Goal: Transaction & Acquisition: Obtain resource

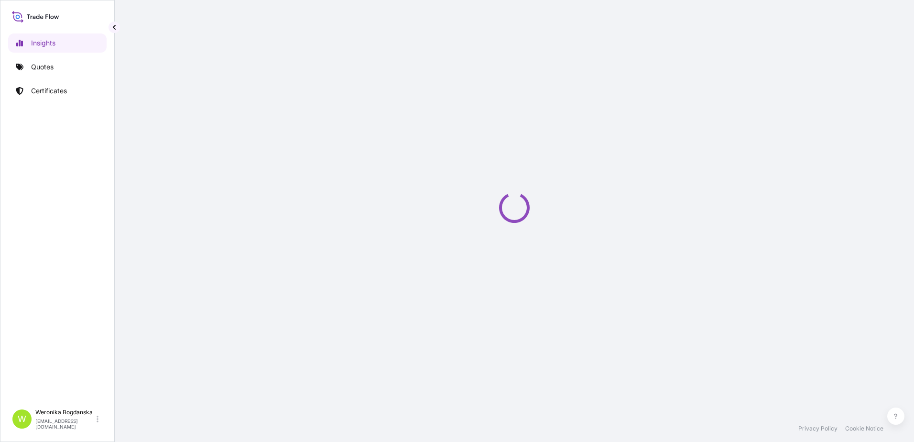
select select "2025"
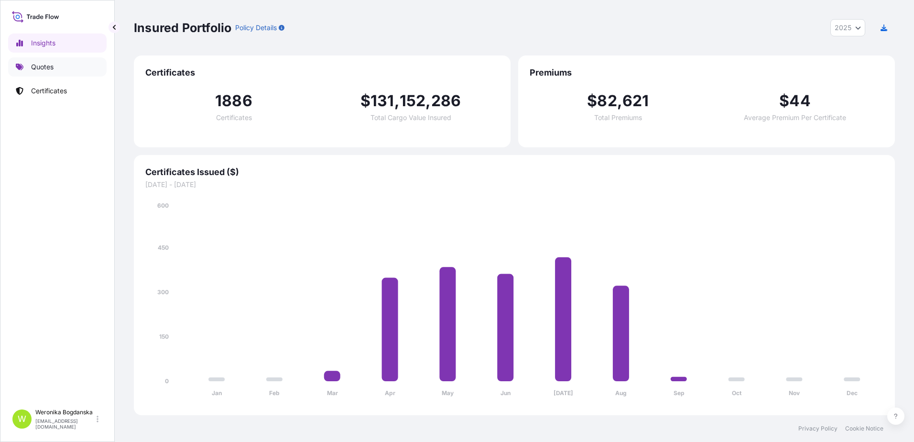
click at [47, 65] on p "Quotes" at bounding box center [42, 67] width 22 height 10
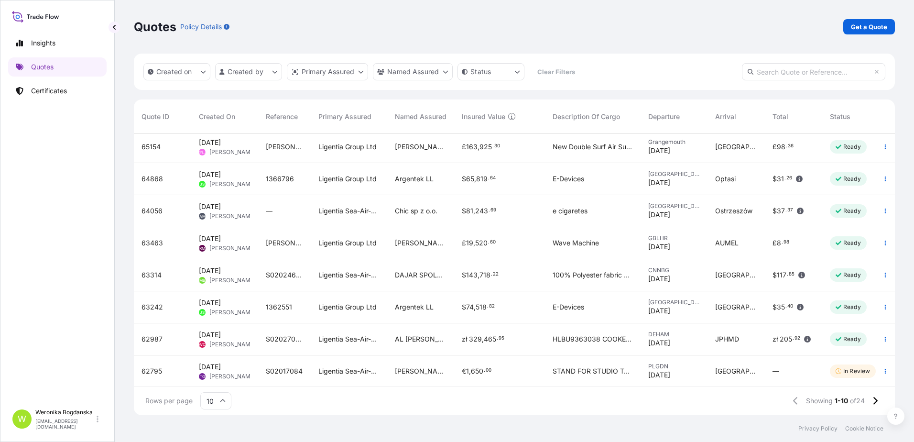
scroll to position [76, 0]
click at [867, 400] on button at bounding box center [875, 400] width 17 height 15
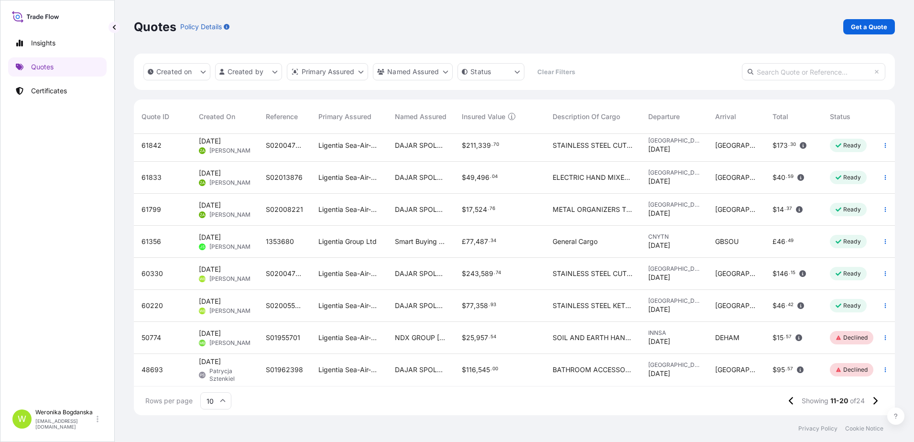
click at [165, 301] on div "60220" at bounding box center [163, 306] width 42 height 10
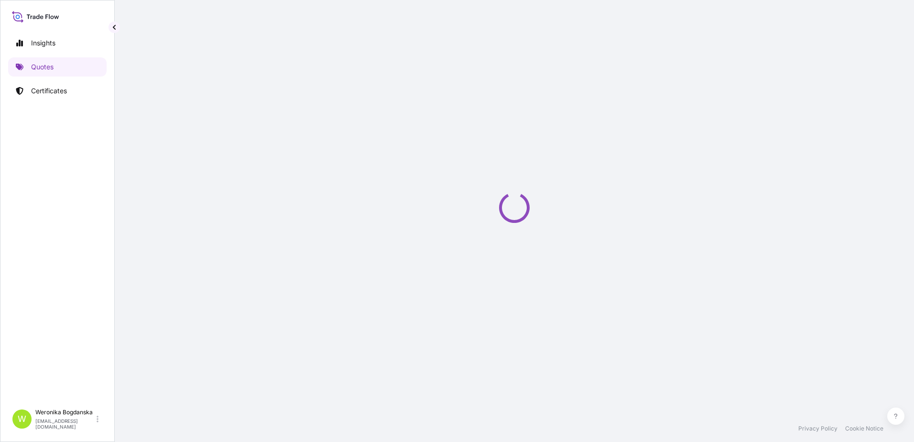
select select "Sea"
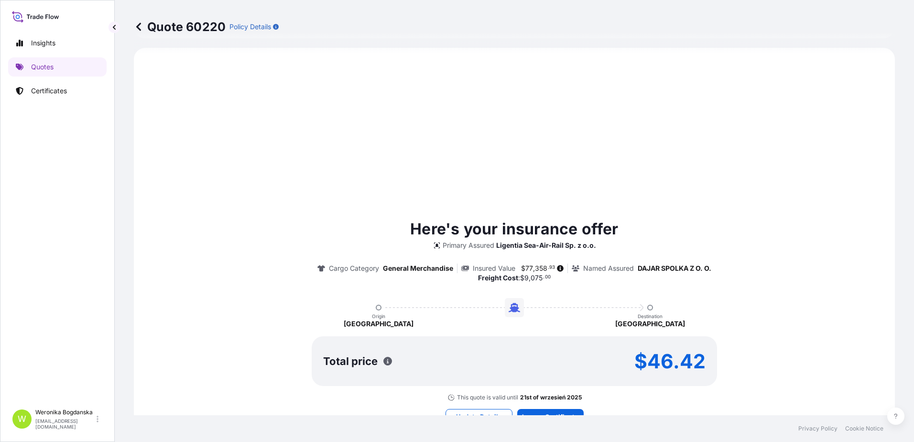
select select "31440"
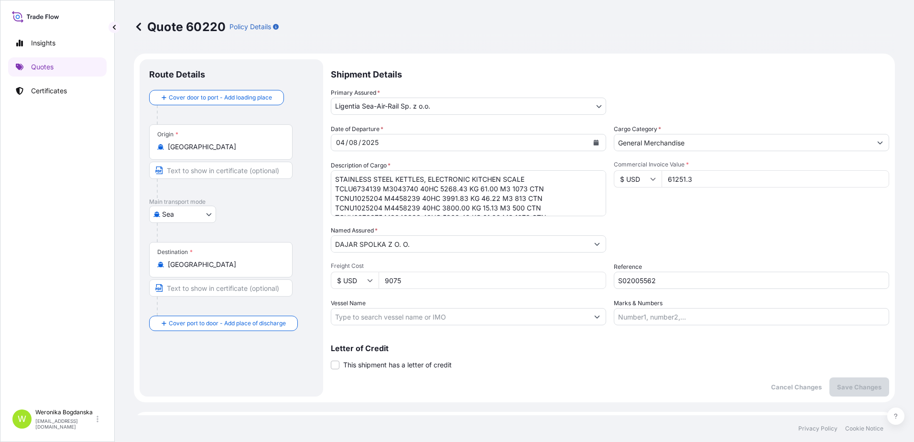
click at [630, 285] on input "S02005562" at bounding box center [751, 280] width 275 height 17
click at [629, 285] on input "S02005562" at bounding box center [751, 280] width 275 height 17
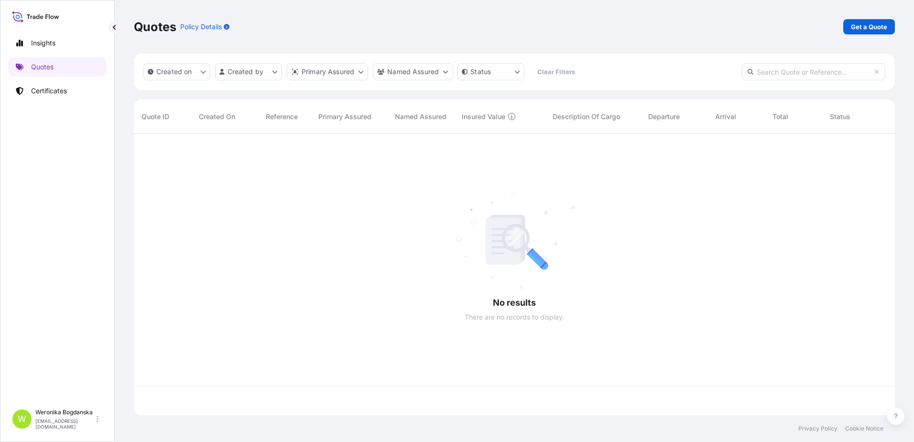
scroll to position [279, 754]
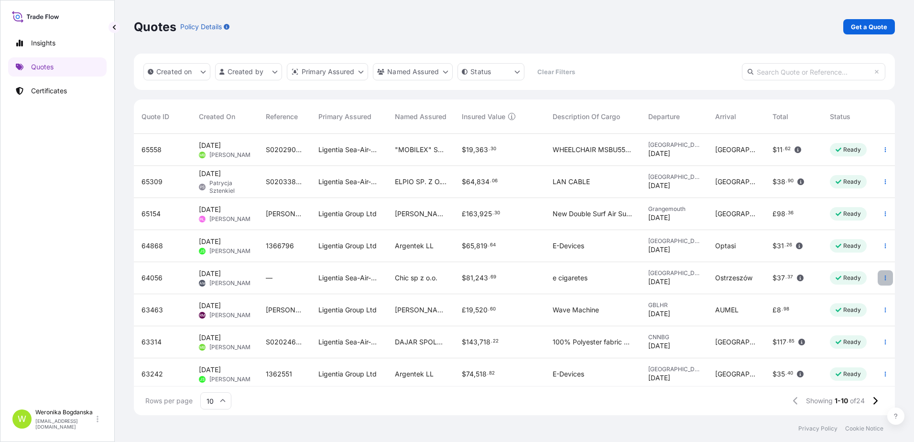
click at [883, 278] on icon "button" at bounding box center [886, 278] width 6 height 6
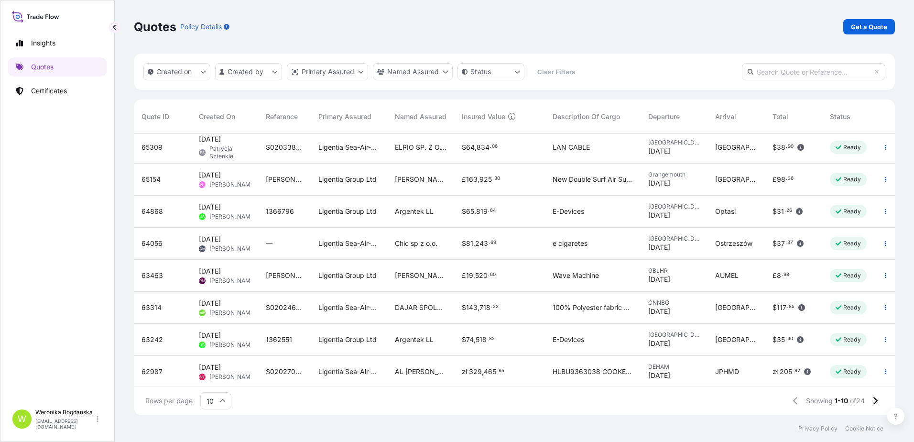
scroll to position [0, 0]
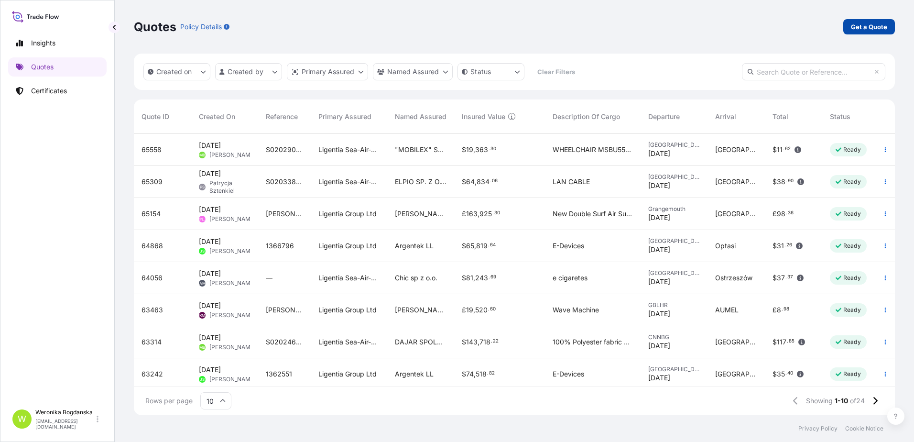
click at [877, 30] on p "Get a Quote" at bounding box center [869, 27] width 36 height 10
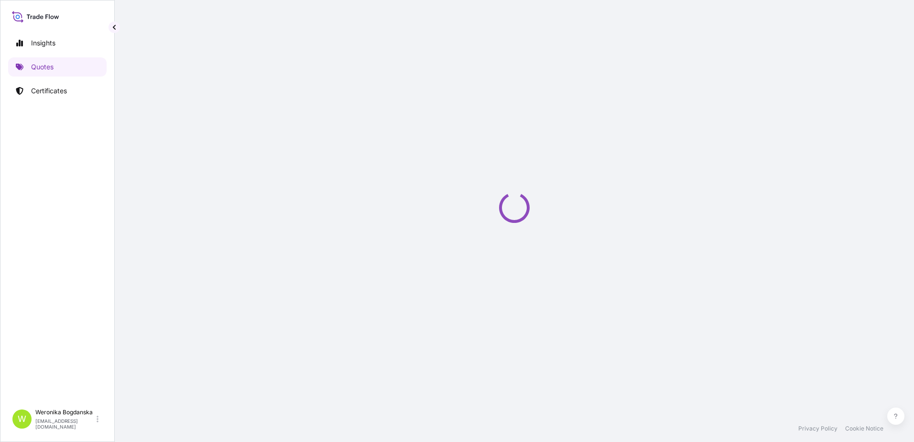
select select "Sea"
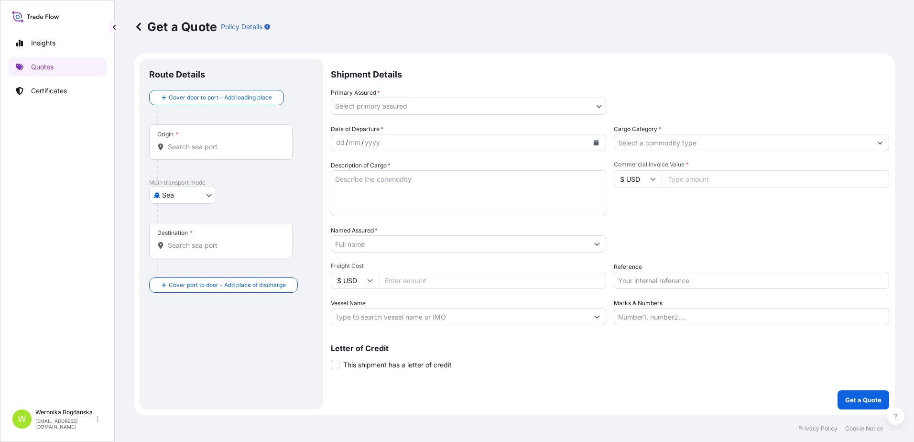
click at [189, 152] on div "Origin *" at bounding box center [220, 141] width 143 height 35
click at [189, 152] on input "Origin *" at bounding box center [224, 147] width 113 height 10
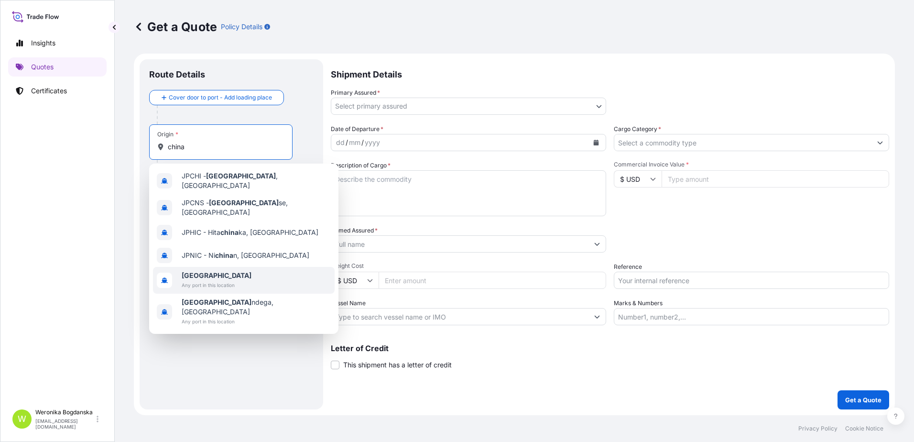
click at [209, 280] on span "Any port in this location" at bounding box center [217, 285] width 70 height 10
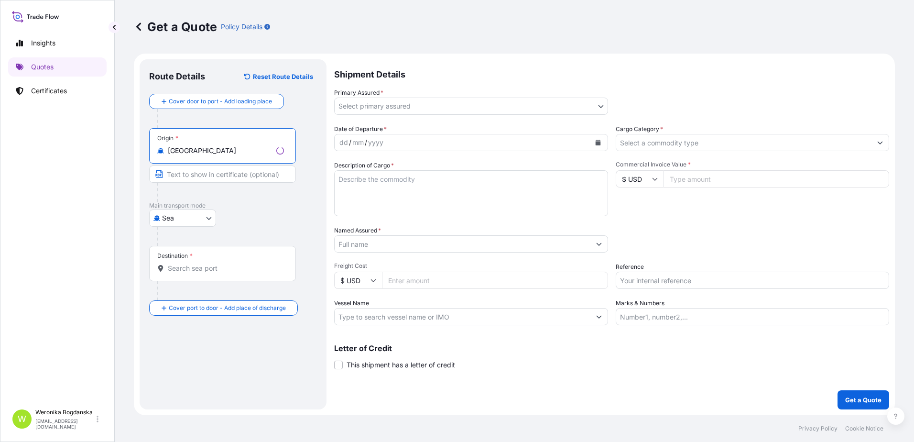
type input "[GEOGRAPHIC_DATA]"
click at [204, 268] on input "Destination *" at bounding box center [226, 268] width 116 height 10
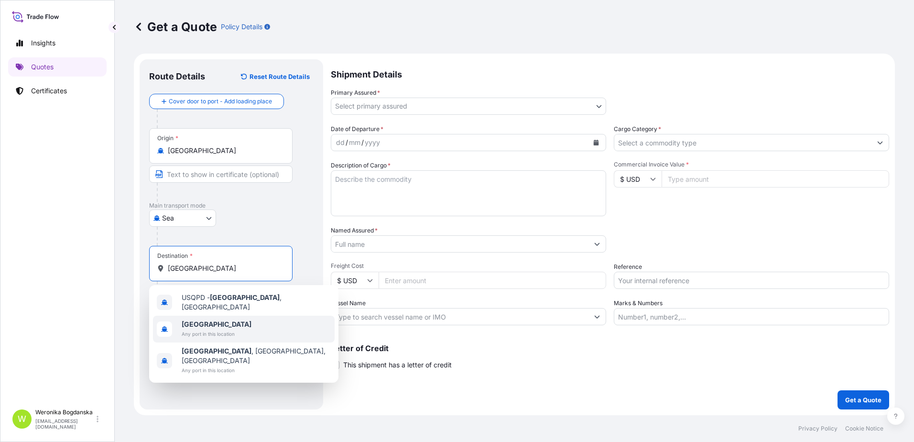
click at [189, 321] on b "[GEOGRAPHIC_DATA]" at bounding box center [217, 324] width 70 height 8
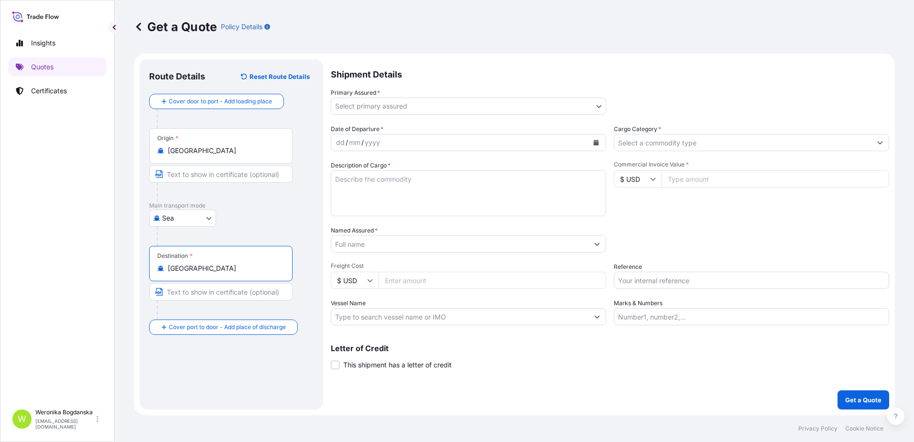
type input "[GEOGRAPHIC_DATA]"
click at [273, 229] on div at bounding box center [235, 236] width 157 height 19
click at [593, 105] on body "Insights Quotes Certificates W [PERSON_NAME] [EMAIL_ADDRESS][DOMAIN_NAME] Get a…" at bounding box center [457, 221] width 914 height 442
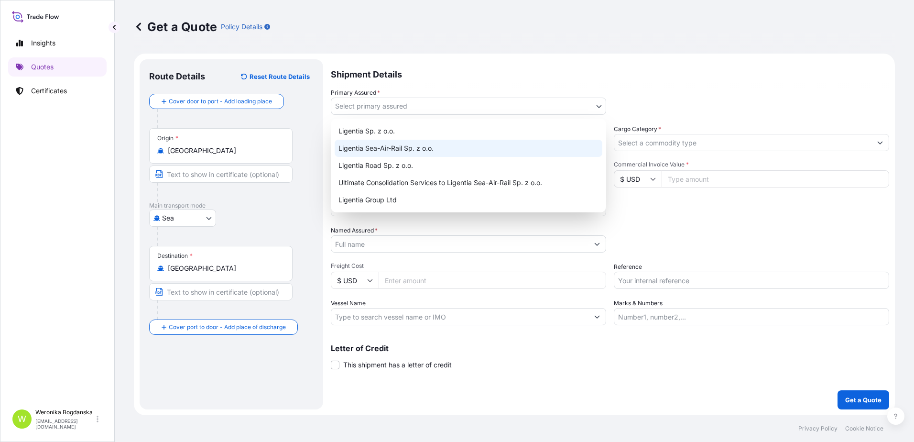
click at [513, 151] on div "Ligentia Sea-Air-Rail Sp. z o.o." at bounding box center [469, 148] width 268 height 17
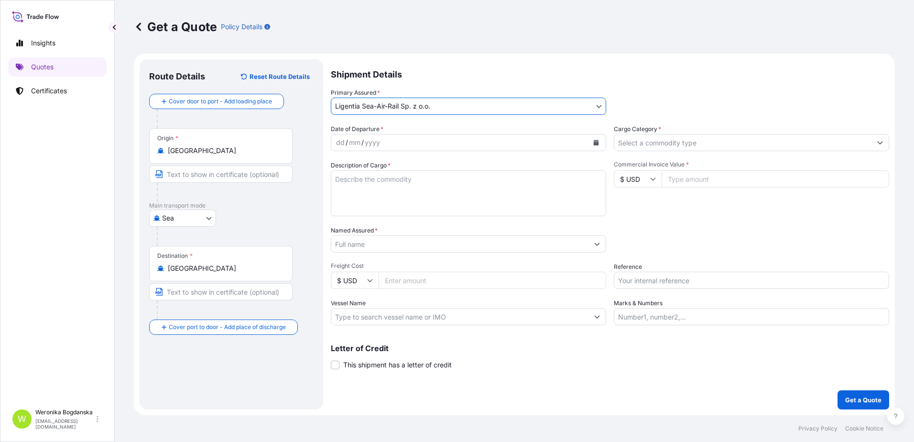
click at [596, 141] on icon "Calendar" at bounding box center [596, 143] width 5 height 6
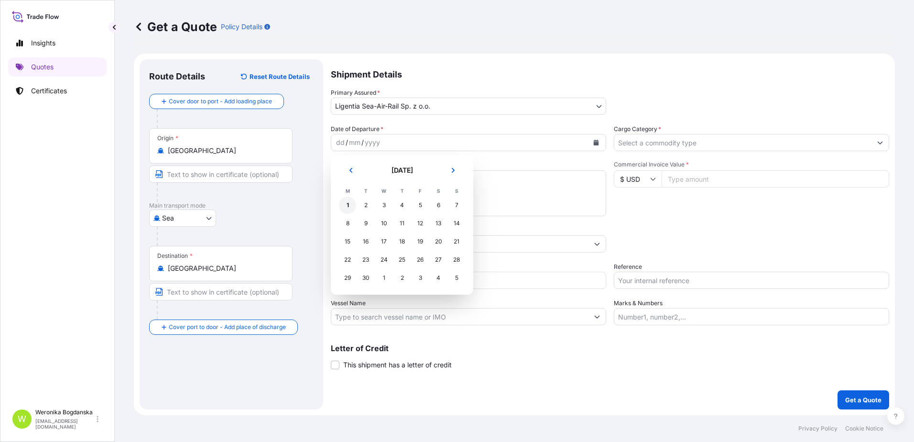
click at [351, 205] on div "1" at bounding box center [347, 205] width 17 height 17
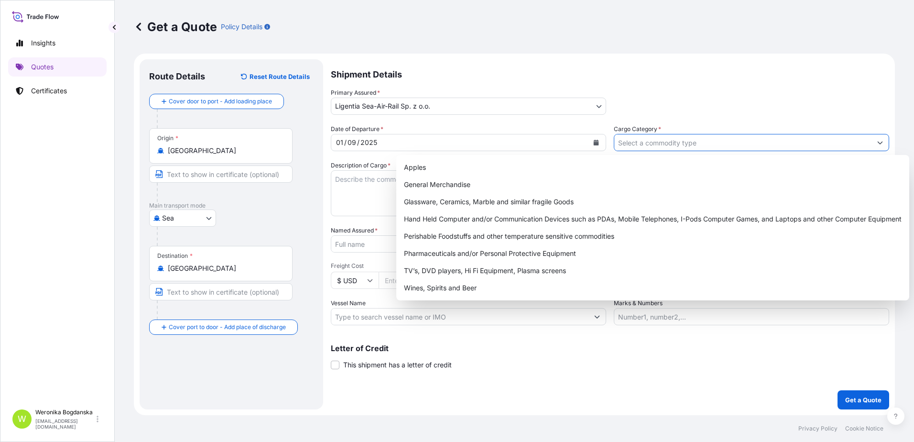
click at [877, 147] on button "Show suggestions" at bounding box center [880, 142] width 17 height 17
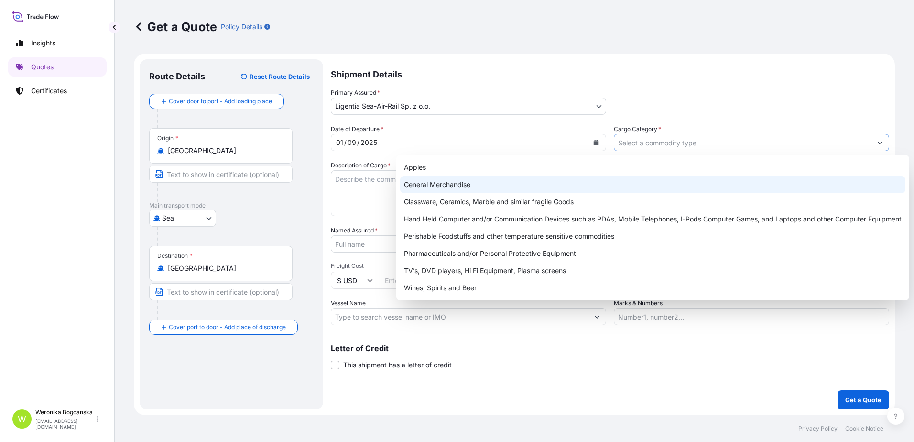
click at [582, 179] on div "General Merchandise" at bounding box center [652, 184] width 505 height 17
type input "General Merchandise"
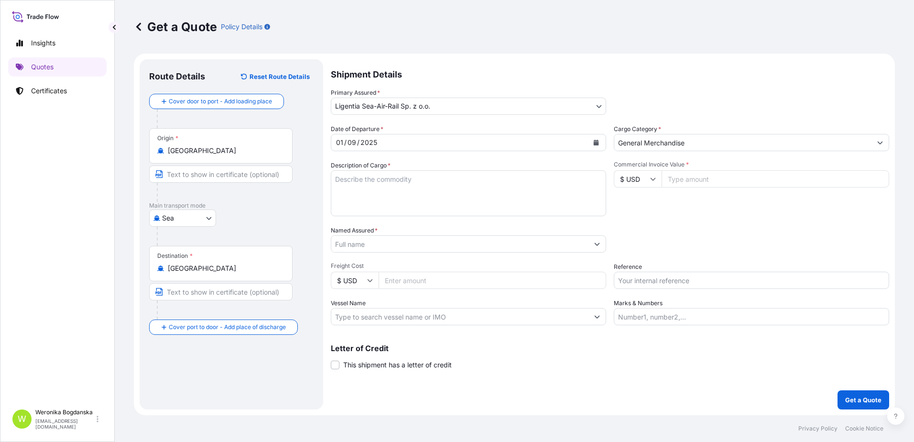
click at [558, 391] on div "Shipment Details Primary Assured * Ligentia Sea-Air-Rail Sp. z o.o. Ligentia Sp…" at bounding box center [610, 234] width 558 height 350
click at [375, 190] on textarea "Description of Cargo *" at bounding box center [468, 193] width 275 height 46
paste textarea "ELECTRIC HOT PLATES COLOR BOX"
click at [344, 186] on textarea "ELECTRIC HOT PLATES COLOR BOX" at bounding box center [468, 193] width 275 height 46
paste textarea "TGBU5287922 M5247890 40HC 15392.00 KG 55.39 M3 1199 CTN"
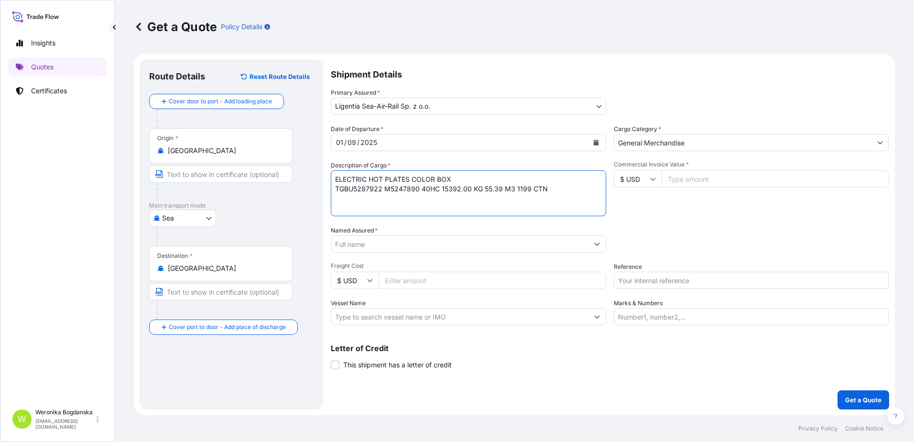
type textarea "ELECTRIC HOT PLATES COLOR BOX TGBU5287922 M5247890 40HC 15392.00 KG 55.39 M3 11…"
click at [770, 184] on input "Commercial Invoice Value *" at bounding box center [776, 178] width 228 height 17
type input "40062.50"
click at [371, 246] on input "Named Assured *" at bounding box center [459, 243] width 257 height 17
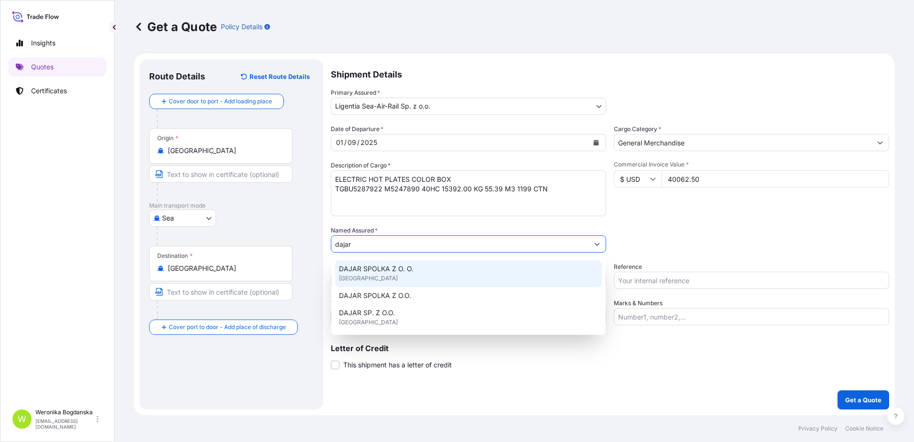
click at [408, 277] on div "DAJAR SPOLKA Z O. O. [GEOGRAPHIC_DATA]" at bounding box center [468, 273] width 267 height 27
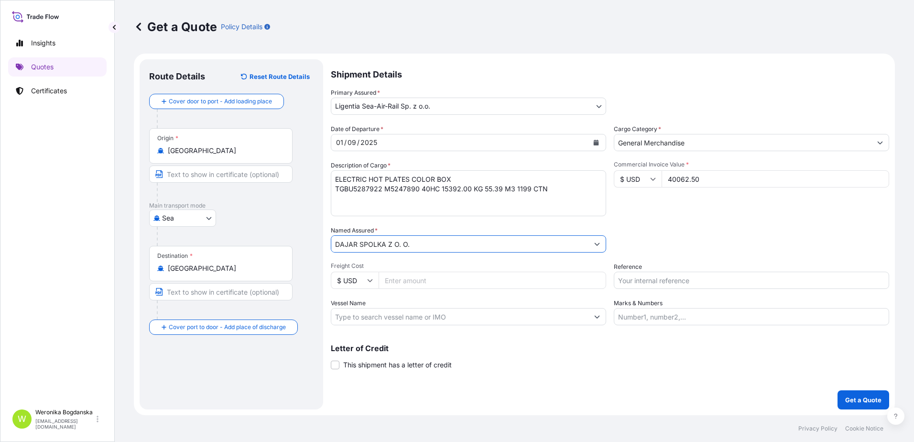
type input "DAJAR SPOLKA Z O. O."
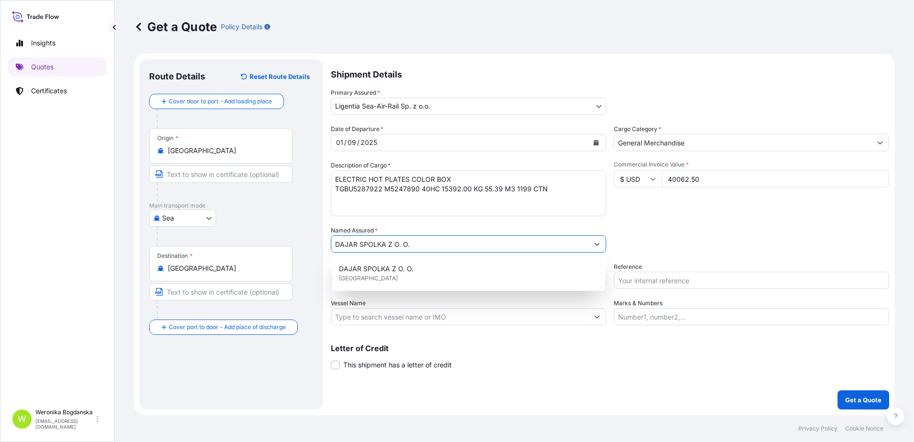
click at [750, 232] on div "Packing Category Type to search a container mode Please select a primary mode o…" at bounding box center [751, 239] width 275 height 27
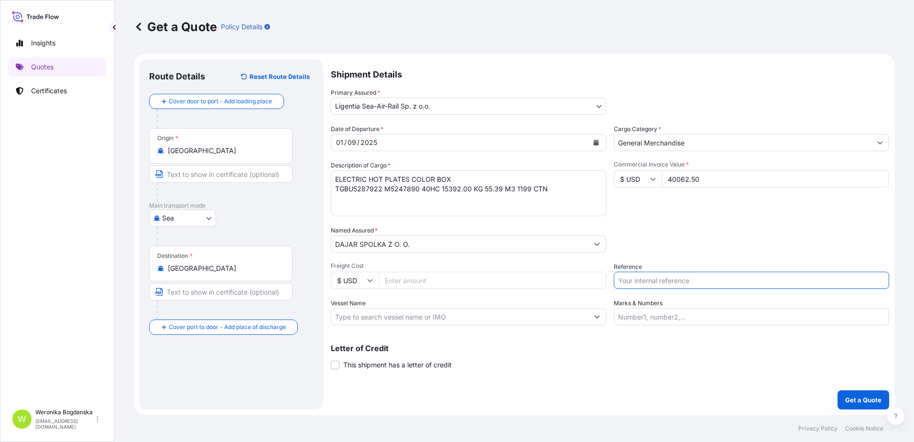
click at [644, 280] on input "Reference" at bounding box center [751, 280] width 275 height 17
paste input "S02034845"
type input "S02034845"
click at [437, 279] on input "Freight Cost" at bounding box center [493, 280] width 228 height 17
type input "3090"
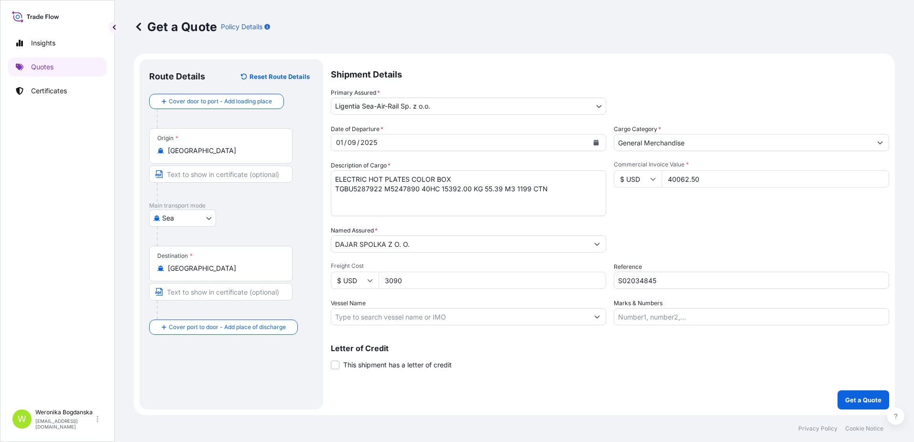
click at [712, 428] on footer "Privacy Policy Cookie Notice" at bounding box center [514, 428] width 799 height 27
click at [873, 400] on p "Get a Quote" at bounding box center [863, 400] width 36 height 10
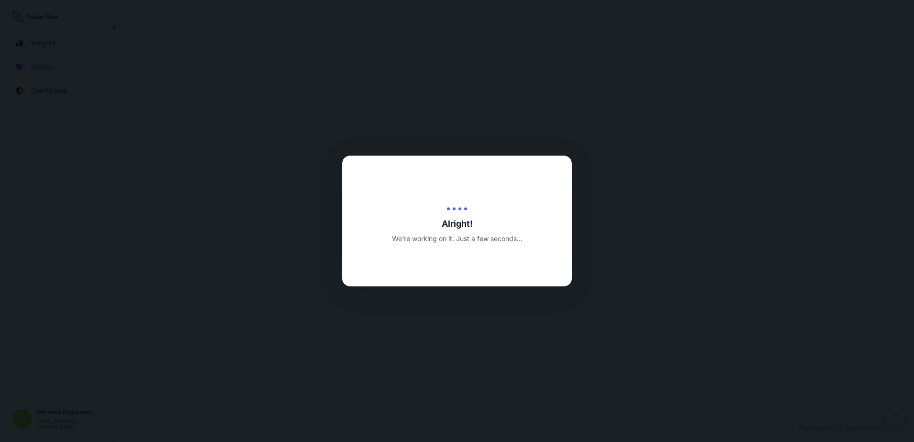
select select "Sea"
select select "31440"
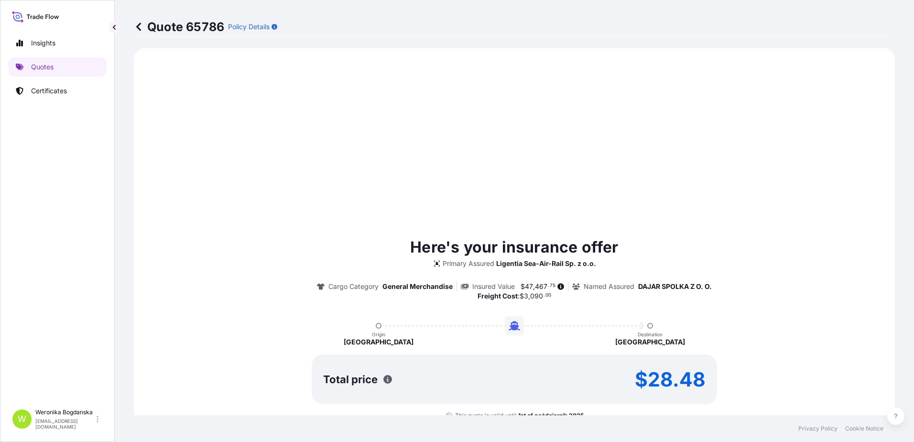
scroll to position [459, 0]
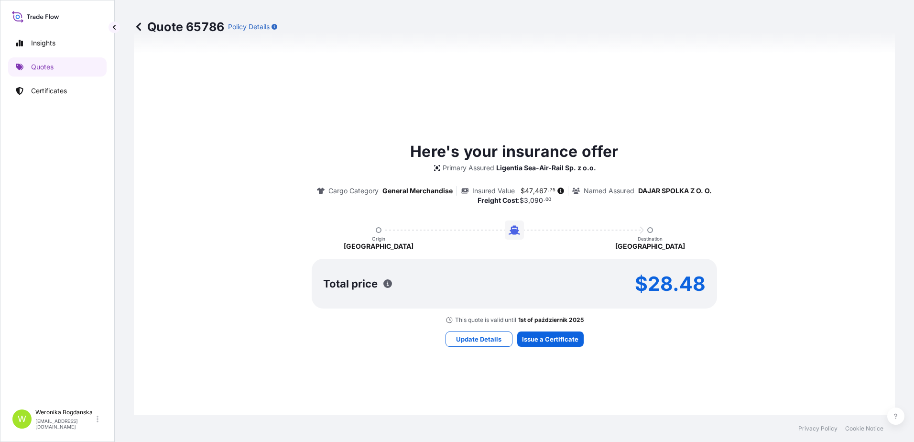
click at [542, 347] on div "Here's your insurance offer Primary Assured Ligentia Sea-Air-Rail Sp. z o.o. Ca…" at bounding box center [514, 243] width 734 height 555
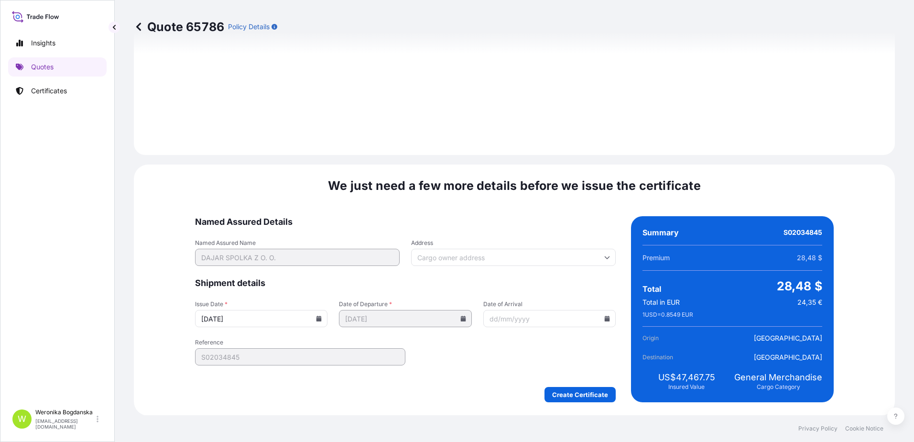
scroll to position [1100, 0]
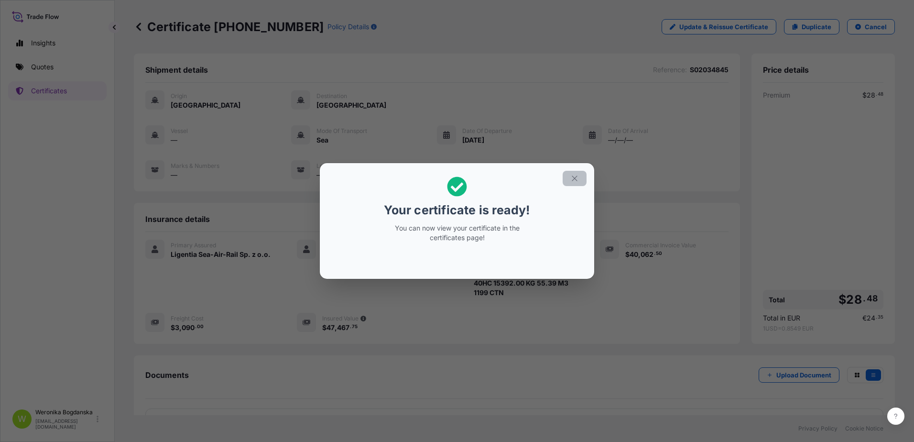
click at [573, 179] on icon "button" at bounding box center [574, 178] width 9 height 9
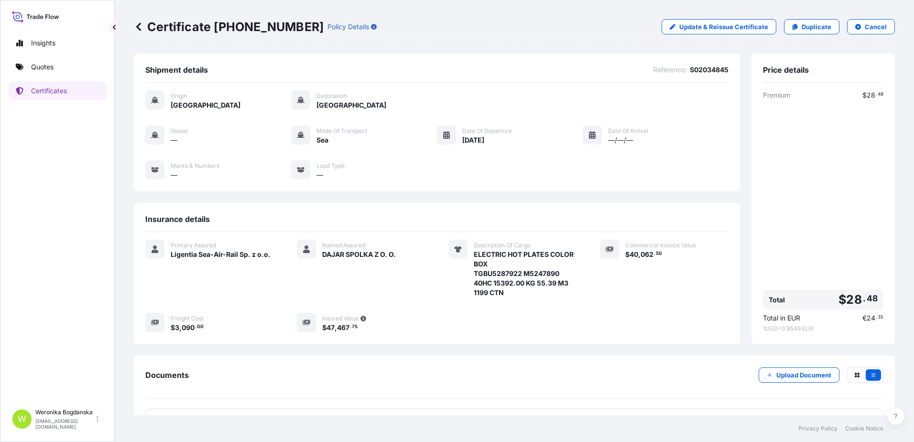
scroll to position [48, 0]
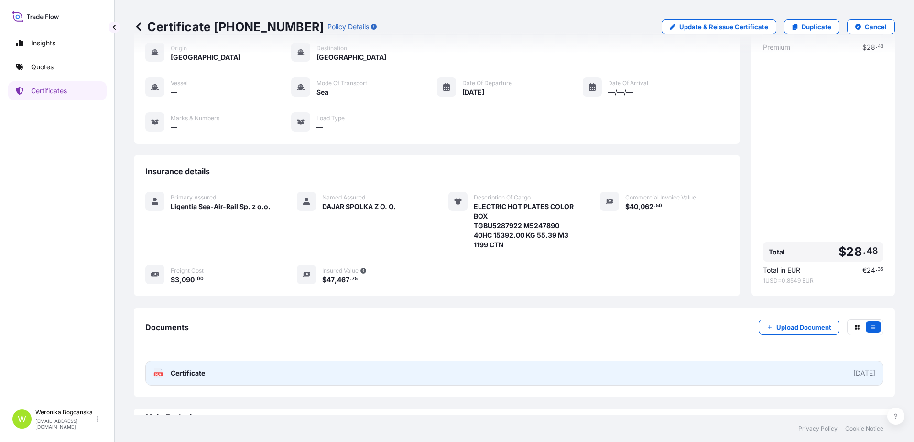
click at [668, 376] on link "PDF Certificate [DATE]" at bounding box center [514, 372] width 738 height 25
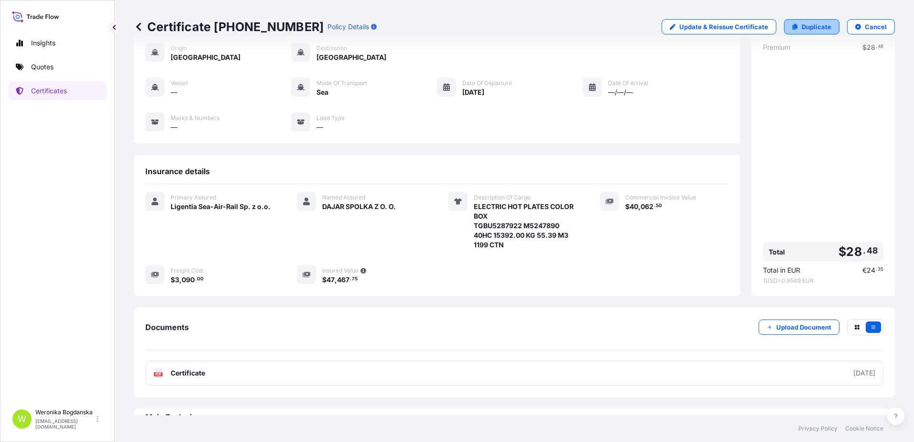
click at [821, 28] on p "Duplicate" at bounding box center [817, 27] width 30 height 10
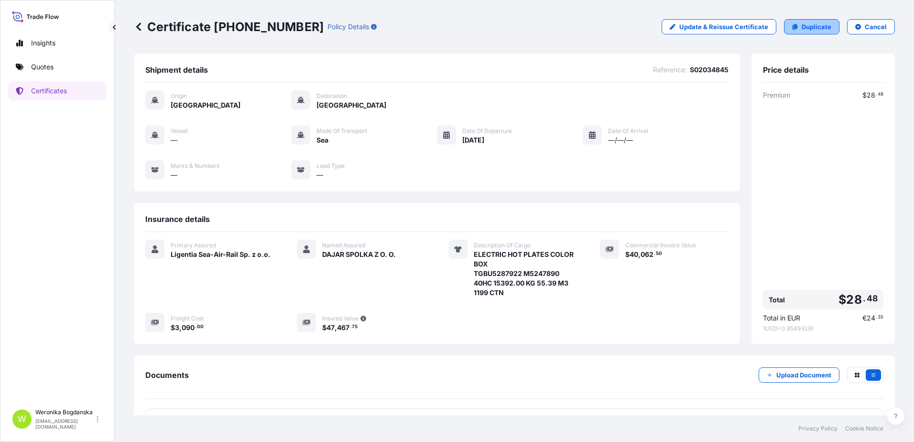
select select "Sea"
select select "31440"
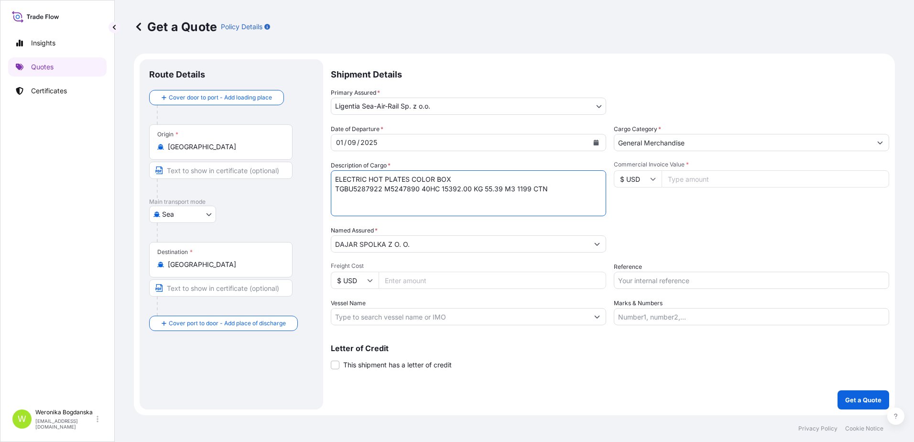
drag, startPoint x: 564, startPoint y: 196, endPoint x: 187, endPoint y: 153, distance: 379.1
click at [187, 153] on form "Route Details Cover door to port - Add loading place Place of loading Road / [G…" at bounding box center [514, 234] width 761 height 361
paste textarea "KETTLES COLOUR BOX"
click at [359, 189] on textarea "ELECTRIC HOT PLATES COLOR BOX TGBU5287922 M5247890 40HC 15392.00 KG 55.39 M3 11…" at bounding box center [468, 193] width 275 height 46
paste textarea "TXGU8819739 M5247760 40HC 8749.32 KG 67.785 M3 1304 CTN"
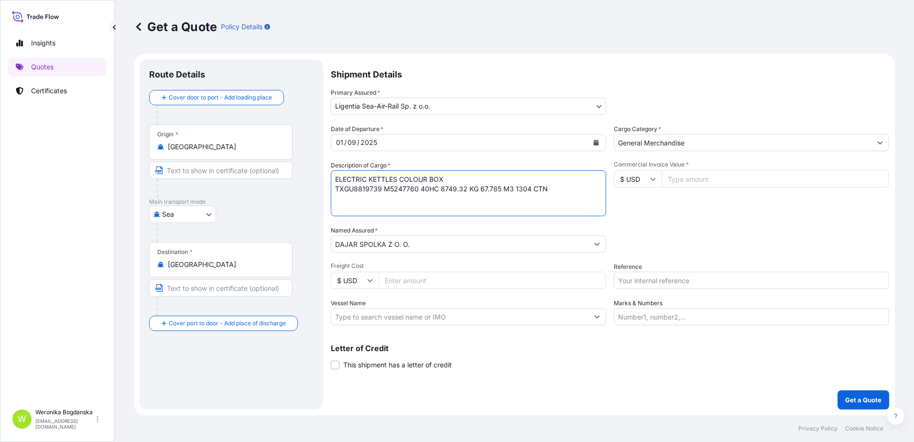
type textarea "ELECTRIC KETTLES COLOUR BOX TXGU8819739 M5247760 40HC 8749.32 KG 67.785 M3 1304…"
click at [763, 182] on input "Commercial Invoice Value *" at bounding box center [776, 178] width 228 height 17
type input "48558.80"
click at [409, 281] on input "Freight Cost" at bounding box center [493, 280] width 228 height 17
type input "3090"
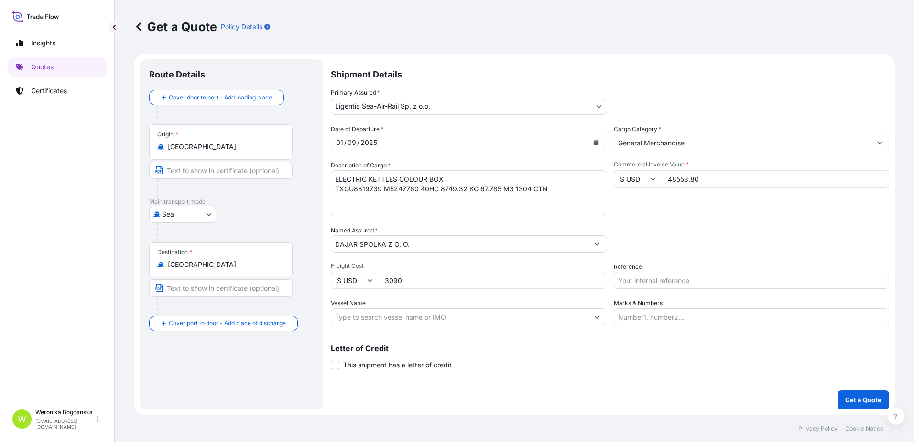
click at [713, 284] on input "Reference" at bounding box center [751, 280] width 275 height 17
paste input "S02034853"
type input "S02034853"
click at [710, 259] on div "Date of Departure * [DATE] Cargo Category * General Merchandise Description of …" at bounding box center [610, 224] width 558 height 201
click at [660, 239] on div "Packing Category Type to search a container mode Please select a primary mode o…" at bounding box center [751, 239] width 275 height 27
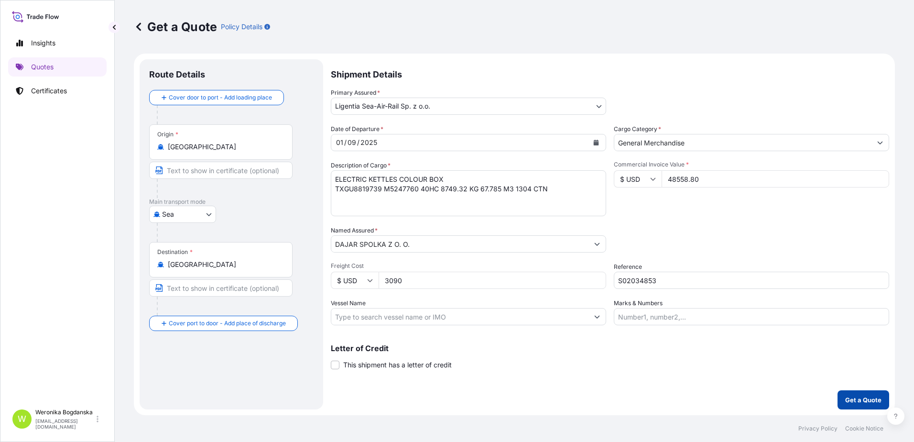
click at [852, 400] on p "Get a Quote" at bounding box center [863, 400] width 36 height 10
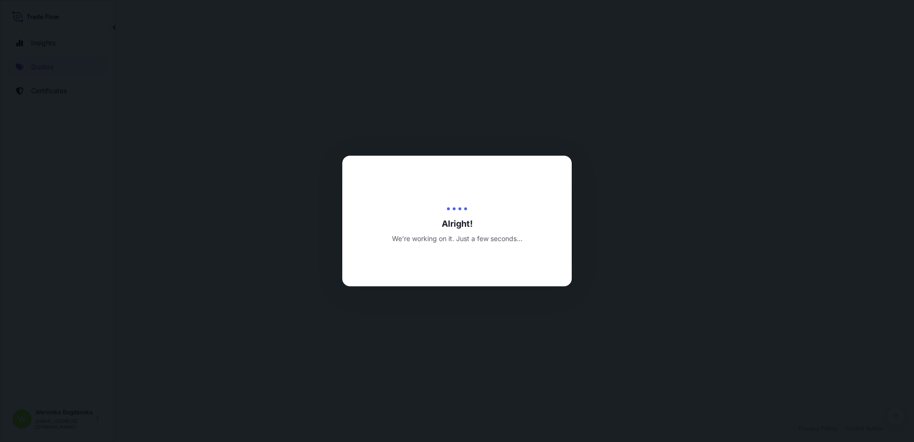
select select "Sea"
select select "31440"
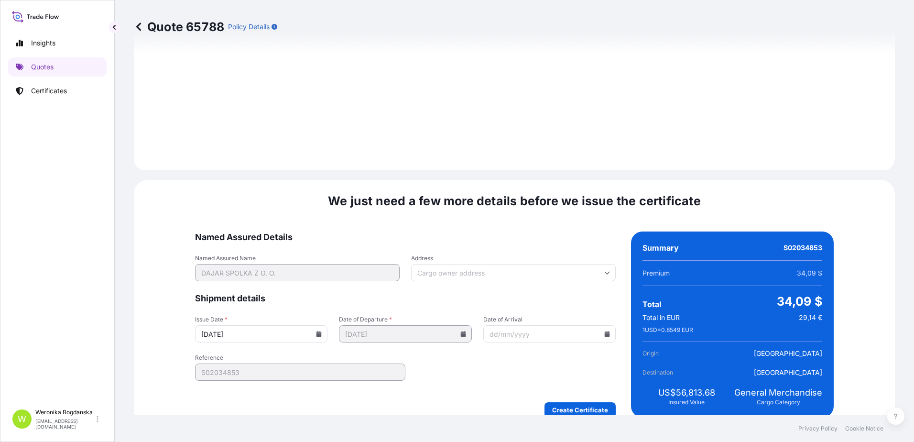
scroll to position [1100, 0]
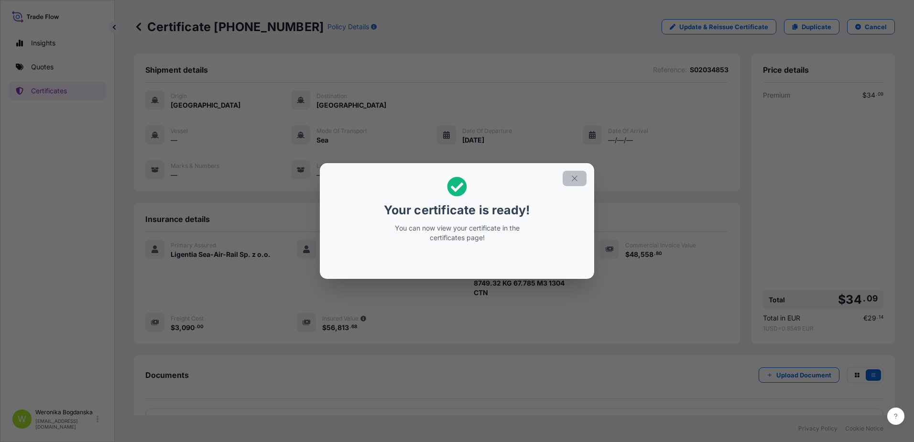
click at [580, 179] on button "button" at bounding box center [575, 178] width 24 height 15
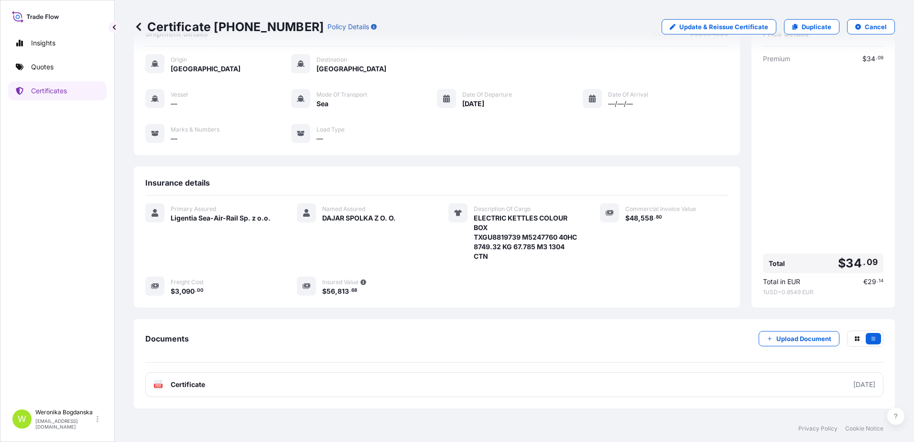
scroll to position [72, 0]
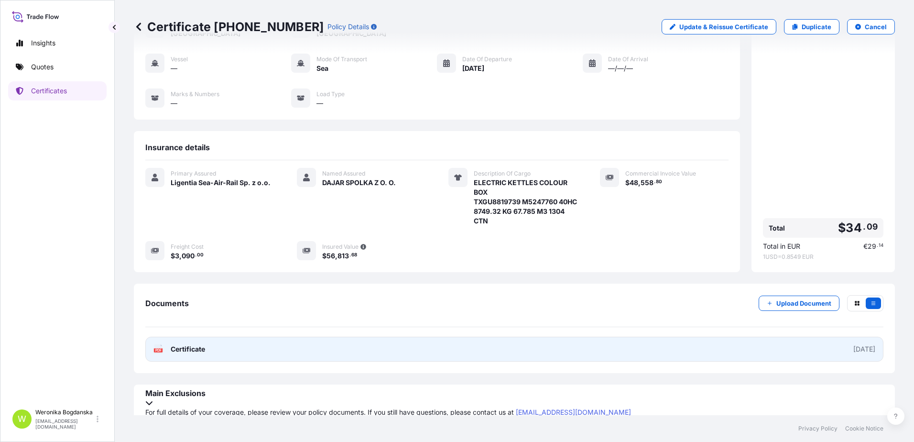
click at [508, 346] on link "PDF Certificate [DATE]" at bounding box center [514, 349] width 738 height 25
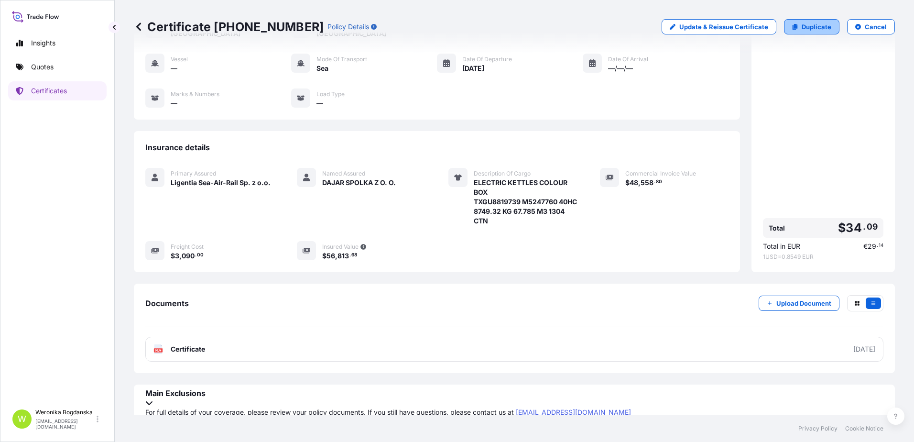
click at [816, 28] on p "Duplicate" at bounding box center [817, 27] width 30 height 10
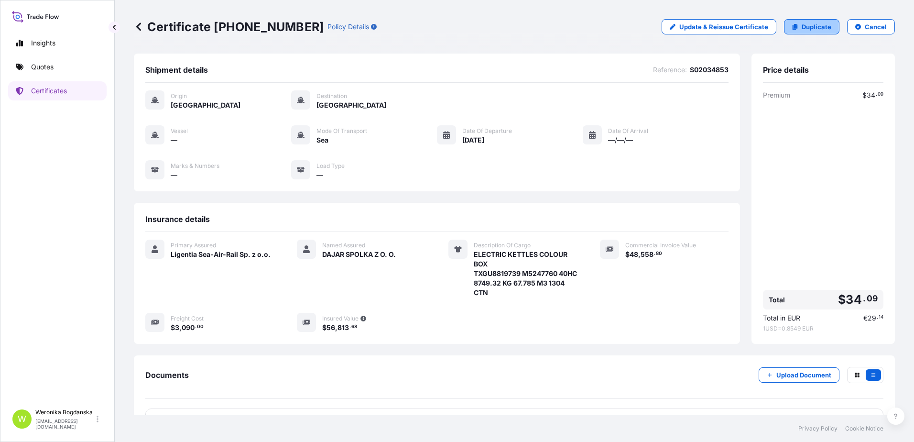
select select "Sea"
select select "31440"
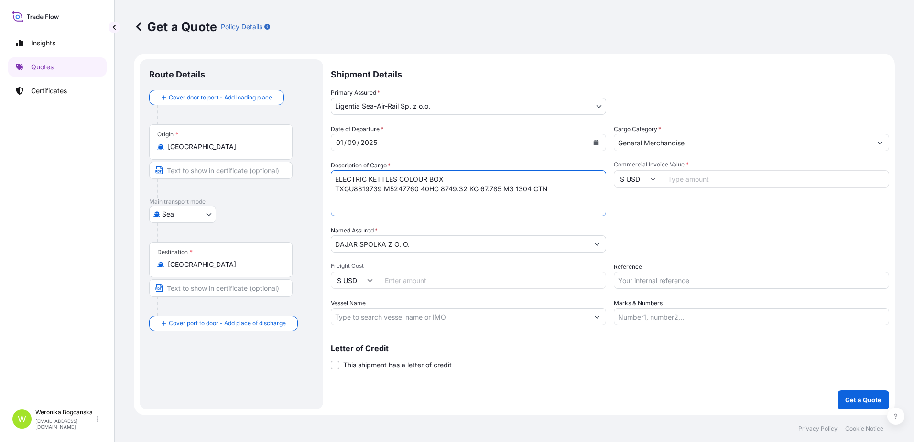
drag, startPoint x: 506, startPoint y: 191, endPoint x: 236, endPoint y: 177, distance: 270.5
click at [236, 177] on form "Route Details Cover door to port - Add loading place Place of loading Road / [G…" at bounding box center [514, 234] width 761 height 361
paste textarea "YOGHURT CUP WITH SPOO"
click at [382, 193] on textarea "ELECTRIC KETTLES COLOUR BOX TXGU8819739 M5247760 40HC 8749.32 KG 67.785 M3 1304…" at bounding box center [468, 193] width 275 height 46
paste textarea "BSIU8391655 EMCVZR9024 40HC 5928.00 KG 67.424 M3 2280 CTN"
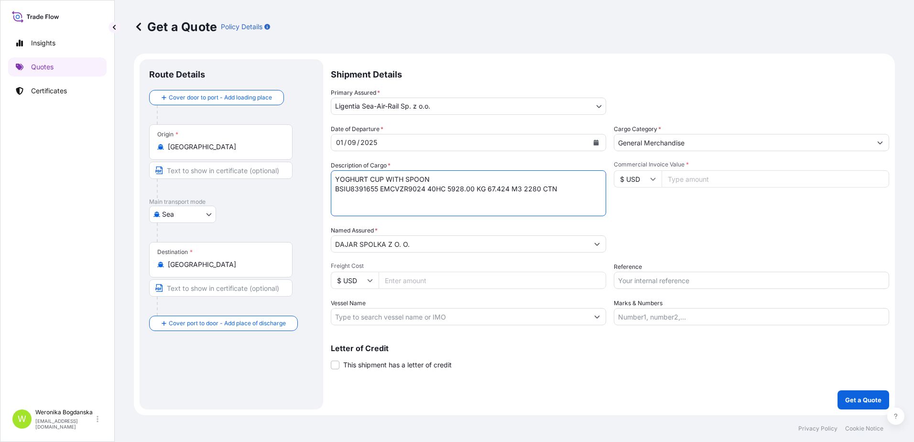
type textarea "YOGHURT CUP WITH SPOON BSIU8391655 EMCVZR9024 40HC 5928.00 KG 67.424 M3 2280 CTN"
click at [731, 172] on input "Commercial Invoice Value *" at bounding box center [776, 178] width 228 height 17
type input "12285.18"
click at [415, 279] on input "Freight Cost" at bounding box center [493, 280] width 228 height 17
type input "3245"
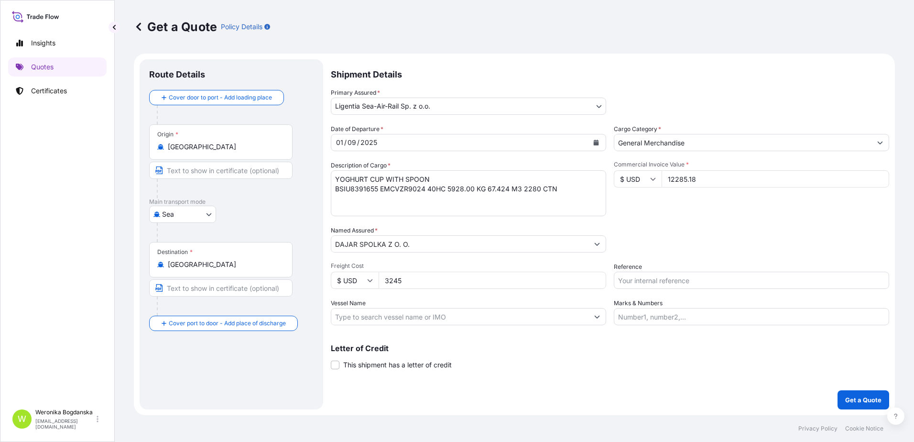
drag, startPoint x: 676, startPoint y: 276, endPoint x: 685, endPoint y: 284, distance: 11.9
click at [676, 276] on input "Reference" at bounding box center [751, 280] width 275 height 17
paste input "S02028902"
type input "S02028902"
click at [863, 402] on p "Get a Quote" at bounding box center [863, 400] width 36 height 10
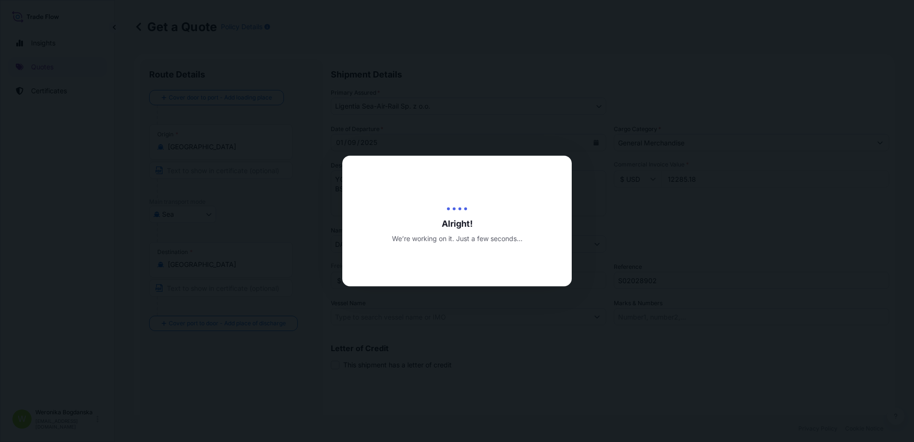
type input "[DATE]"
select select "Sea"
select select "31440"
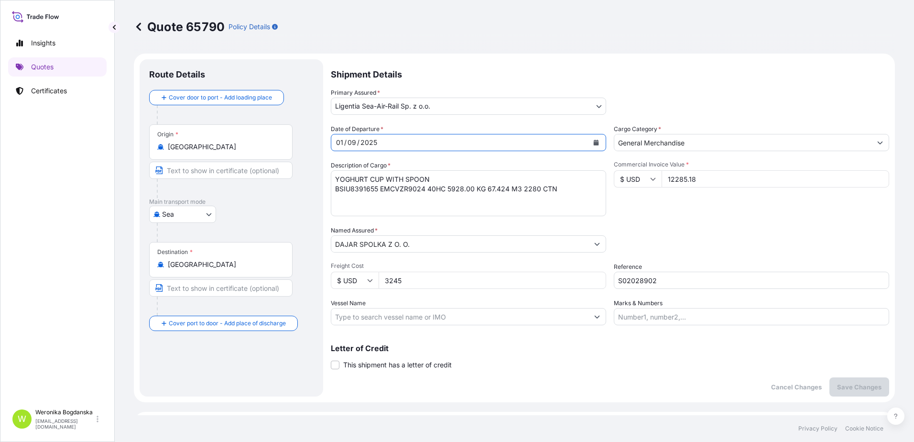
click at [394, 145] on div "[DATE]" at bounding box center [459, 142] width 257 height 17
click at [590, 143] on button "Calendar" at bounding box center [596, 142] width 15 height 15
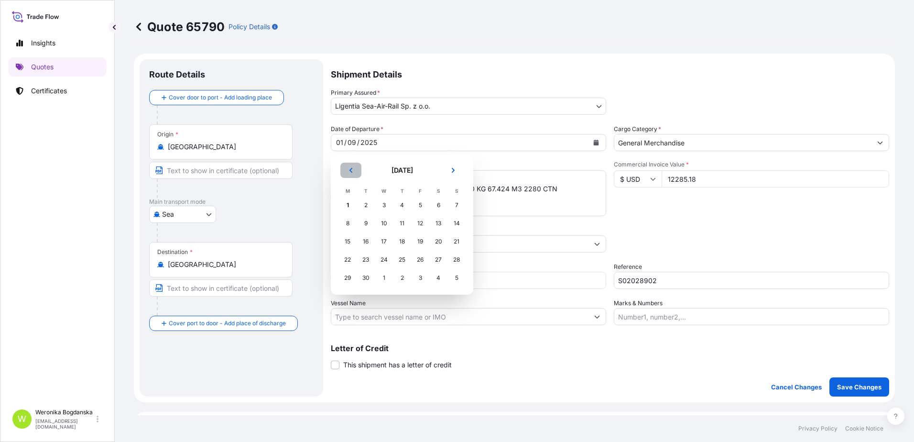
click at [346, 173] on button "Previous" at bounding box center [350, 170] width 21 height 15
click at [404, 261] on div "21" at bounding box center [401, 259] width 17 height 17
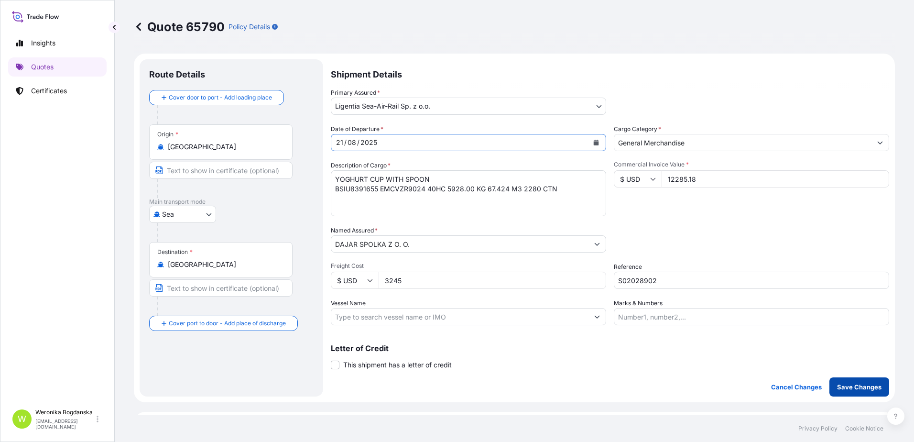
click at [859, 386] on p "Save Changes" at bounding box center [859, 387] width 44 height 10
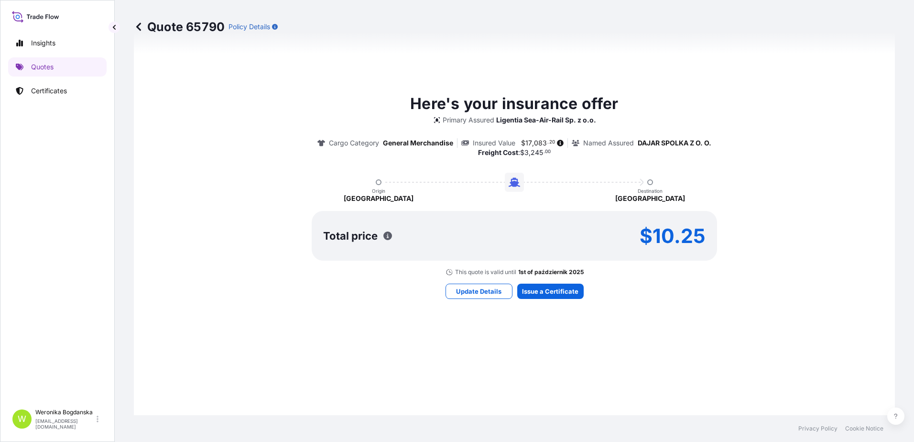
select select "Sea"
select select "31440"
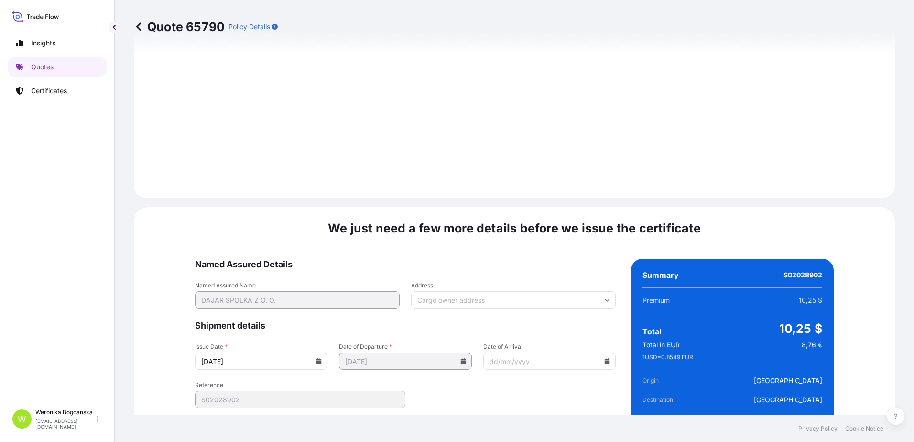
scroll to position [1100, 0]
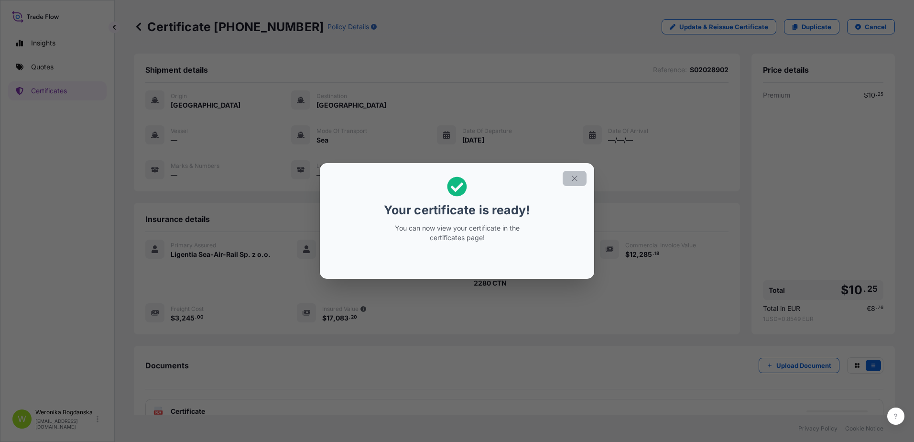
click at [575, 179] on icon "button" at bounding box center [574, 177] width 5 height 5
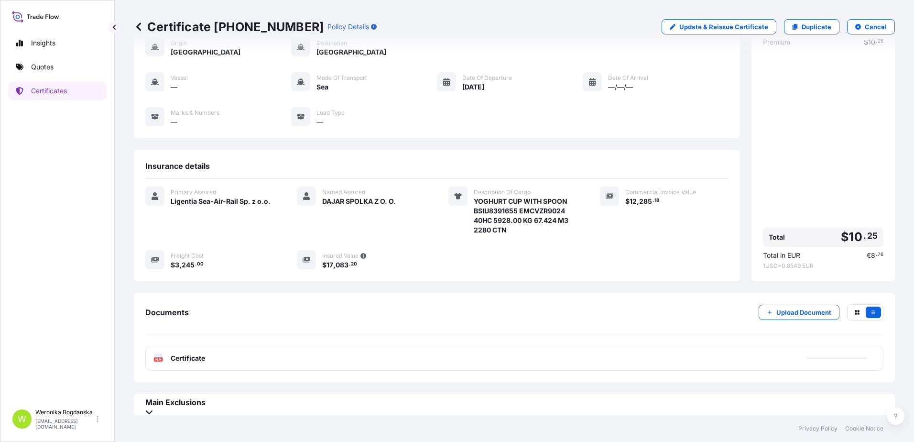
scroll to position [62, 0]
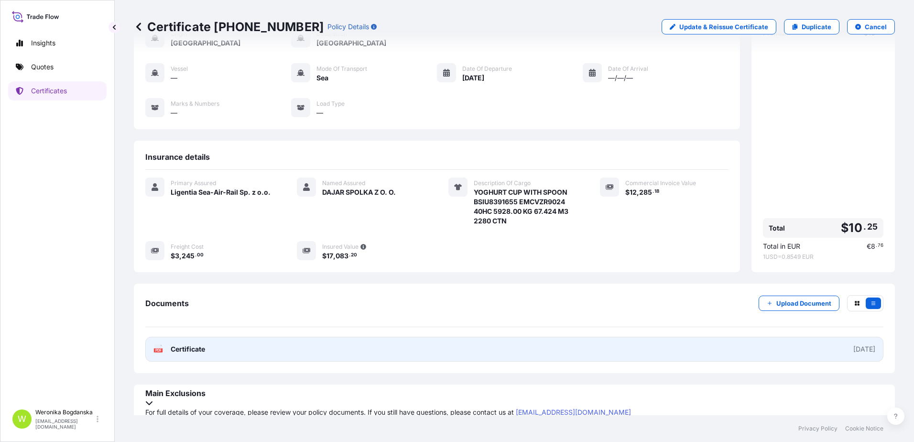
click at [622, 345] on link "PDF Certificate [DATE]" at bounding box center [514, 349] width 738 height 25
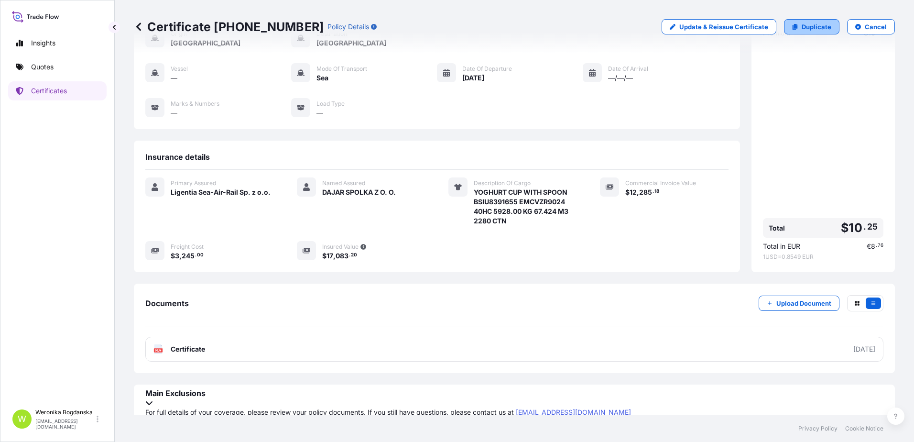
click at [817, 23] on p "Duplicate" at bounding box center [817, 27] width 30 height 10
select select "Sea"
select select "31440"
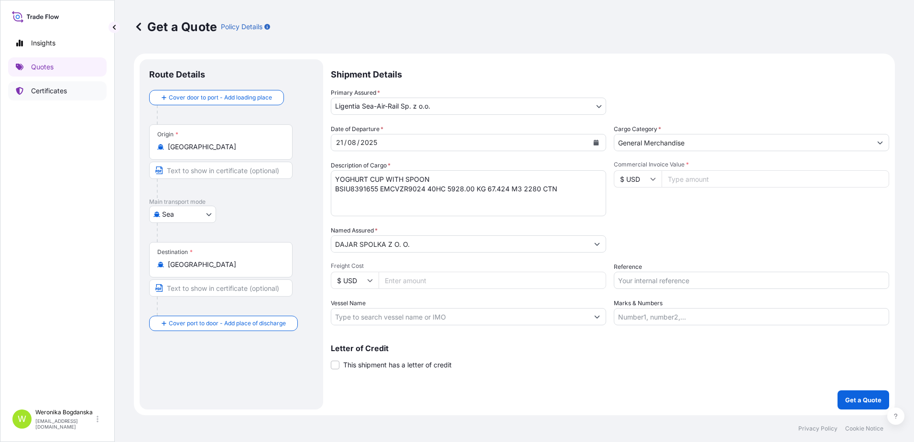
click at [57, 88] on p "Certificates" at bounding box center [49, 91] width 36 height 10
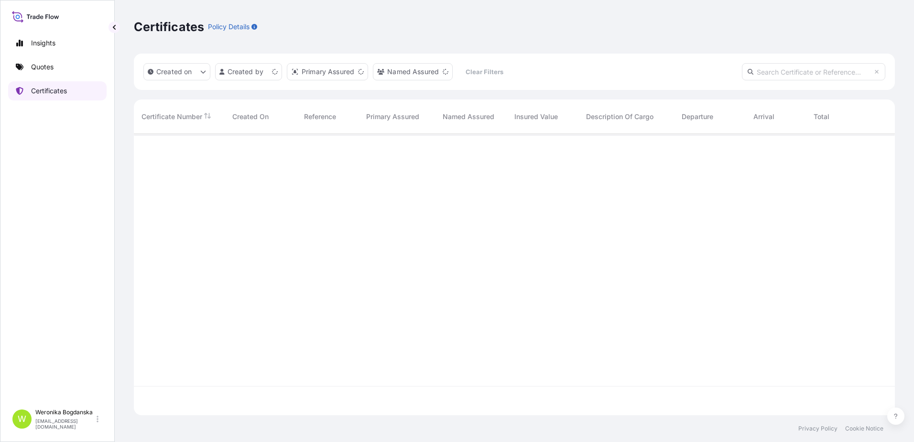
scroll to position [279, 754]
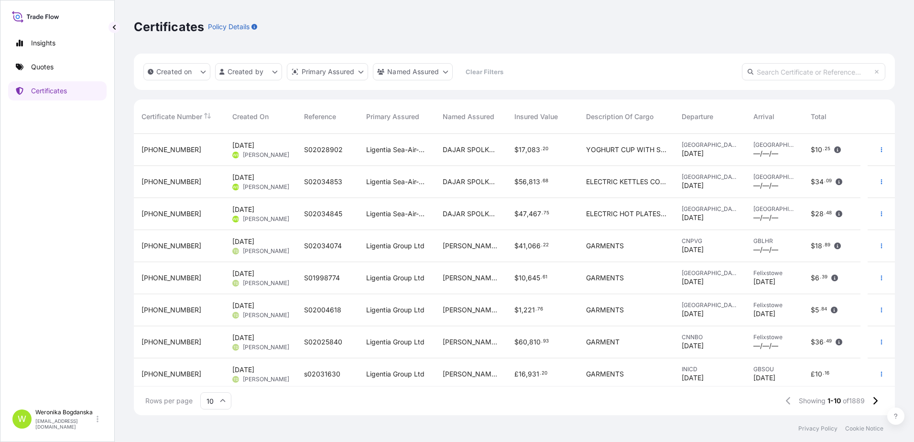
click at [795, 68] on input "text" at bounding box center [813, 71] width 143 height 17
paste input "[PHONE_NUMBER]"
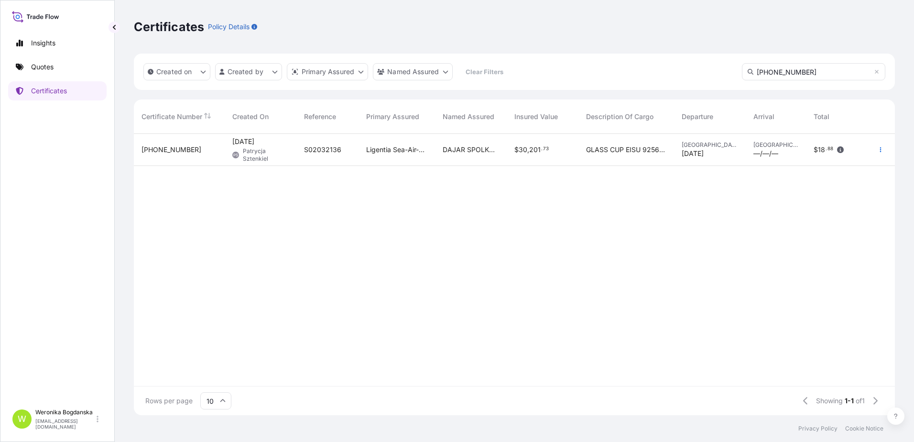
type input "[PHONE_NUMBER]"
click at [207, 150] on div "[PHONE_NUMBER]" at bounding box center [180, 150] width 76 height 10
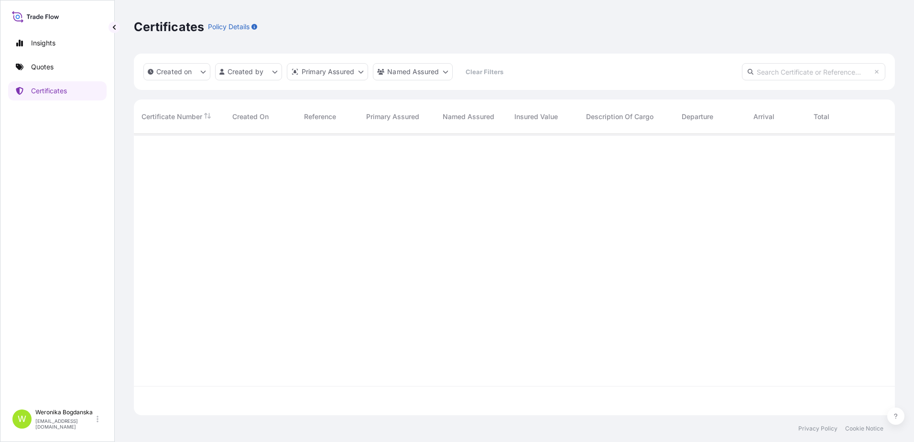
scroll to position [279, 754]
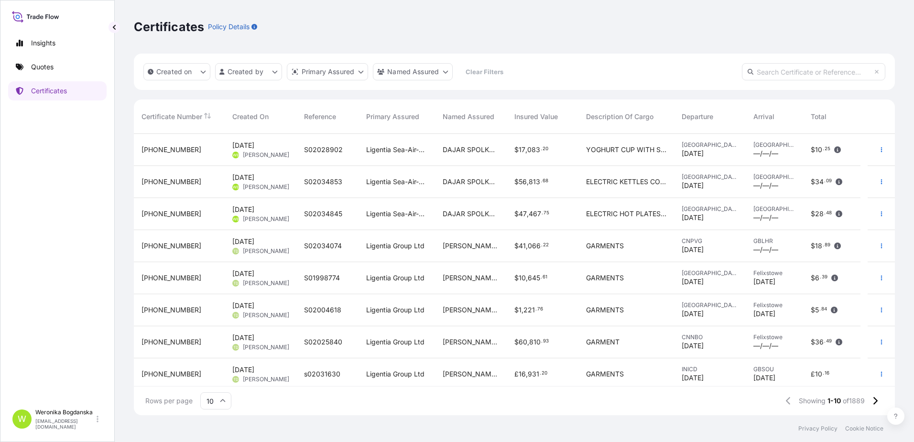
click at [779, 72] on input "text" at bounding box center [813, 71] width 143 height 17
paste input "[PHONE_NUMBER]"
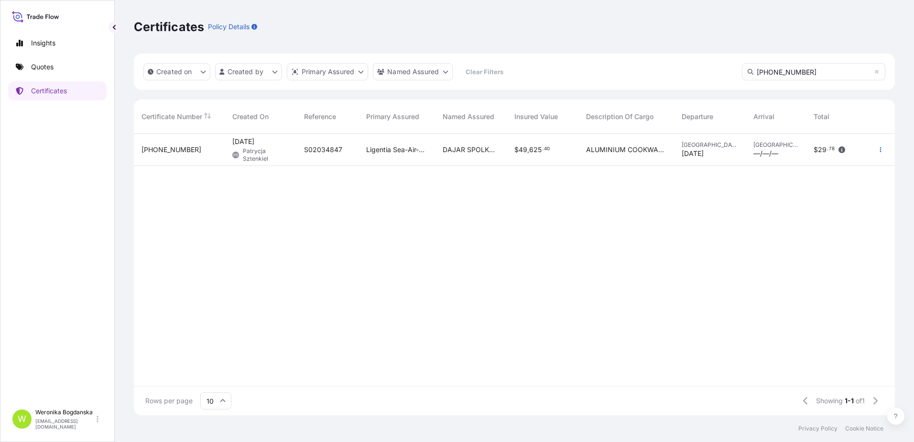
type input "[PHONE_NUMBER]"
click at [172, 155] on div "[PHONE_NUMBER]" at bounding box center [179, 150] width 91 height 32
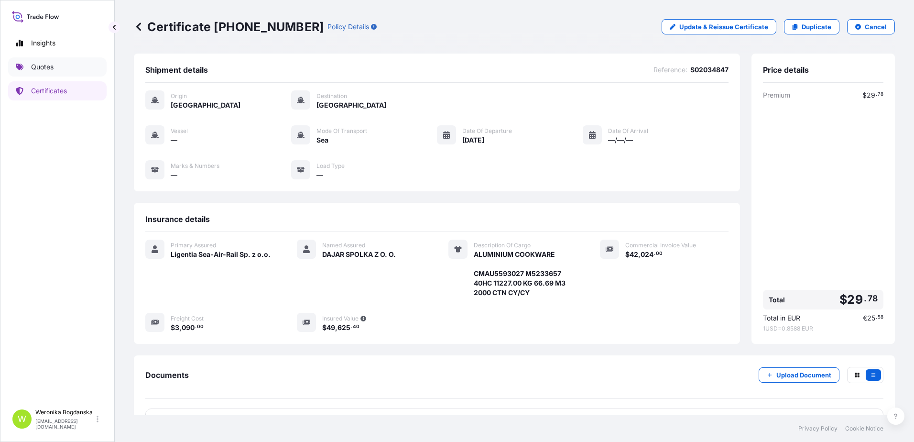
click at [37, 64] on p "Quotes" at bounding box center [42, 67] width 22 height 10
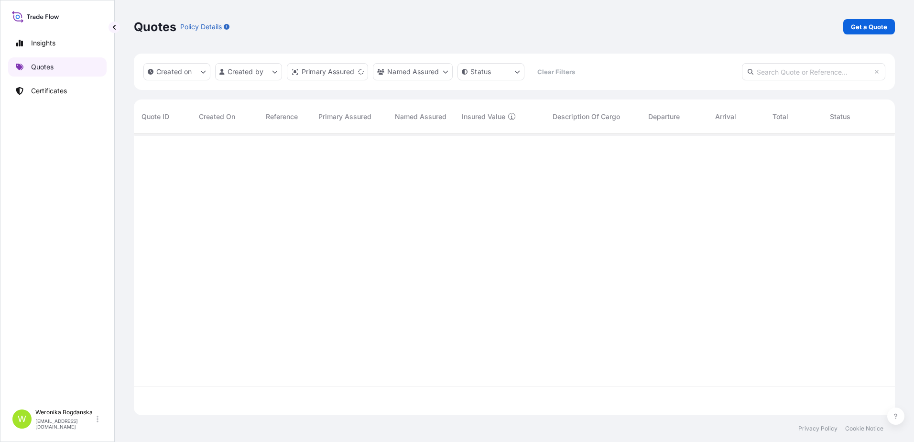
scroll to position [279, 754]
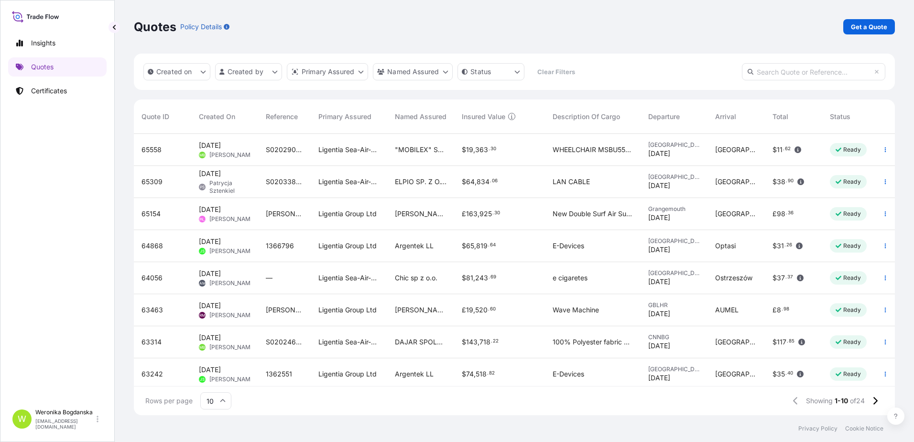
click at [873, 24] on p "Get a Quote" at bounding box center [869, 27] width 36 height 10
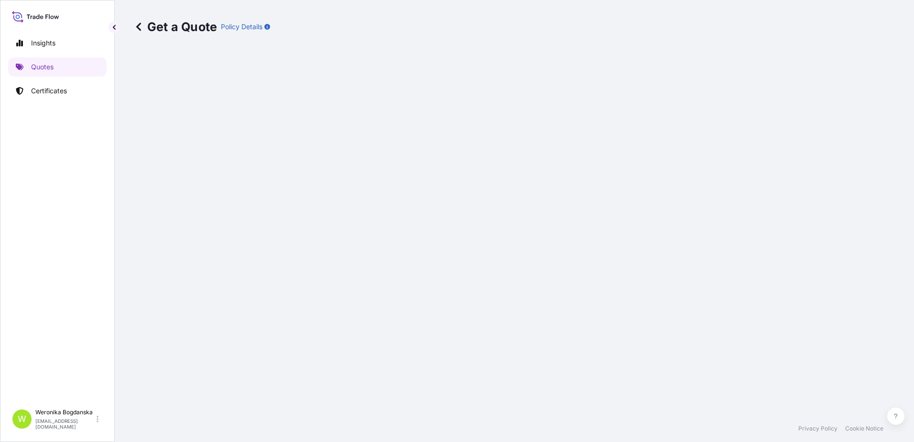
select select "Sea"
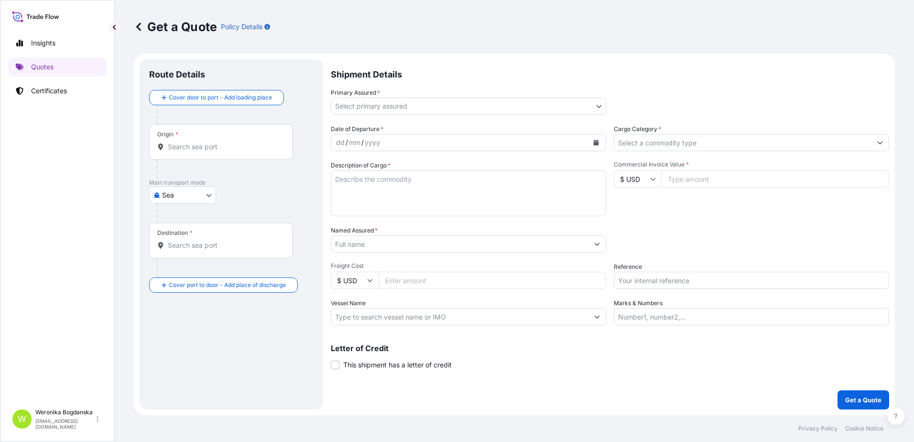
click at [225, 148] on input "Origin *" at bounding box center [224, 147] width 113 height 10
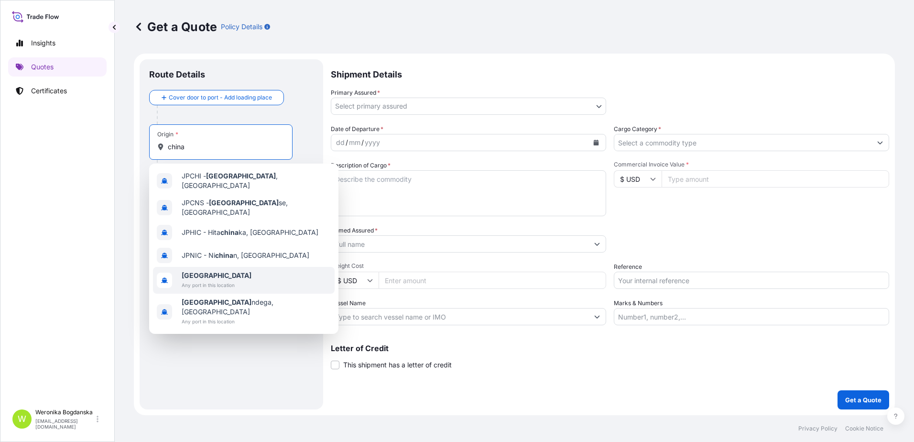
click at [242, 267] on div "[GEOGRAPHIC_DATA] Any port in this location" at bounding box center [244, 280] width 182 height 27
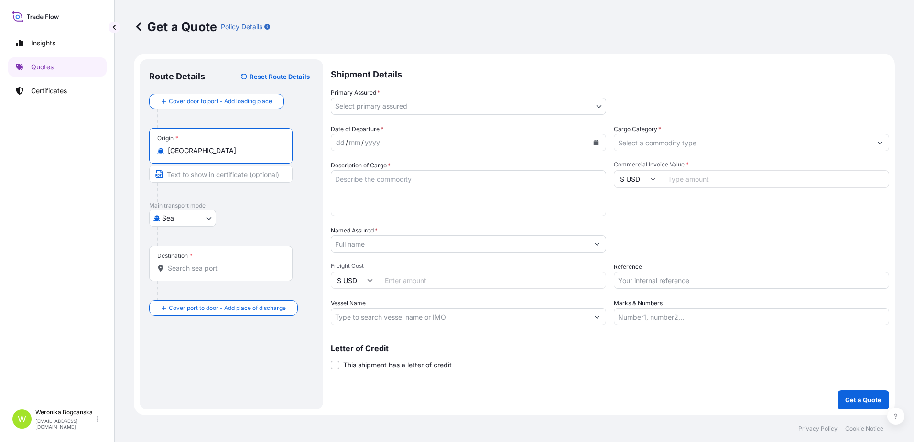
type input "[GEOGRAPHIC_DATA]"
click at [223, 292] on div at bounding box center [225, 290] width 136 height 19
click at [215, 273] on div "Destination *" at bounding box center [222, 263] width 147 height 35
click at [215, 273] on input "Destination *" at bounding box center [226, 268] width 116 height 10
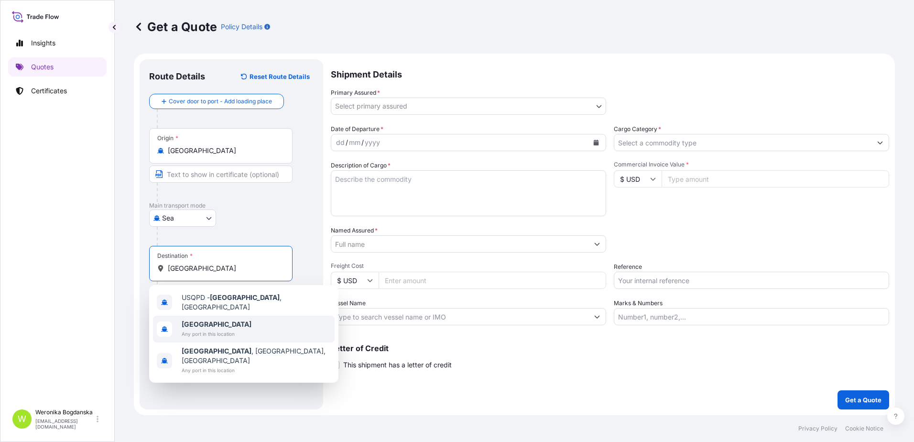
click at [238, 327] on div "[GEOGRAPHIC_DATA] Any port in this location" at bounding box center [244, 329] width 182 height 27
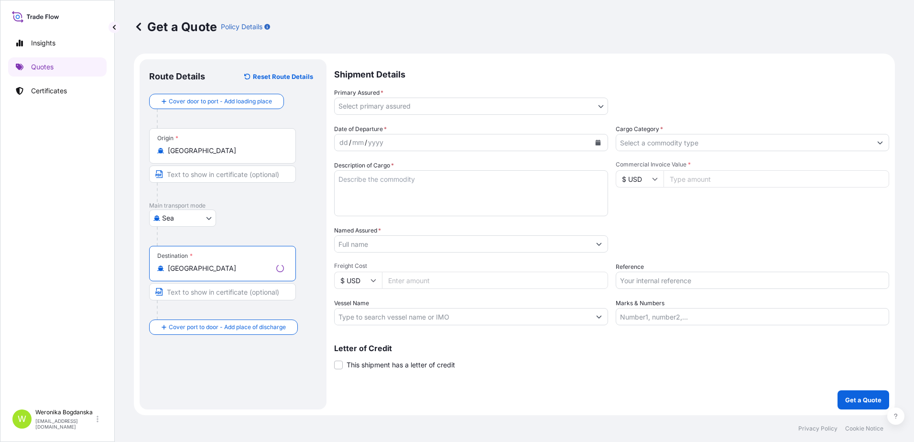
type input "[GEOGRAPHIC_DATA]"
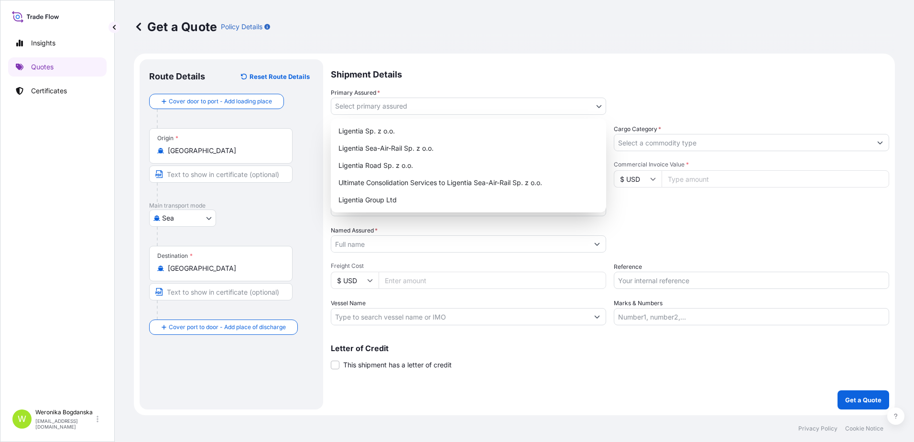
click at [468, 102] on body "6 options available. 0 options available. 3 options available. Insights Quotes …" at bounding box center [457, 221] width 914 height 442
click at [408, 152] on div "Ligentia Sea-Air-Rail Sp. z o.o." at bounding box center [469, 148] width 268 height 17
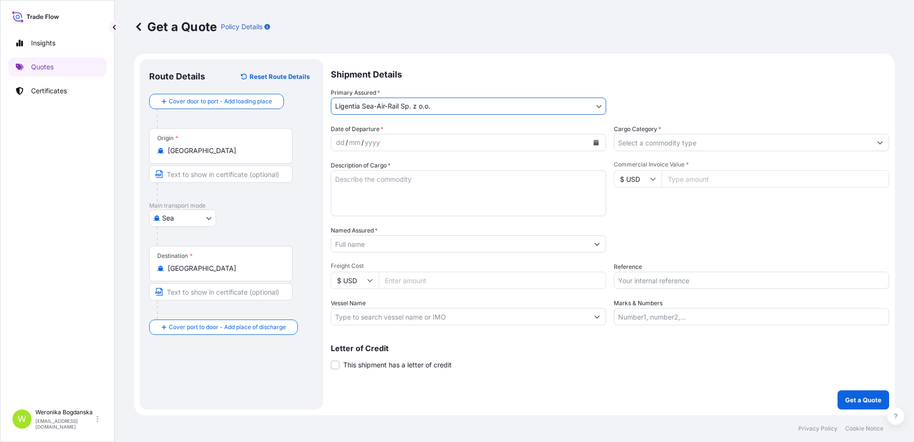
click at [599, 140] on icon "Calendar" at bounding box center [596, 143] width 6 height 6
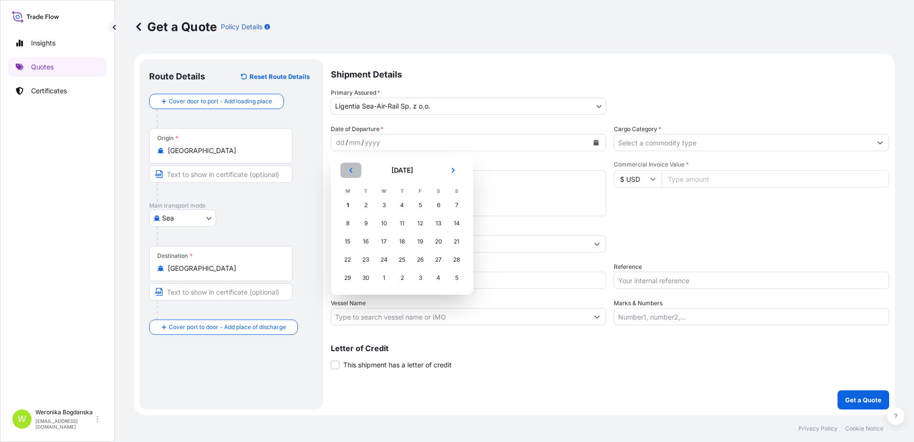
click at [348, 171] on icon "Previous" at bounding box center [351, 170] width 6 height 6
click at [349, 275] on div "25" at bounding box center [347, 277] width 17 height 17
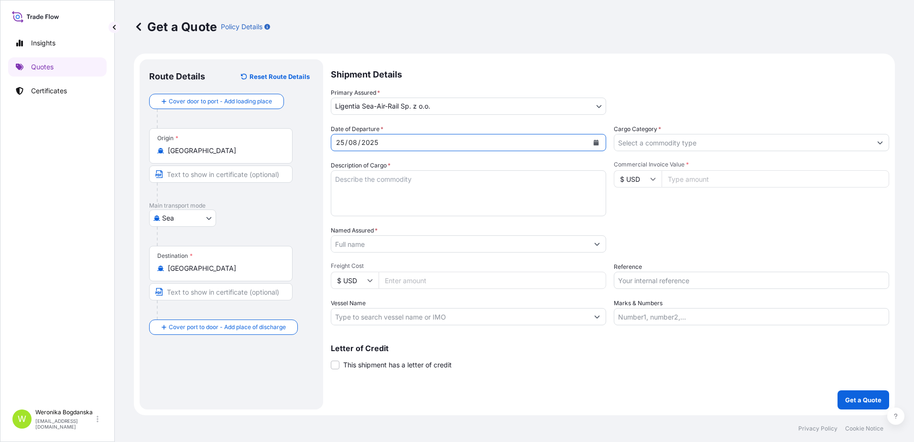
click at [879, 145] on icon "Show suggestions" at bounding box center [880, 143] width 6 height 6
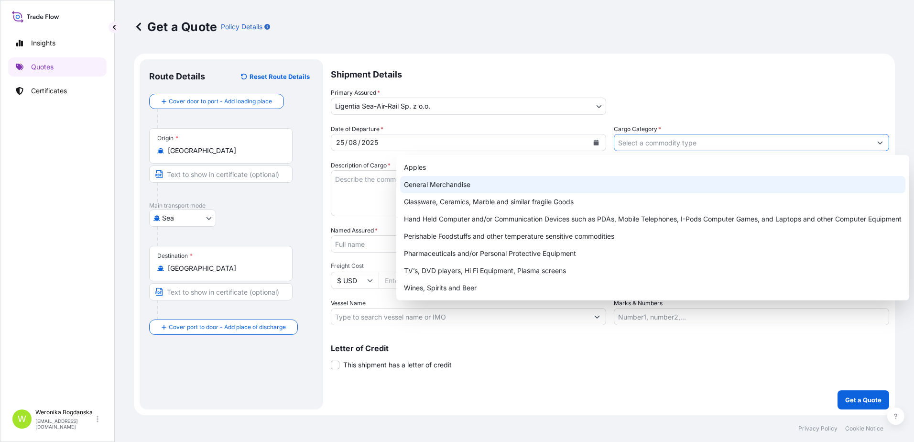
click at [443, 186] on div "General Merchandise" at bounding box center [652, 184] width 505 height 17
type input "General Merchandise"
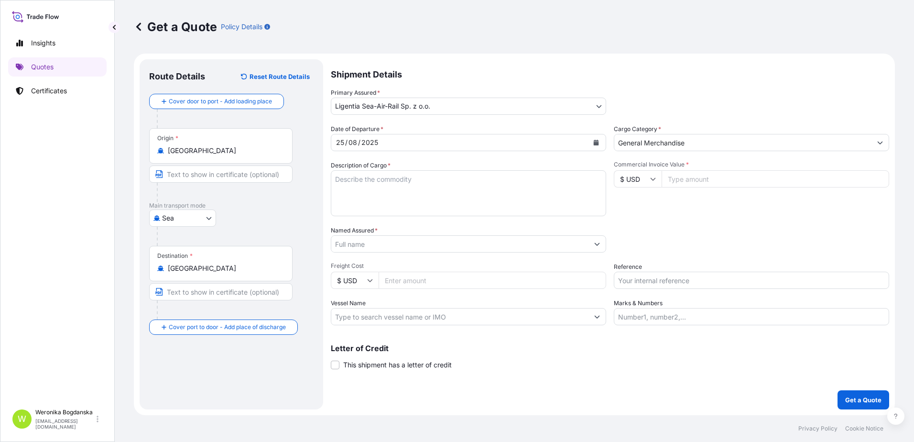
click at [372, 195] on textarea "Description of Cargo *" at bounding box center [468, 193] width 275 height 46
paste textarea "PORCELAIN TABLEWARE,"
type textarea "PORCELAIN TABLEWARE,"
click at [710, 142] on input "General Merchandise" at bounding box center [742, 142] width 257 height 17
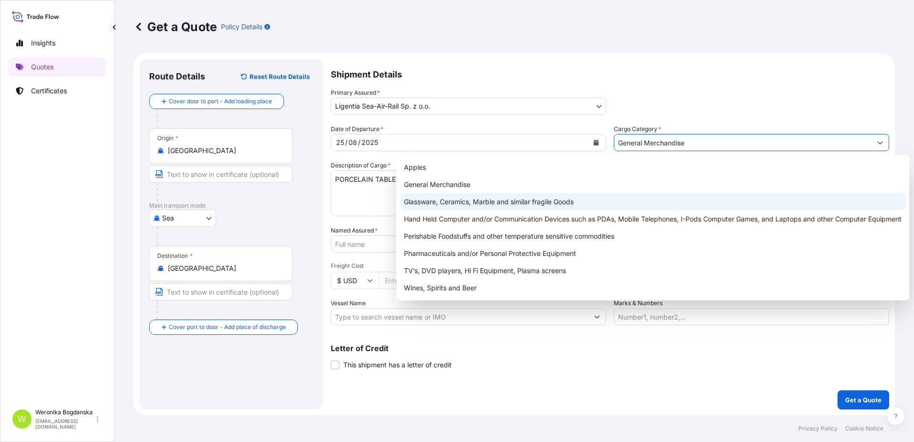
click at [484, 202] on div "Glassware, Ceramics, Marble and similar fragile Goods" at bounding box center [652, 201] width 505 height 17
type input "Glassware, Ceramics, Marble and similar fragile Goods"
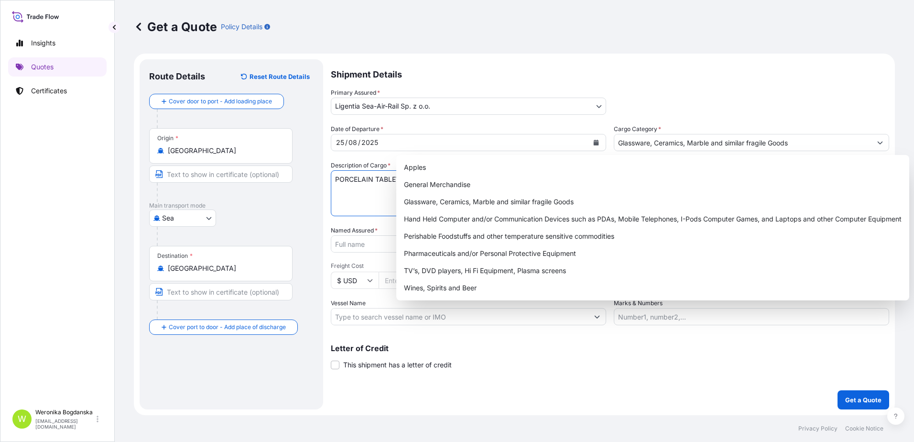
click at [333, 195] on textarea "PORCELAIN TABLEWARE," at bounding box center [468, 193] width 275 height 46
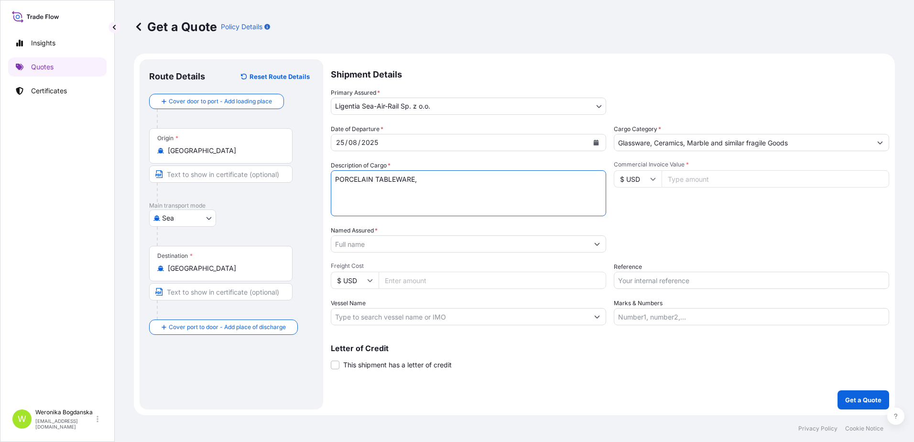
click at [433, 182] on textarea "PORCELAIN TABLEWARE," at bounding box center [468, 193] width 275 height 46
paste textarea "TLLU2330461 M3406505 20GP 12419.80 KG 22.60 M3 852 CTN"
type textarea "PORCELAIN TABLEWARE, TLLU2330461 M3406505 20GP 12419.80 KG 22.60 M3 852 CTN"
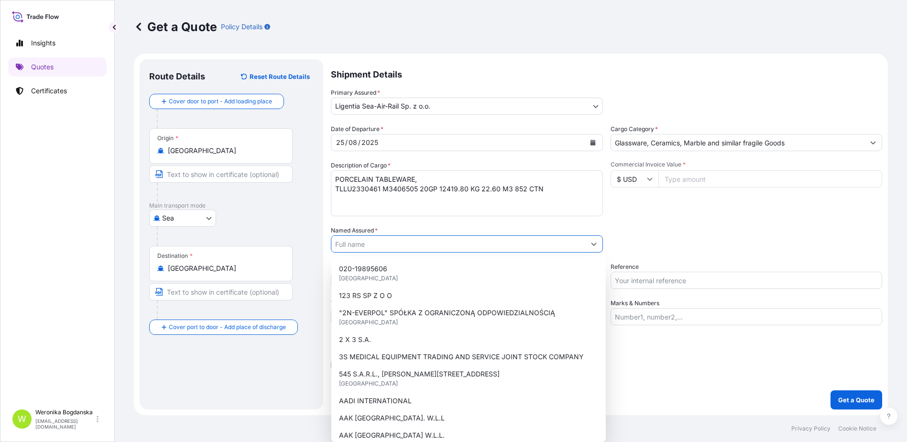
click at [473, 250] on input "Named Assured *" at bounding box center [458, 243] width 254 height 17
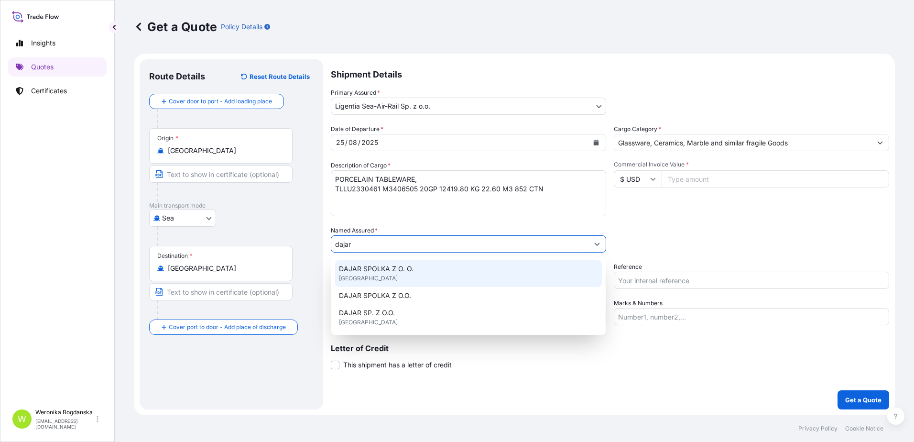
click at [408, 270] on span "DAJAR SPOLKA Z O. O." at bounding box center [376, 269] width 75 height 10
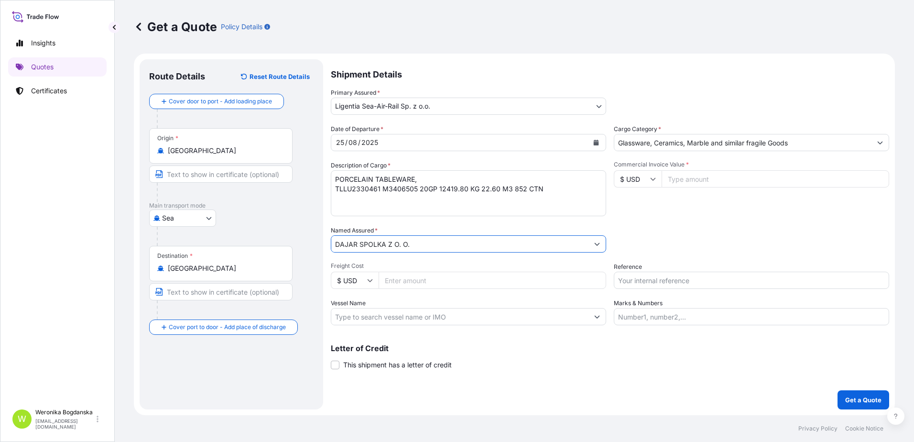
type input "DAJAR SPOLKA Z O. O."
click at [636, 276] on input "Reference" at bounding box center [751, 280] width 275 height 17
paste input "S02028763"
type input "S02028763"
click at [663, 238] on div "Packing Category Type to search a container mode Please select a primary mode o…" at bounding box center [751, 239] width 275 height 27
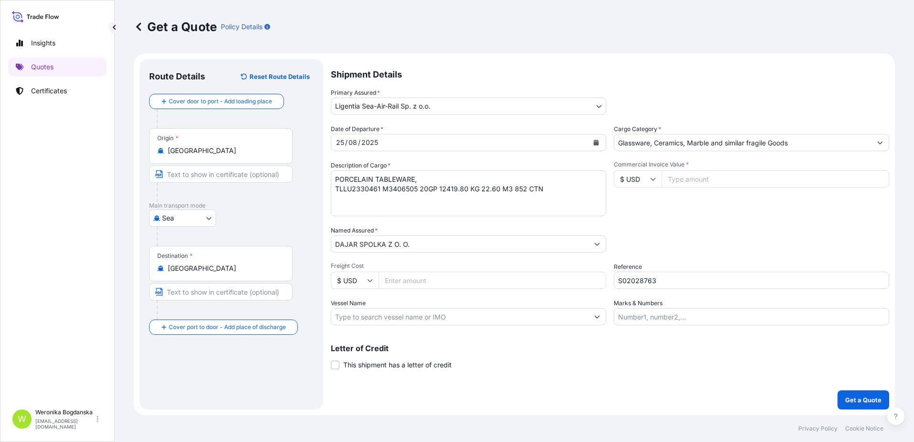
click at [727, 181] on input "Commercial Invoice Value *" at bounding box center [776, 178] width 228 height 17
type input "15683.30"
click at [387, 293] on div "Date of Departure * [DATE] Cargo Category * Glassware, Ceramics, Marble and sim…" at bounding box center [610, 224] width 558 height 201
click at [396, 281] on input "Freight Cost" at bounding box center [493, 280] width 228 height 17
type input "1990"
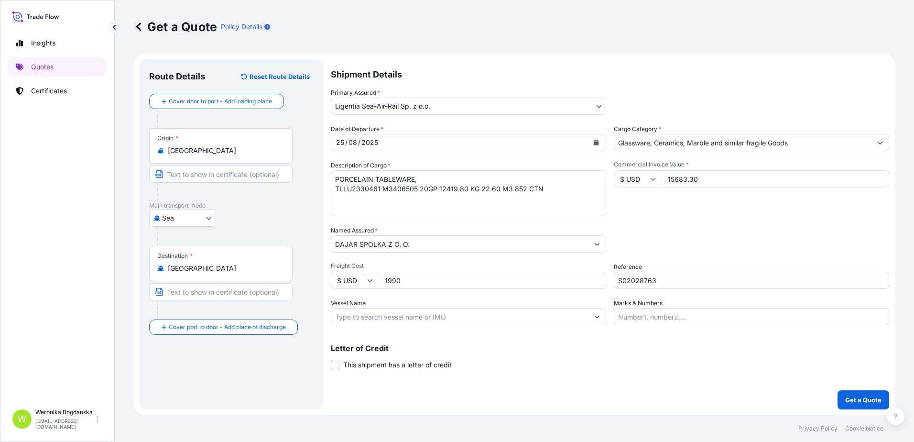
click at [739, 229] on div "Packing Category Type to search a container mode Please select a primary mode o…" at bounding box center [751, 239] width 275 height 27
click at [869, 401] on p "Get a Quote" at bounding box center [863, 400] width 36 height 10
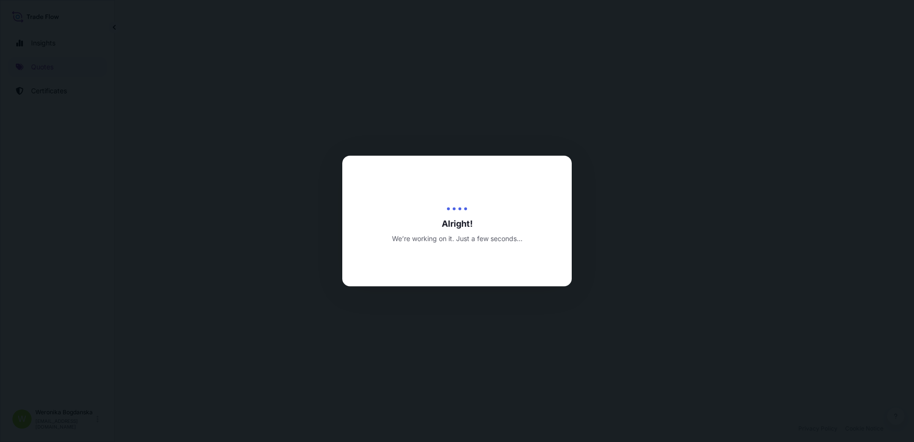
select select "Sea"
select select "31440"
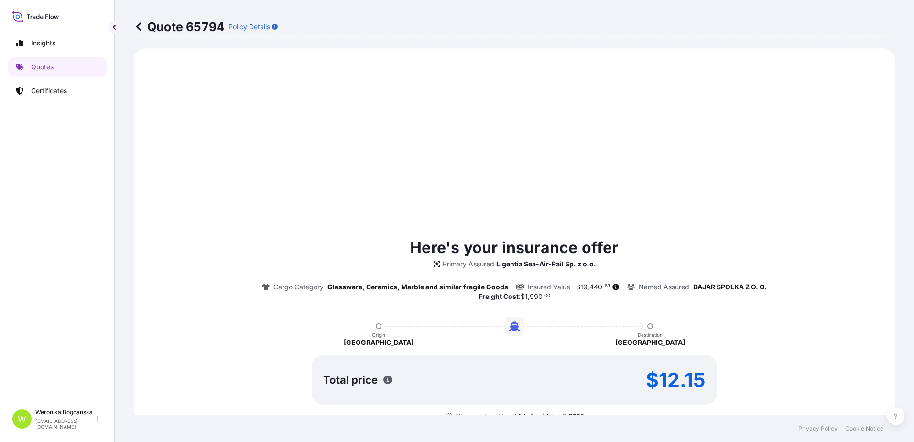
scroll to position [364, 0]
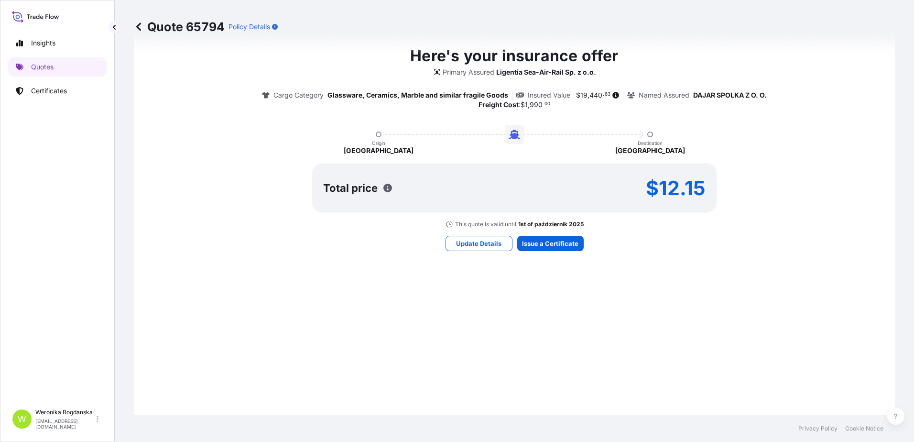
click at [539, 234] on div "Here's your insurance offer Primary Assured Ligentia Sea-Air-Rail Sp. z o.o. Ca…" at bounding box center [514, 147] width 734 height 555
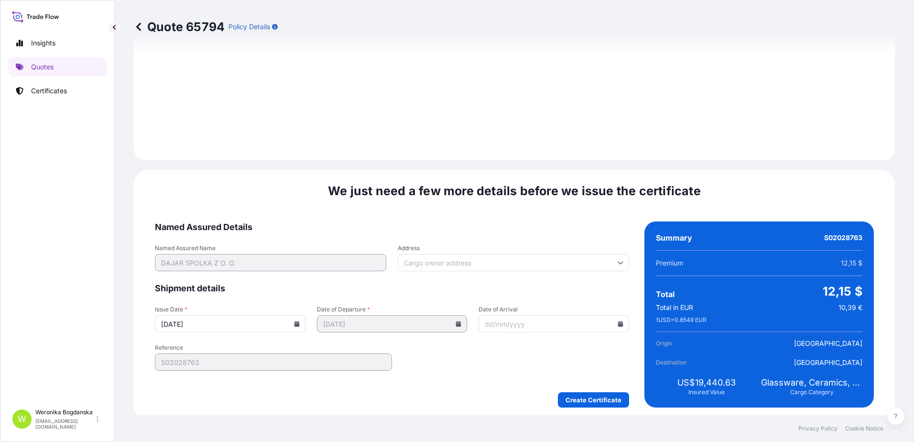
scroll to position [1100, 0]
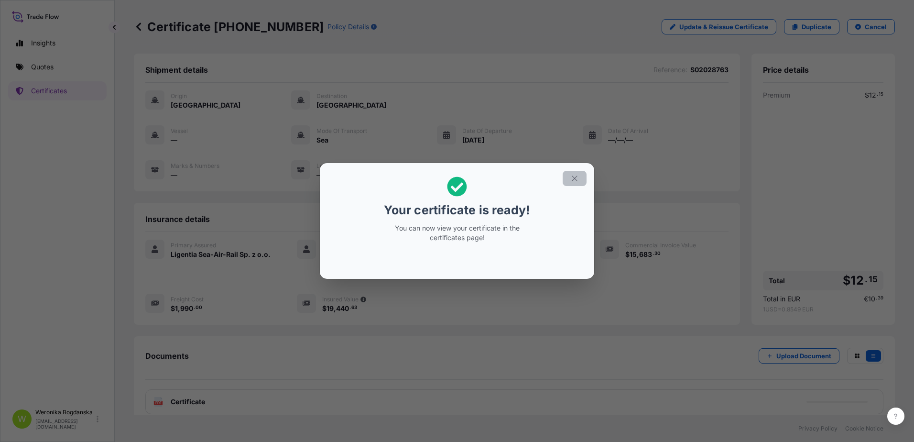
click at [574, 181] on icon "button" at bounding box center [574, 178] width 9 height 9
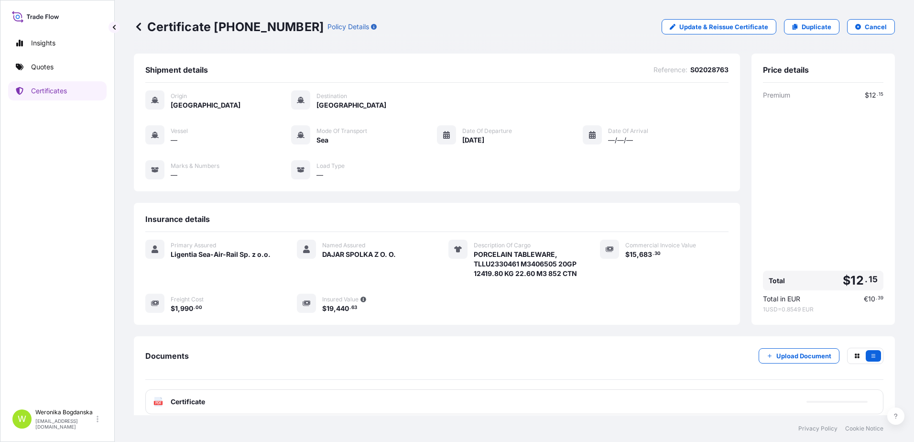
scroll to position [48, 0]
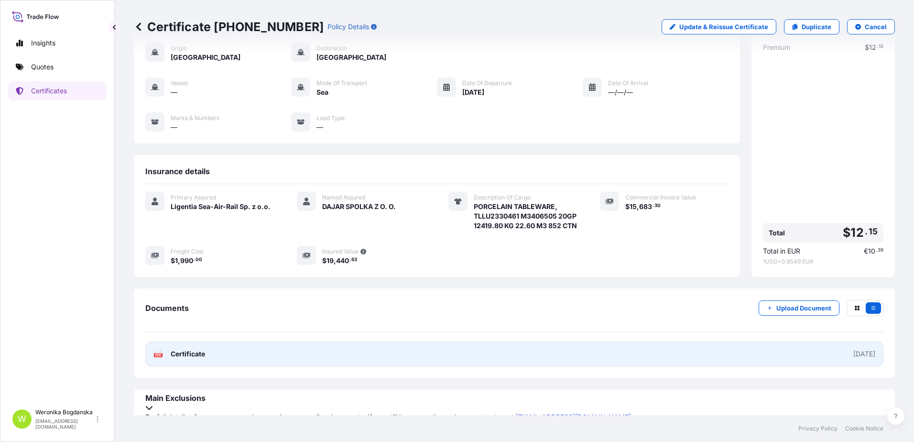
click at [502, 366] on link "PDF Certificate [DATE]" at bounding box center [514, 353] width 738 height 25
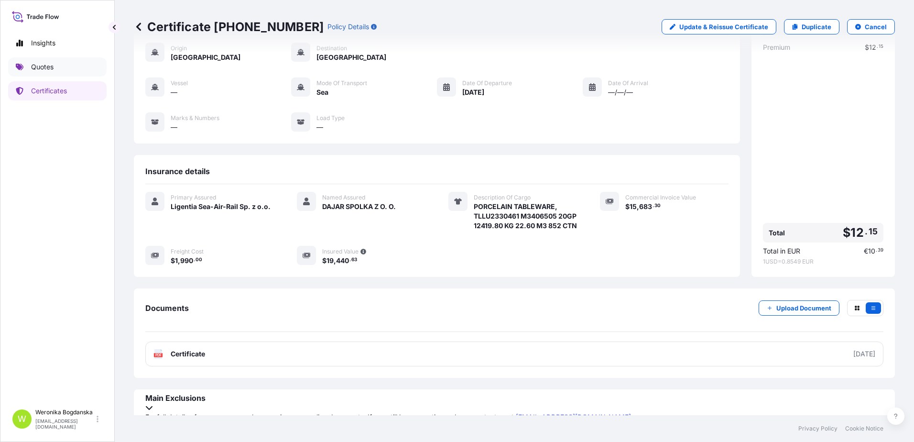
click at [53, 63] on p "Quotes" at bounding box center [42, 67] width 22 height 10
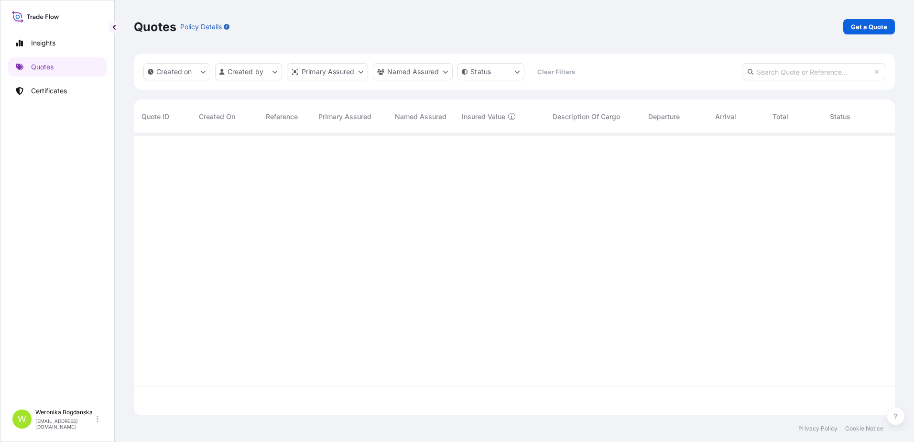
scroll to position [279, 754]
click at [53, 83] on link "Certificates" at bounding box center [57, 90] width 98 height 19
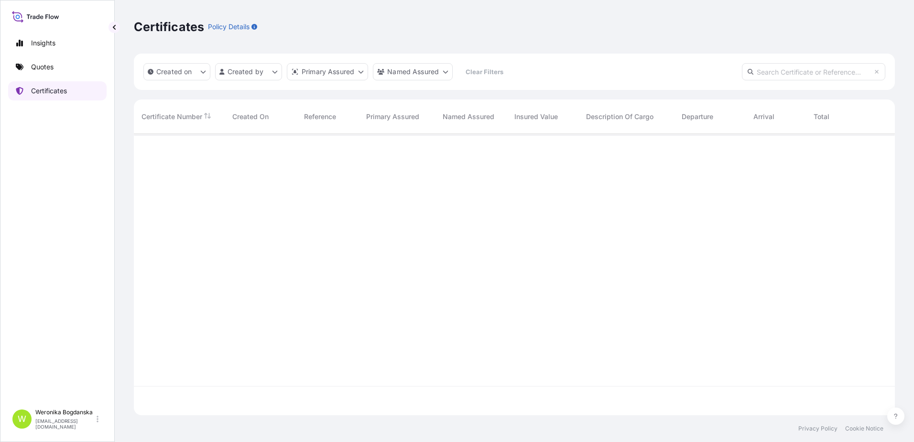
scroll to position [279, 754]
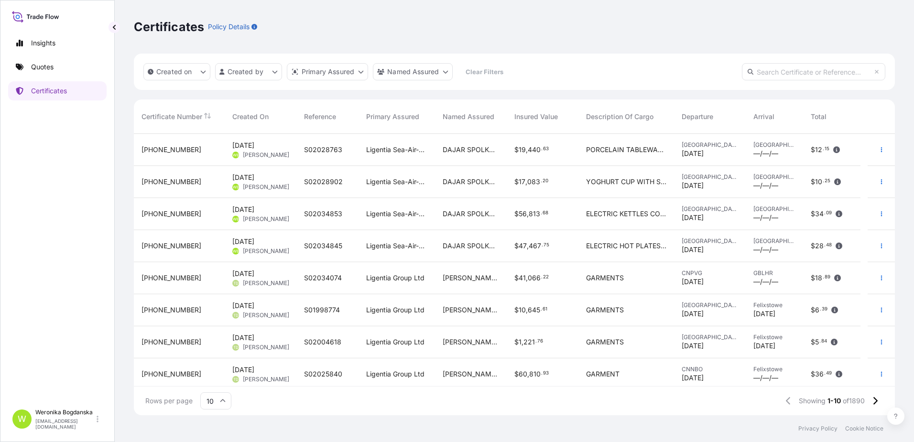
paste input "TCKU7617084"
type input "TCKU7617084"
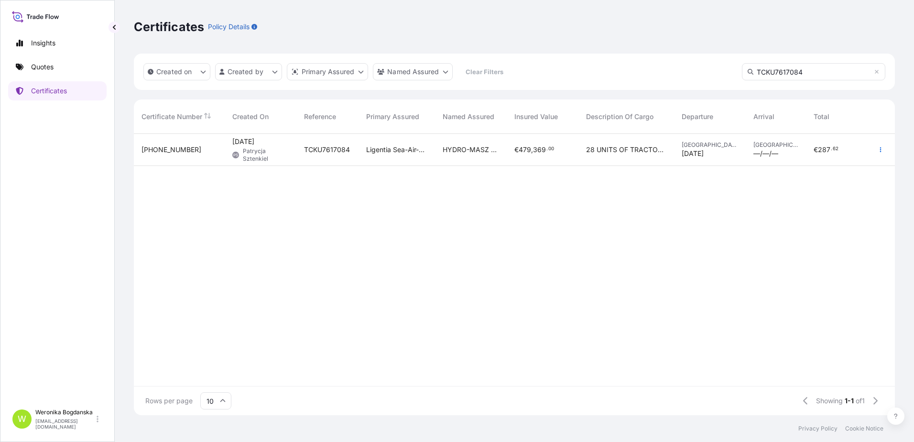
click at [156, 152] on span "[PHONE_NUMBER]" at bounding box center [172, 150] width 60 height 10
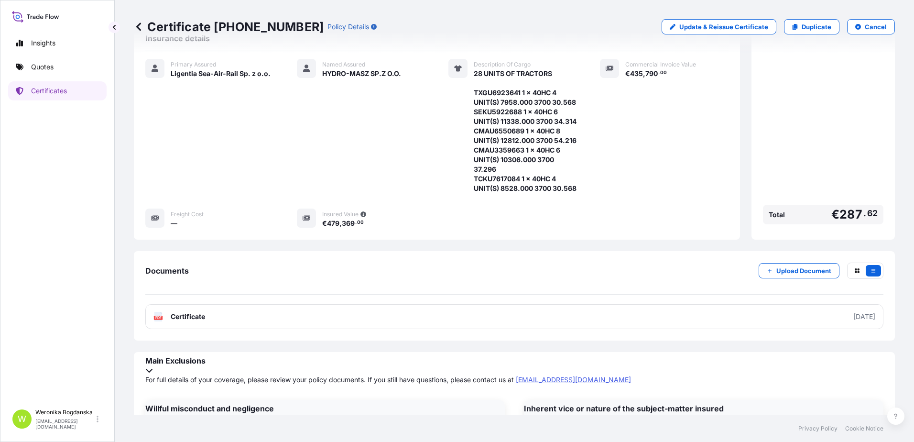
scroll to position [186, 0]
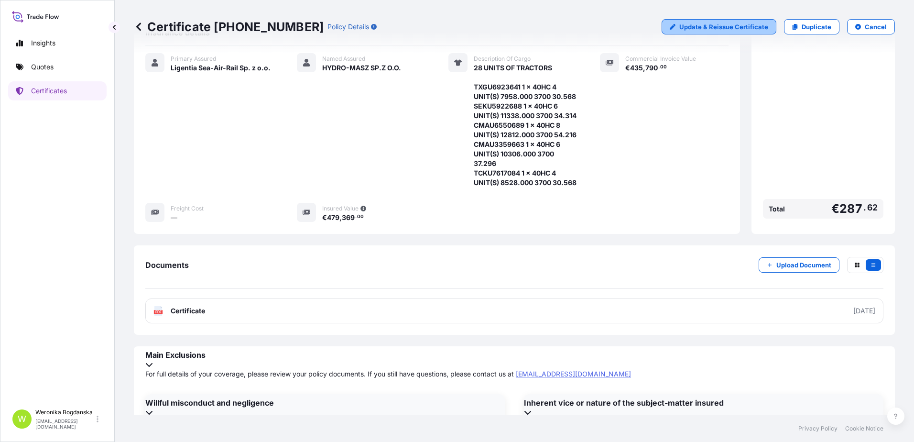
click at [746, 26] on p "Update & Reissue Certificate" at bounding box center [723, 27] width 89 height 10
select select "Sea"
select select "31440"
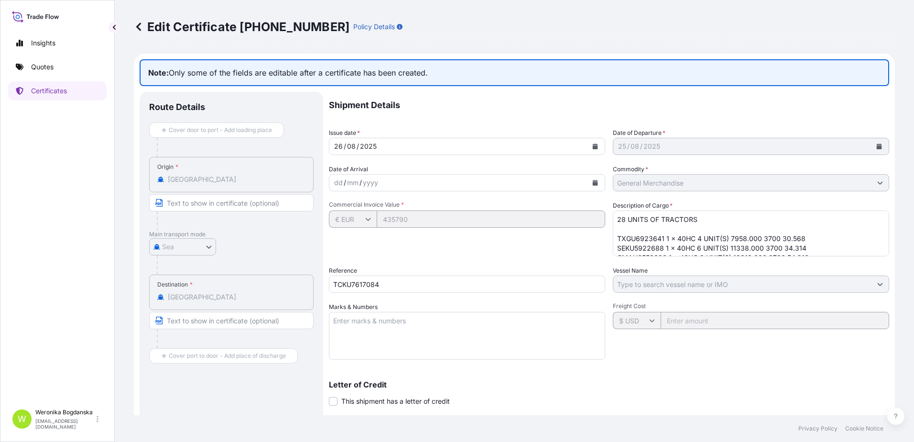
click at [593, 147] on icon "Calendar" at bounding box center [595, 146] width 5 height 6
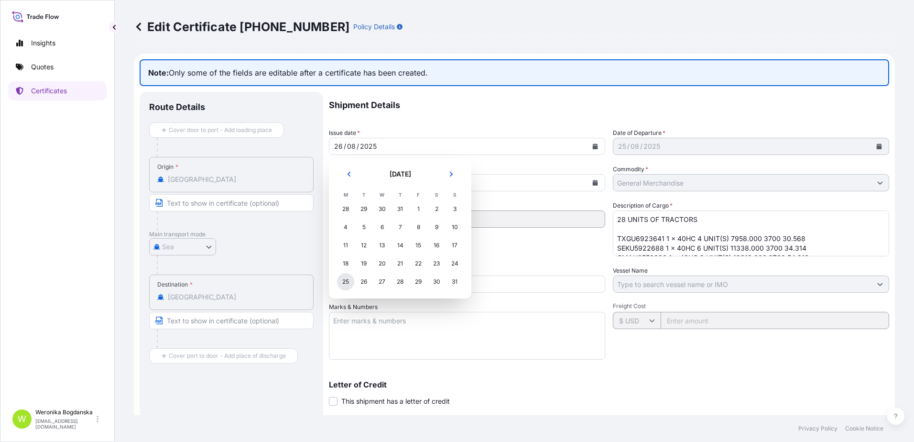
click at [345, 280] on div "25" at bounding box center [345, 281] width 17 height 17
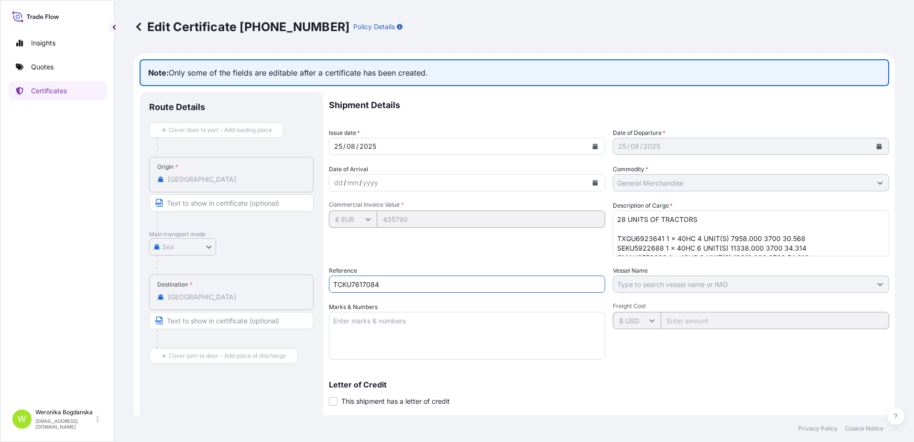
drag, startPoint x: 398, startPoint y: 283, endPoint x: 275, endPoint y: 265, distance: 124.6
click at [275, 265] on div "Route Details Cover door to port - Add loading place Place of loading Road / [G…" at bounding box center [515, 315] width 750 height 446
paste input "S02040225"
type input "S02040225"
click at [393, 255] on div "Commercial Invoice Value * € EUR 435790" at bounding box center [467, 228] width 276 height 55
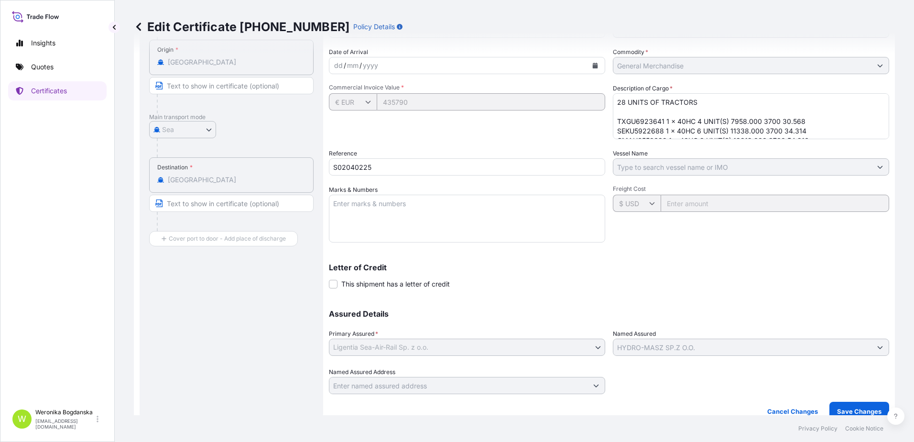
scroll to position [129, 0]
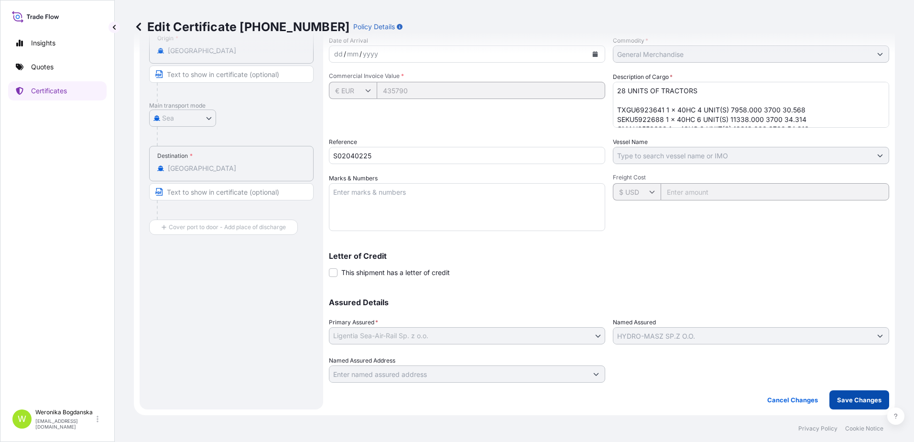
click at [837, 397] on p "Save Changes" at bounding box center [859, 400] width 44 height 10
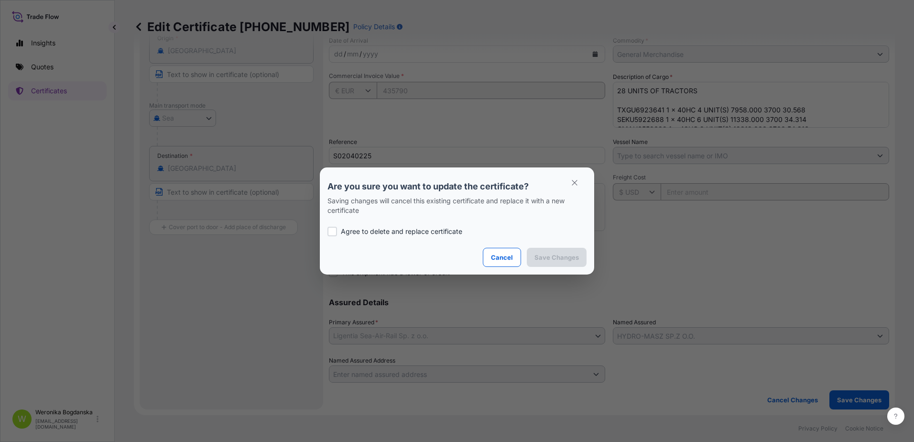
click at [374, 230] on p "Agree to delete and replace certificate" at bounding box center [401, 232] width 121 height 10
checkbox input "true"
click at [542, 259] on p "Save Changes" at bounding box center [557, 257] width 44 height 10
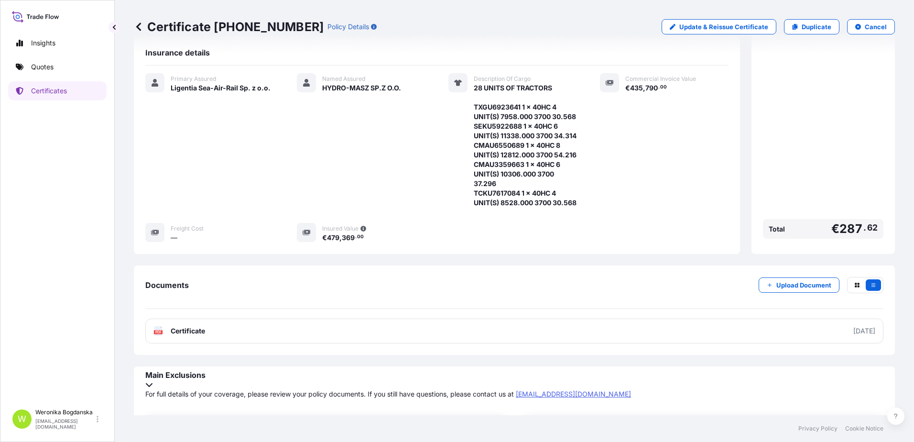
scroll to position [186, 0]
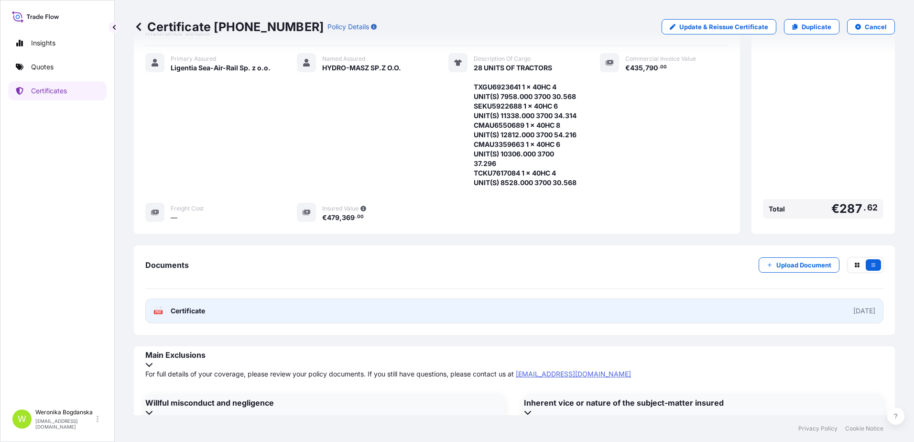
click at [499, 323] on link "PDF Certificate [DATE]" at bounding box center [514, 310] width 738 height 25
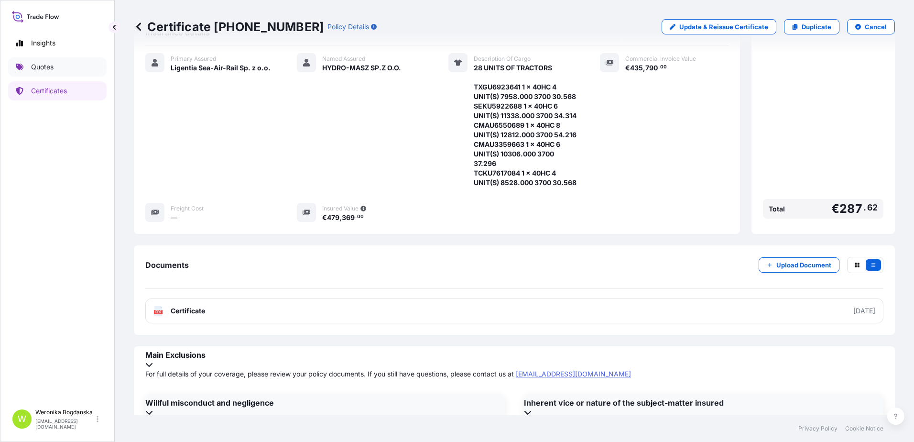
click at [69, 75] on link "Quotes" at bounding box center [57, 66] width 98 height 19
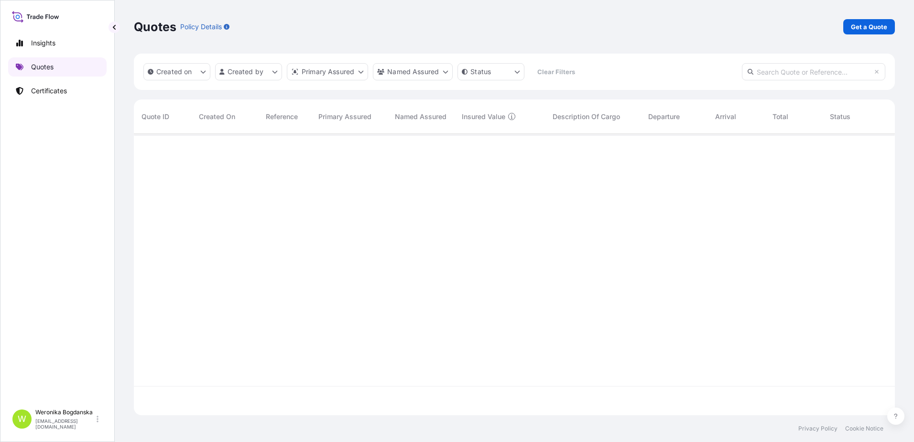
scroll to position [279, 754]
click at [868, 27] on p "Get a Quote" at bounding box center [869, 27] width 36 height 10
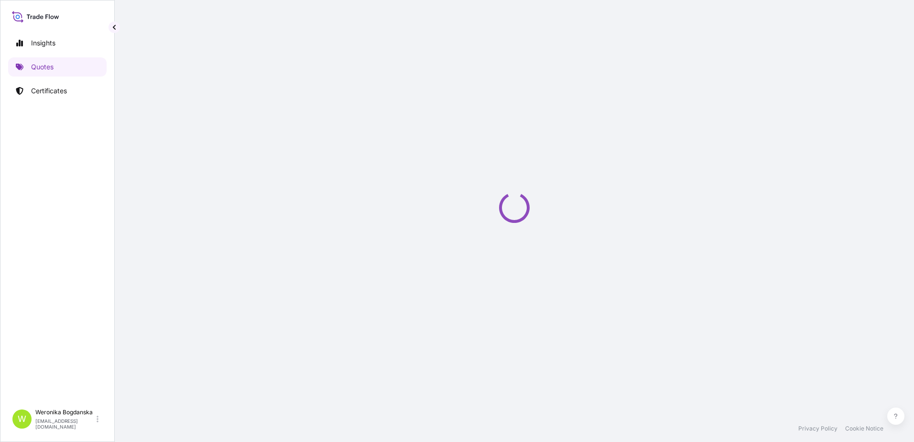
select select "Sea"
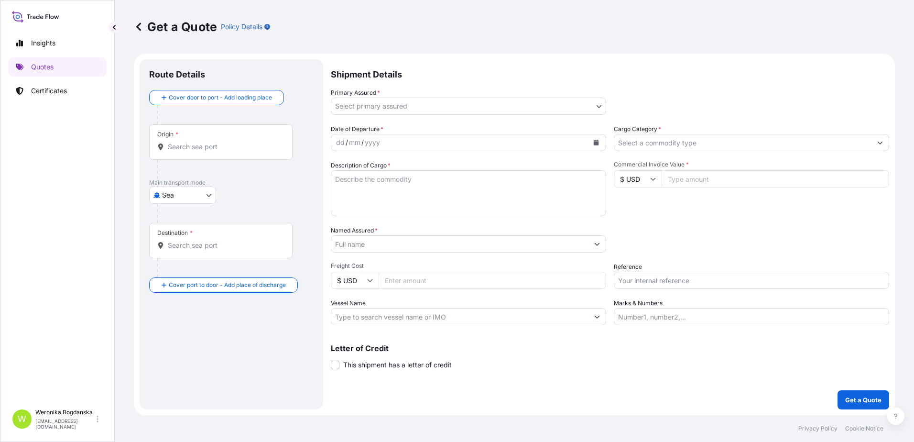
click at [207, 148] on input "Origin *" at bounding box center [224, 147] width 113 height 10
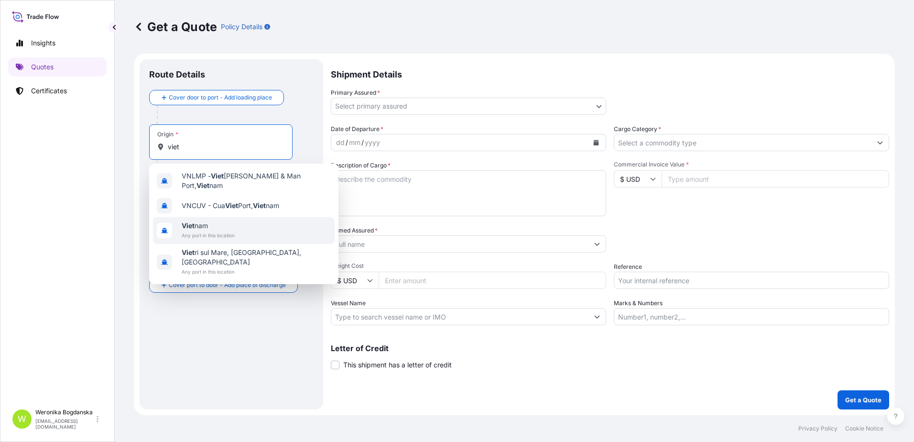
click at [209, 221] on span "Viet nam" at bounding box center [208, 226] width 53 height 10
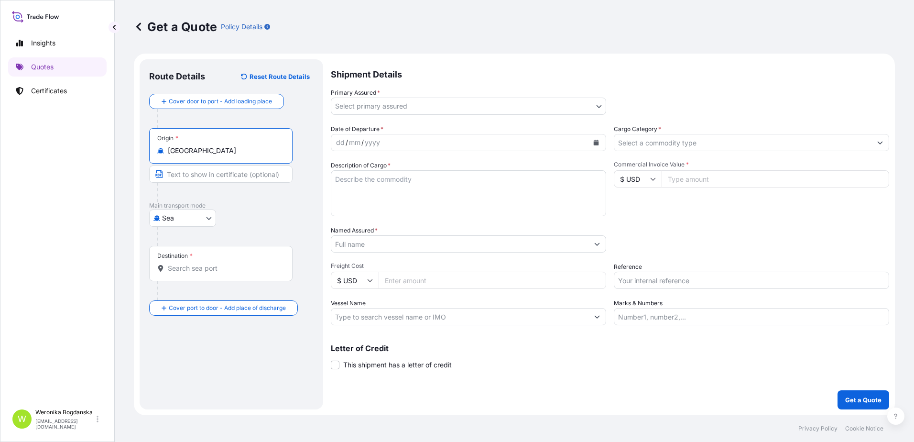
type input "[GEOGRAPHIC_DATA]"
click at [196, 273] on div "Destination *" at bounding box center [220, 263] width 143 height 35
click at [196, 273] on input "Destination *" at bounding box center [224, 268] width 113 height 10
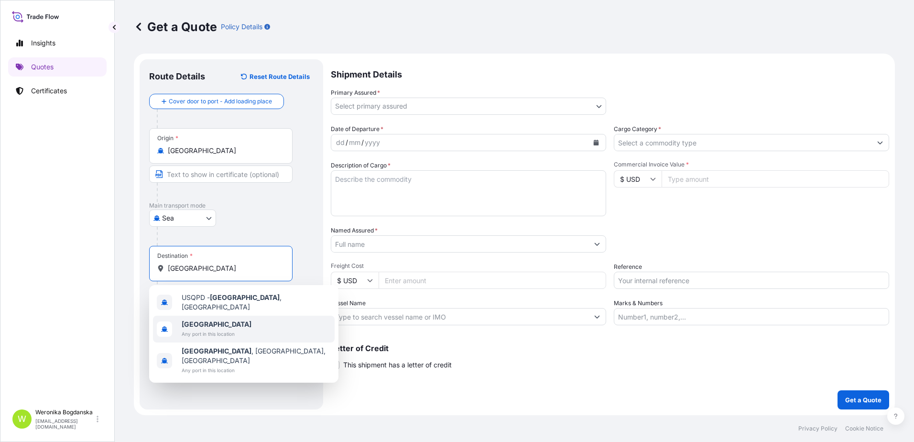
click at [207, 324] on span "[GEOGRAPHIC_DATA]" at bounding box center [217, 324] width 70 height 10
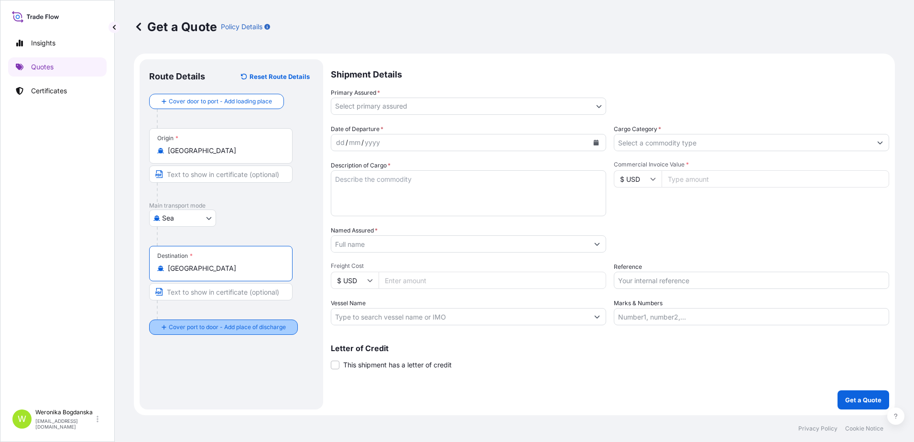
type input "[GEOGRAPHIC_DATA]"
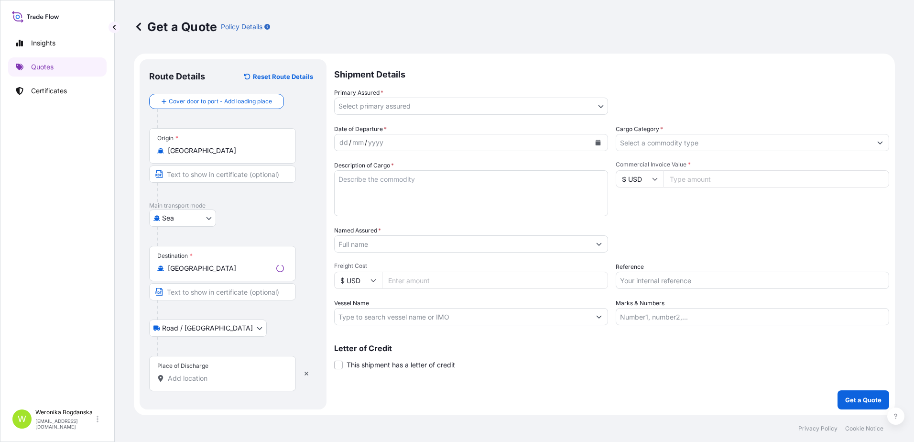
click at [205, 377] on input "Place of Discharge" at bounding box center [226, 378] width 116 height 10
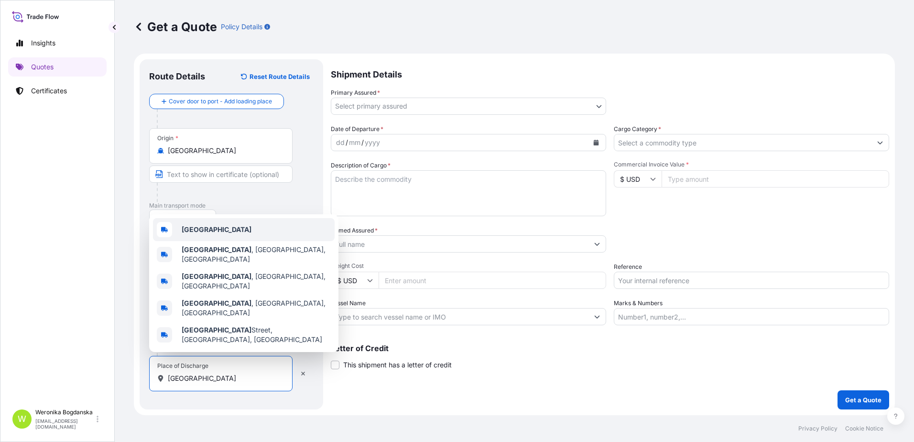
click at [203, 233] on b "[GEOGRAPHIC_DATA]" at bounding box center [217, 229] width 70 height 8
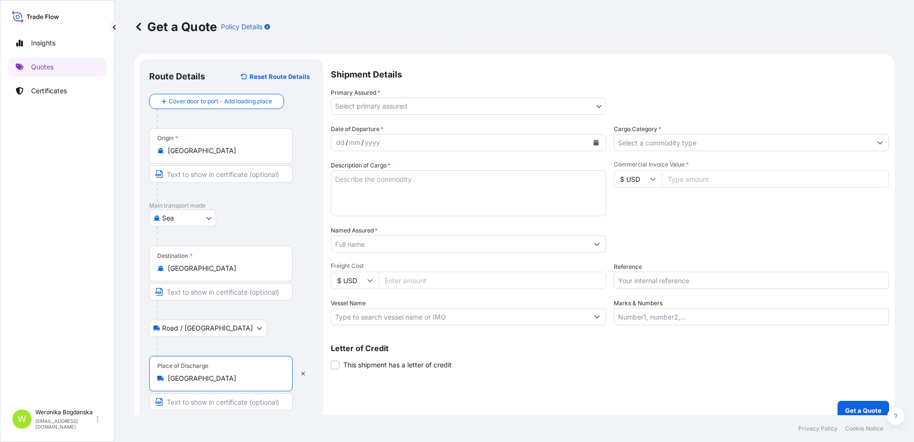
type input "[GEOGRAPHIC_DATA]"
click at [568, 101] on body "3 options available. 0 options available. 5 options available. Insights Quotes …" at bounding box center [457, 221] width 914 height 442
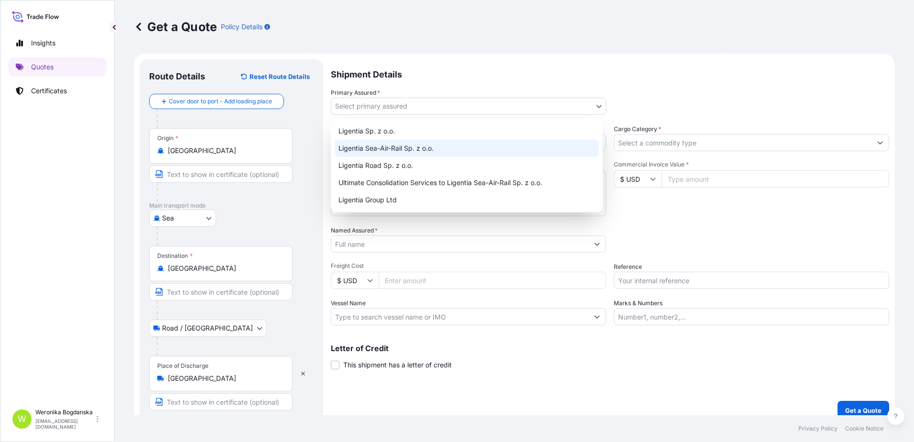
click at [412, 146] on div "Ligentia Sea-Air-Rail Sp. z o.o." at bounding box center [467, 148] width 264 height 17
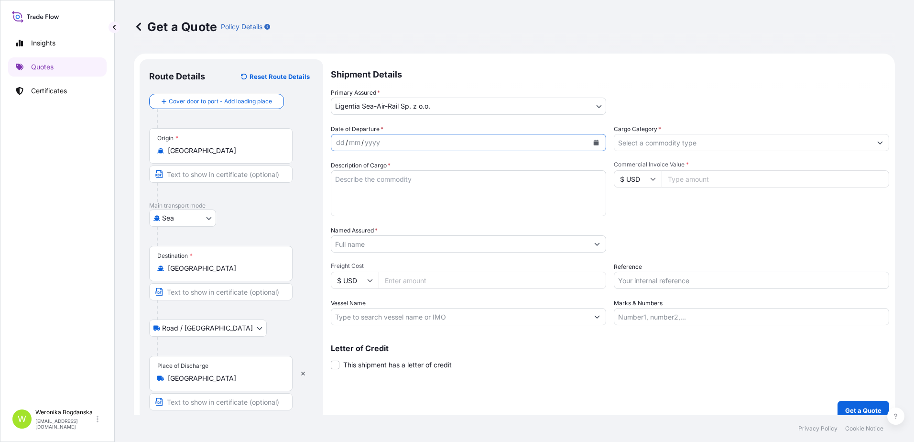
click at [593, 140] on icon "Calendar" at bounding box center [596, 143] width 6 height 6
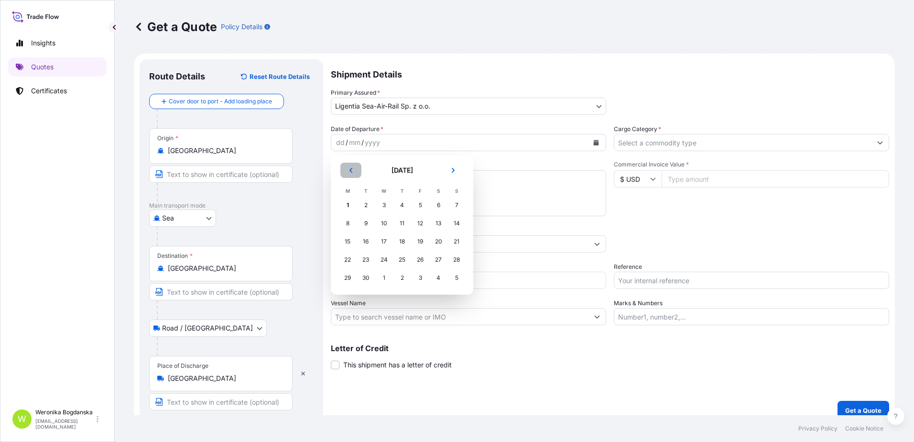
click at [347, 172] on button "Previous" at bounding box center [350, 170] width 21 height 15
click at [421, 257] on div "22" at bounding box center [420, 259] width 17 height 17
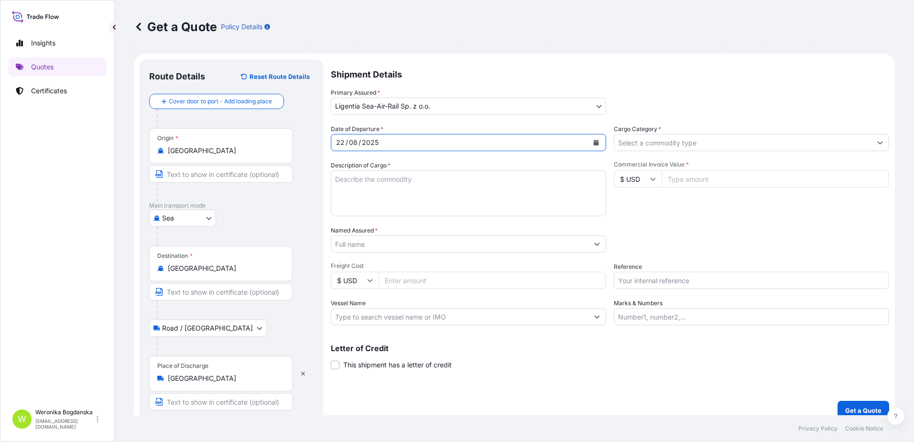
click at [876, 143] on button "Show suggestions" at bounding box center [880, 142] width 17 height 17
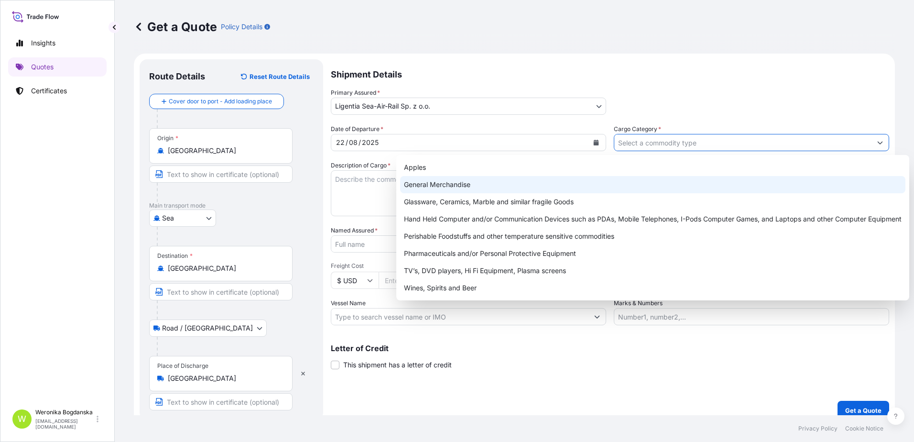
click at [496, 180] on div "General Merchandise" at bounding box center [652, 184] width 505 height 17
type input "General Merchandise"
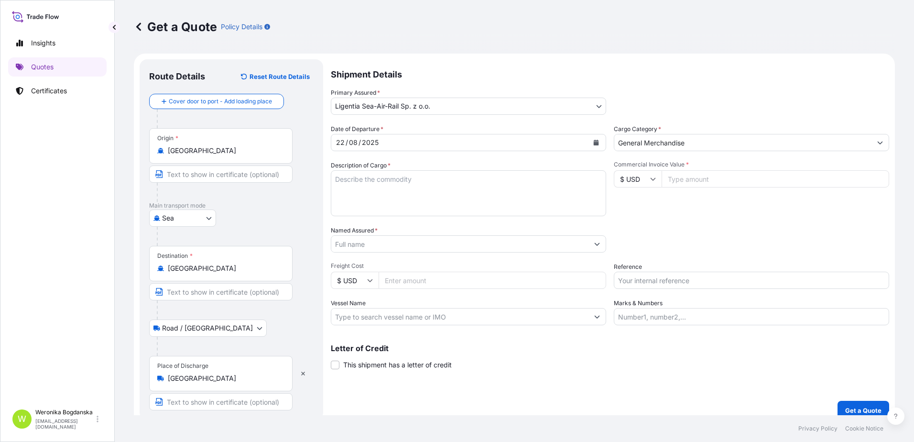
click at [379, 200] on textarea "Description of Cargo *" at bounding box center [468, 193] width 275 height 46
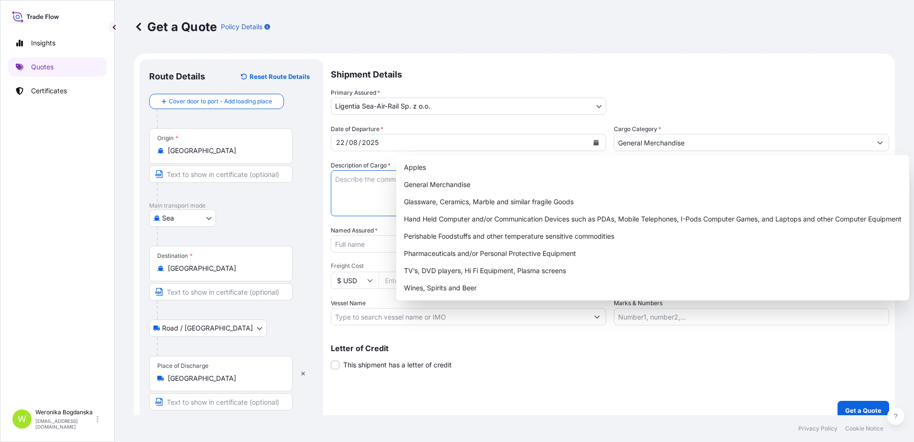
paste textarea "MEN HIGH-TOP LEATHER SHOES WITH PLASTIC OUTSOLE"
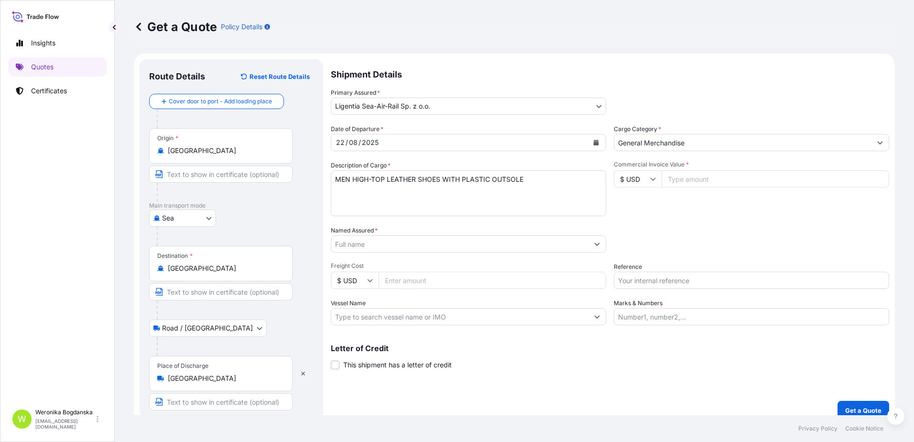
click at [391, 197] on textarea "MEN HIGH-TOP LEATHER SHOES WITH PLASTIC OUTSOLE" at bounding box center [468, 193] width 275 height 46
paste textarea "MRKU9895507 ML-VN0883648 20GP 3430.82 KG 30.98 M3 308 CTN"
type textarea "MEN HIGH-TOP LEATHER SHOES WITH PLASTIC OUTSOLE MRKU9895507 ML-VN0883648 20GP 3…"
click at [691, 178] on input "Commercial Invoice Value *" at bounding box center [776, 178] width 228 height 17
click at [715, 177] on input "Commercial Invoice Value *" at bounding box center [776, 178] width 228 height 17
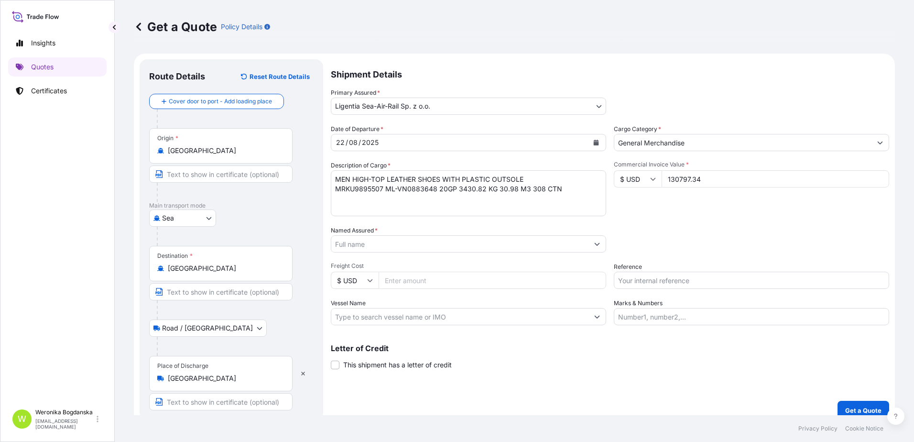
type input "130797.34"
click at [372, 243] on input "Named Assured *" at bounding box center [459, 243] width 257 height 17
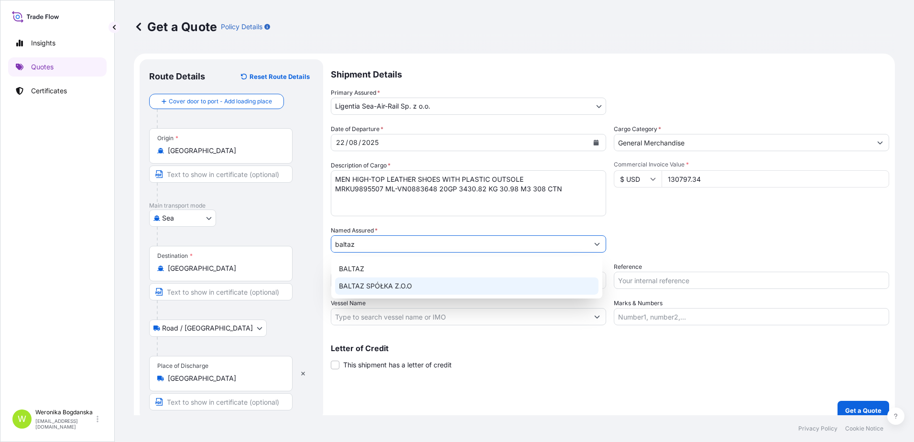
click at [375, 288] on span "BALTAZ SPÓŁKA Z.O.O" at bounding box center [375, 286] width 73 height 10
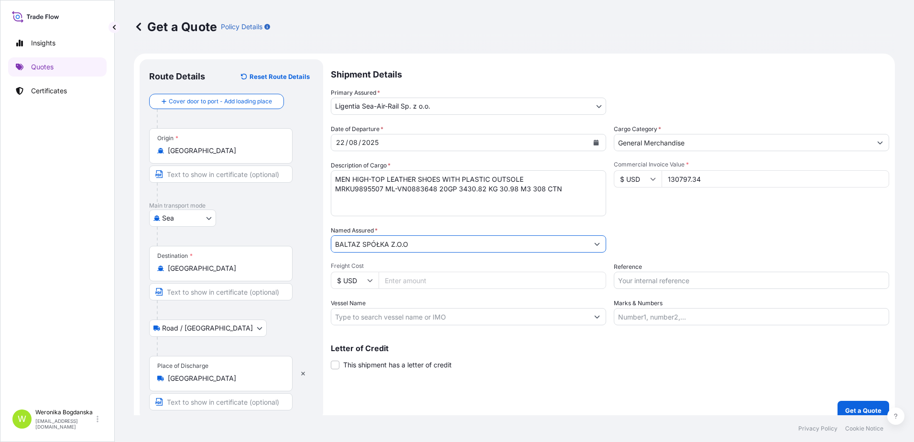
type input "BALTAZ SPÓŁKA Z.O.O"
click at [660, 281] on input "Reference" at bounding box center [751, 280] width 275 height 17
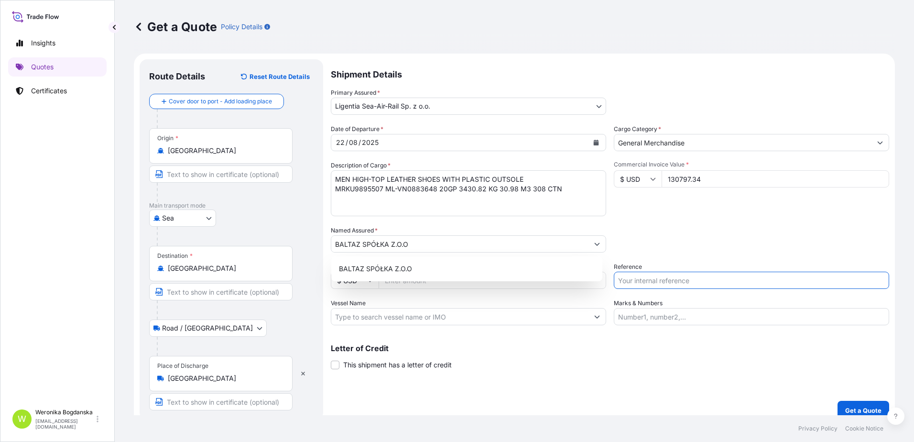
paste input "S02028549"
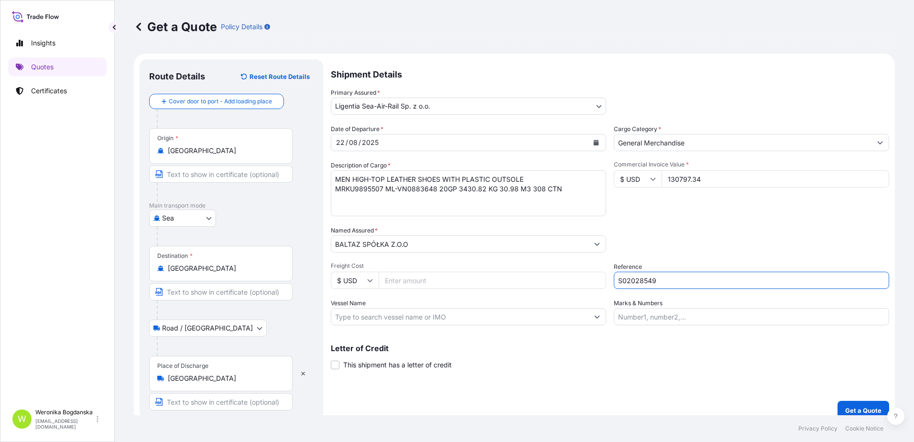
type input "S02028549"
click at [671, 239] on div "Packing Category Type to search a container mode Please select a primary mode o…" at bounding box center [751, 239] width 275 height 27
click at [863, 408] on p "Get a Quote" at bounding box center [863, 410] width 36 height 10
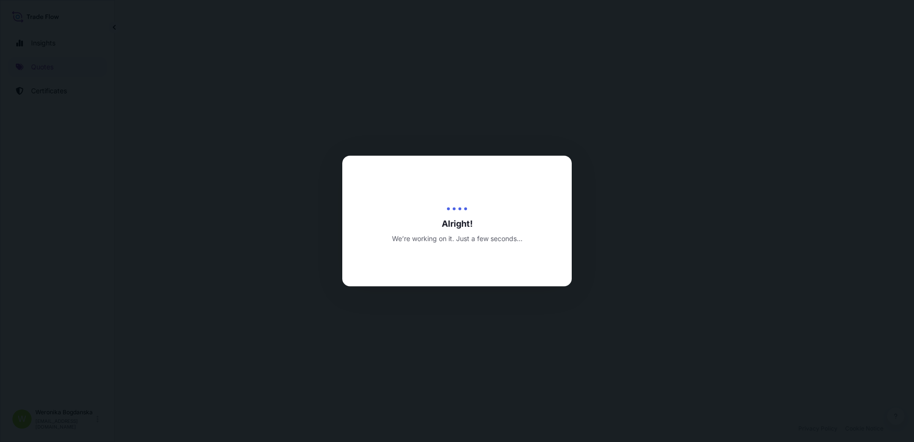
select select "Sea"
select select "Road / [GEOGRAPHIC_DATA]"
select select "31440"
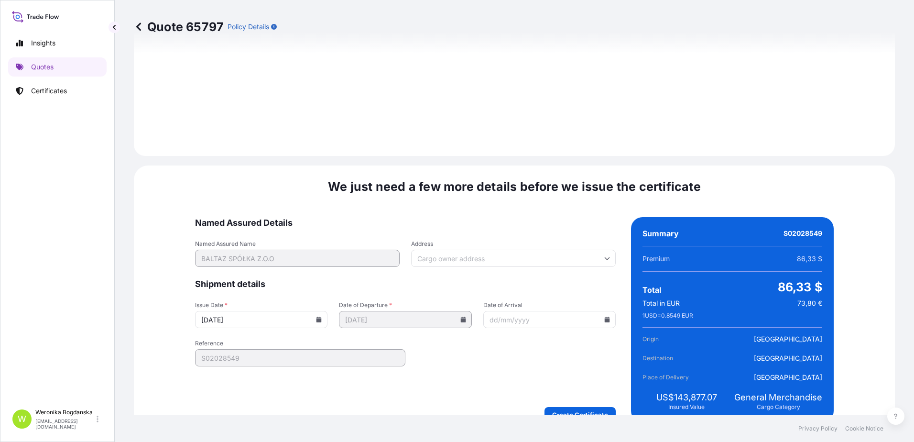
scroll to position [1168, 0]
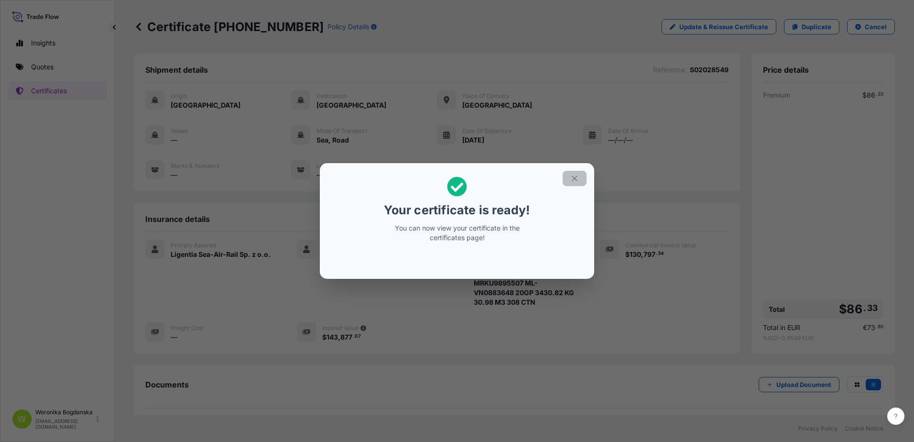
click at [581, 182] on button "button" at bounding box center [575, 178] width 24 height 15
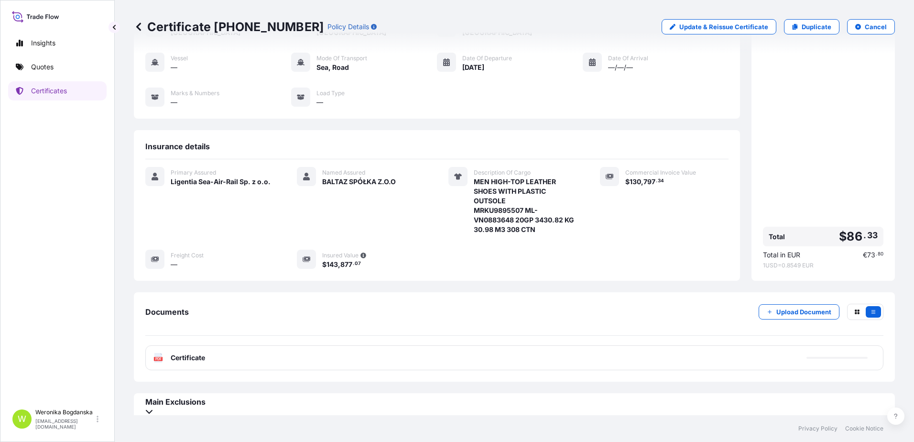
scroll to position [81, 0]
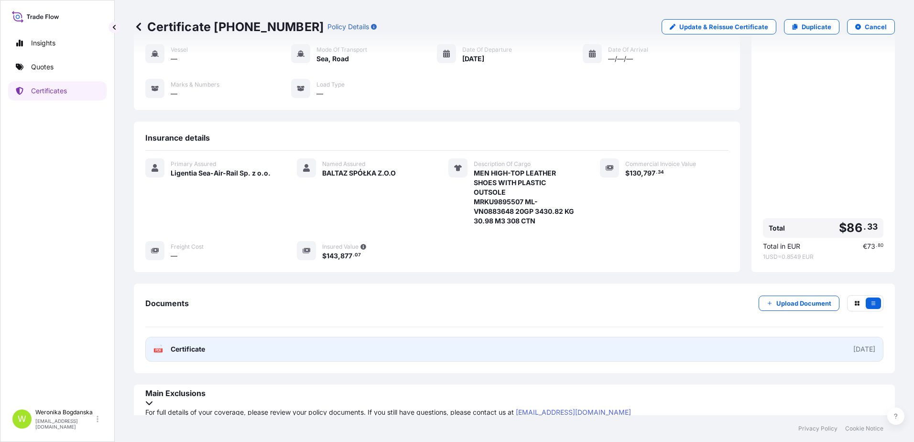
click at [569, 353] on link "PDF Certificate [DATE]" at bounding box center [514, 349] width 738 height 25
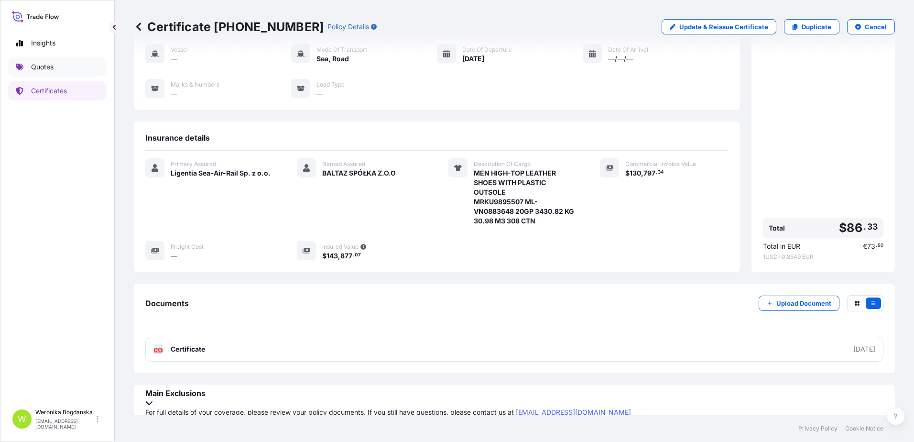
click at [82, 71] on link "Quotes" at bounding box center [57, 66] width 98 height 19
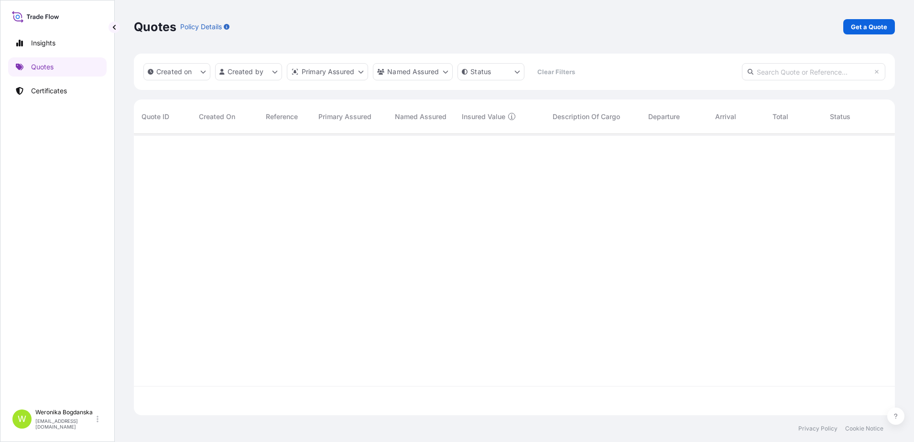
scroll to position [279, 754]
click at [857, 33] on link "Get a Quote" at bounding box center [869, 26] width 52 height 15
select select "Sea"
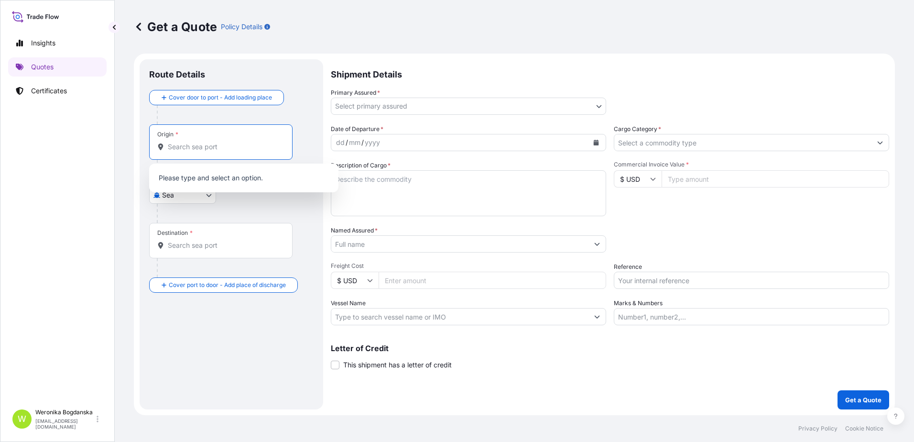
click at [188, 146] on input "Origin *" at bounding box center [224, 147] width 113 height 10
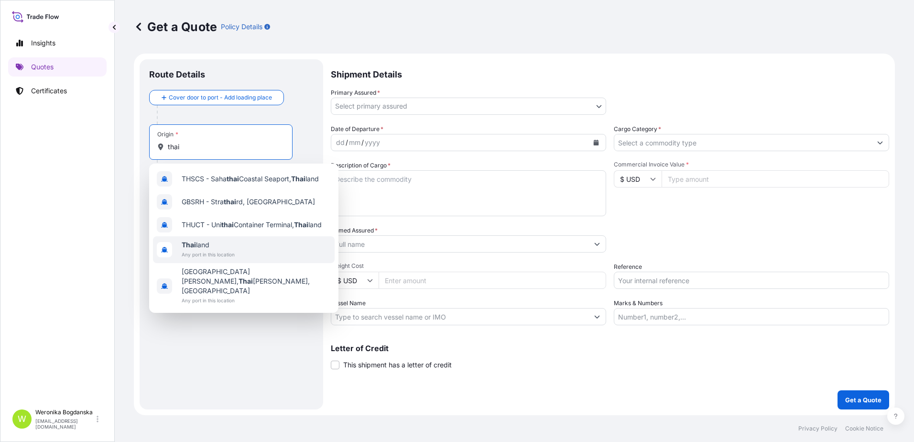
click at [202, 246] on span "Thai land" at bounding box center [208, 245] width 53 height 10
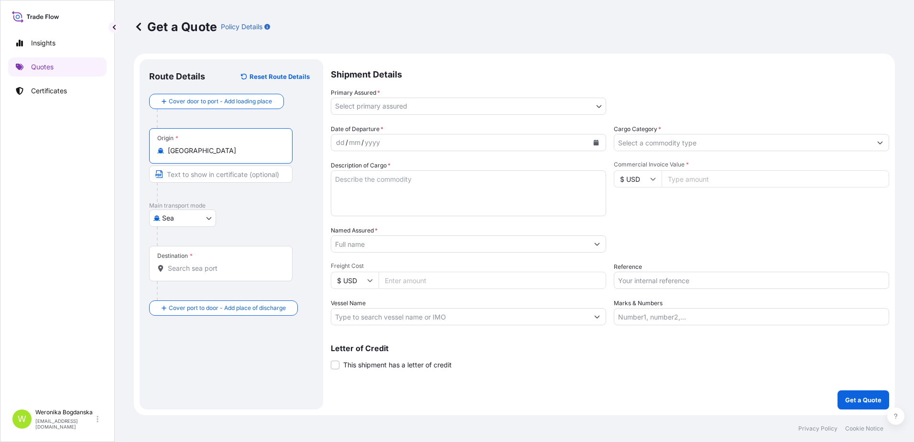
type input "[GEOGRAPHIC_DATA]"
click at [203, 264] on input "Destination *" at bounding box center [224, 268] width 113 height 10
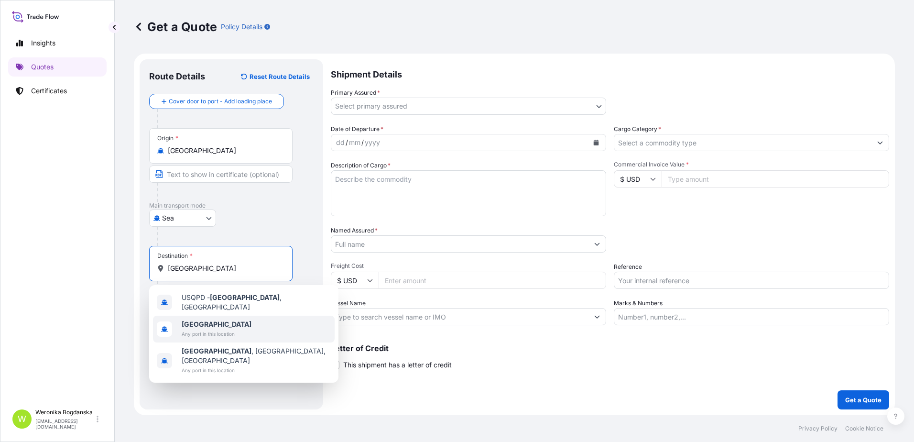
click at [207, 323] on span "[GEOGRAPHIC_DATA]" at bounding box center [217, 324] width 70 height 10
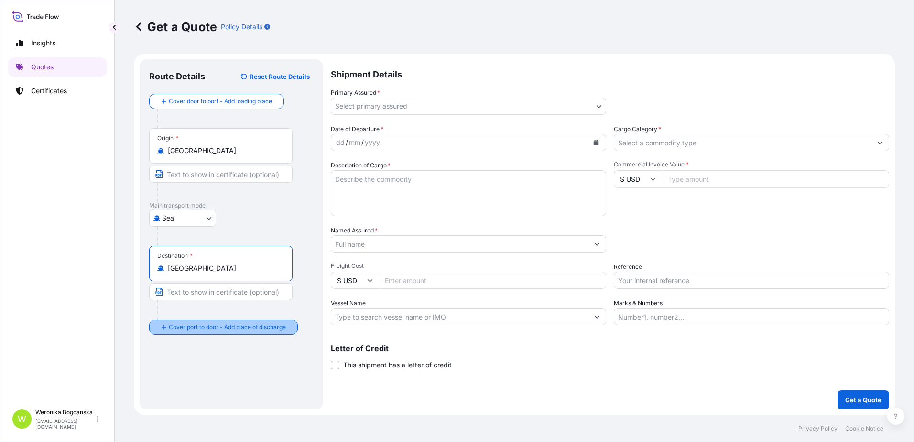
type input "[GEOGRAPHIC_DATA]"
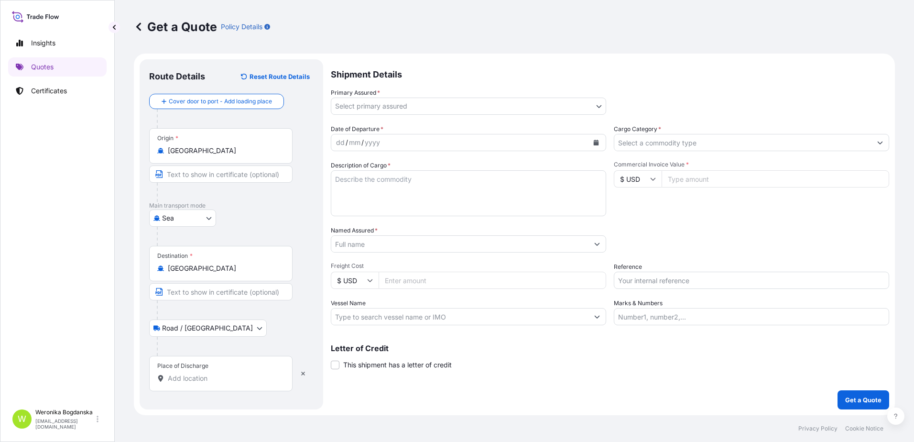
click at [220, 383] on div "Place of Discharge" at bounding box center [220, 373] width 143 height 35
click at [220, 383] on input "Place of Discharge" at bounding box center [224, 378] width 113 height 10
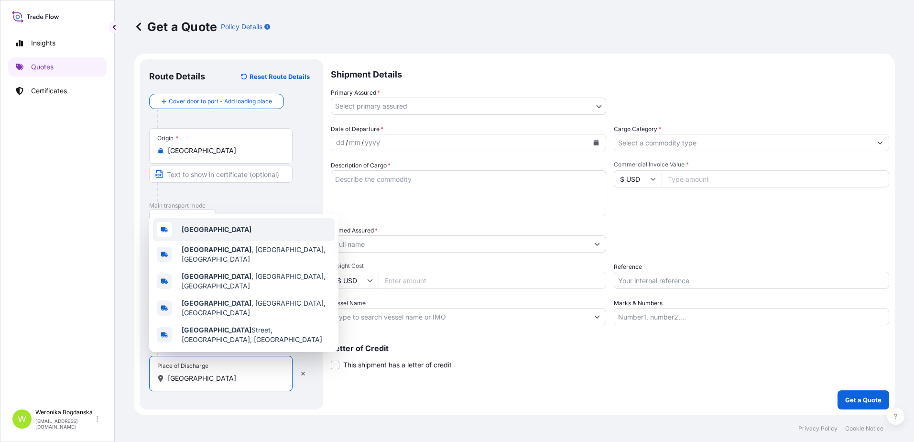
click at [216, 241] on div "[GEOGRAPHIC_DATA]" at bounding box center [244, 229] width 182 height 23
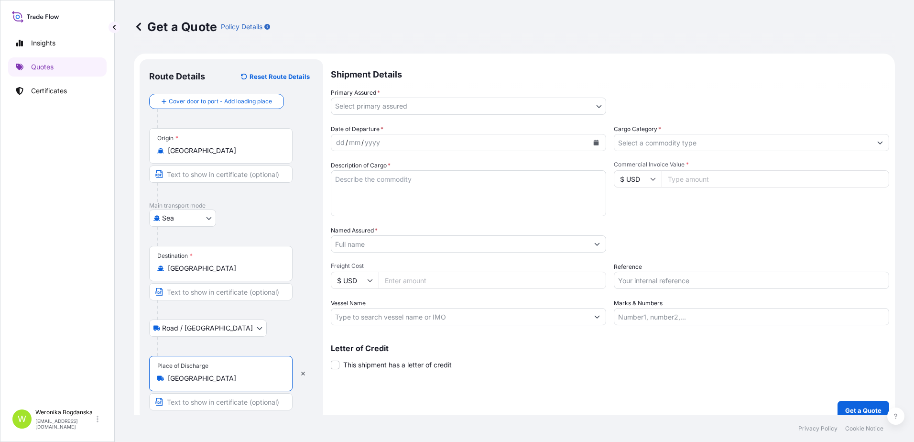
type input "[GEOGRAPHIC_DATA]"
click at [418, 103] on body "3 options available. 0 options available. 5 options available. Insights Quotes …" at bounding box center [457, 221] width 914 height 442
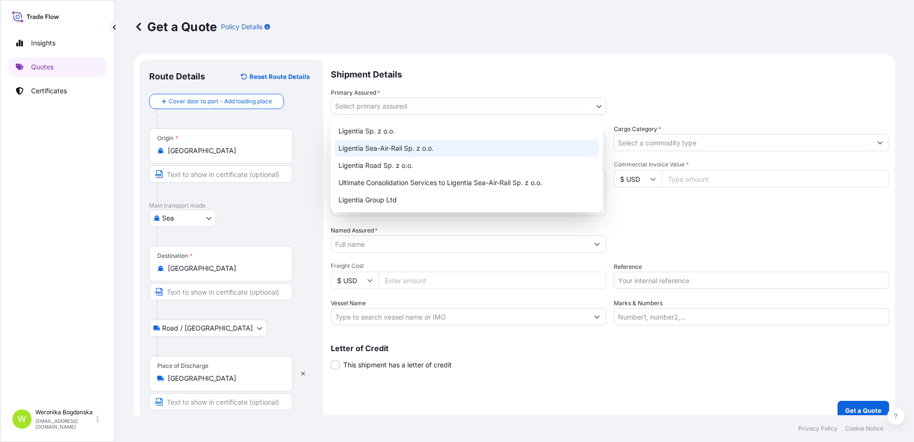
click at [422, 149] on div "Ligentia Sea-Air-Rail Sp. z o.o." at bounding box center [467, 148] width 264 height 17
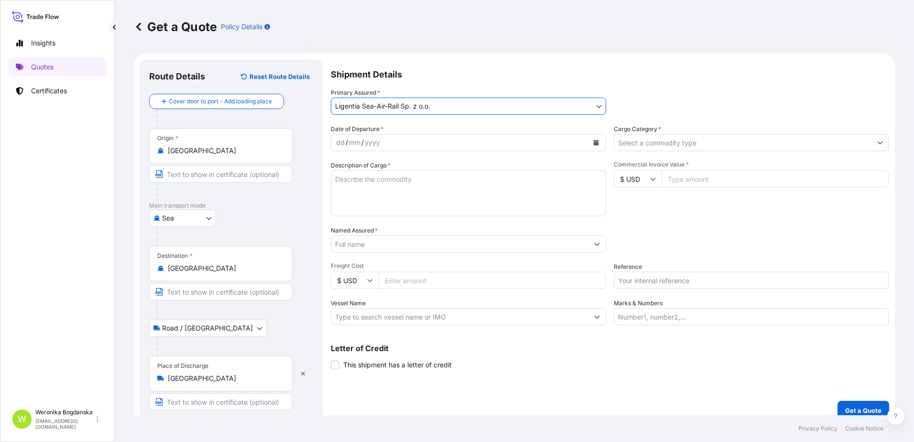
click at [593, 142] on icon "Calendar" at bounding box center [596, 143] width 6 height 6
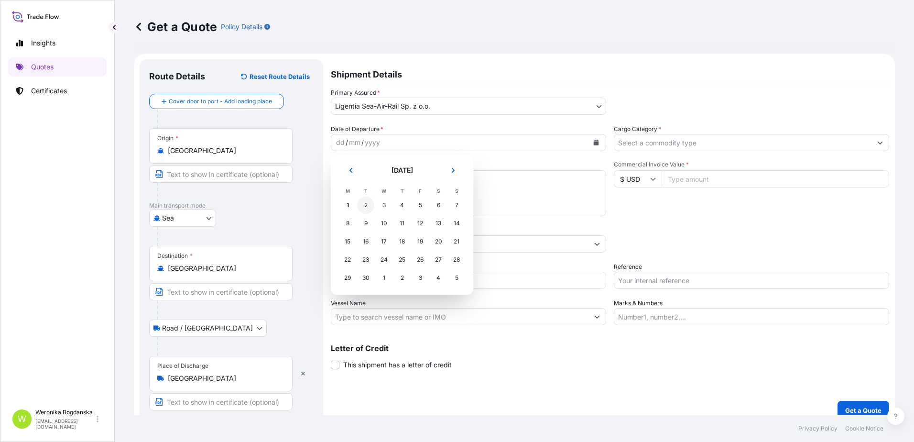
click at [362, 208] on div "2" at bounding box center [365, 205] width 17 height 17
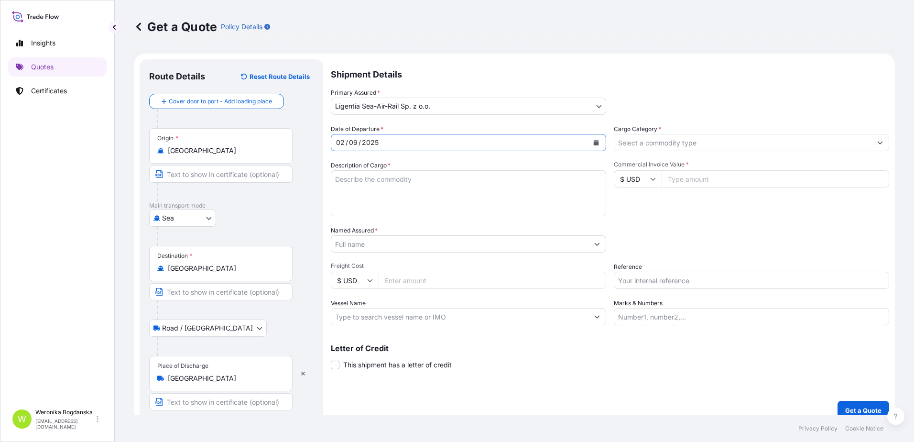
click at [806, 147] on input "Cargo Category *" at bounding box center [742, 142] width 257 height 17
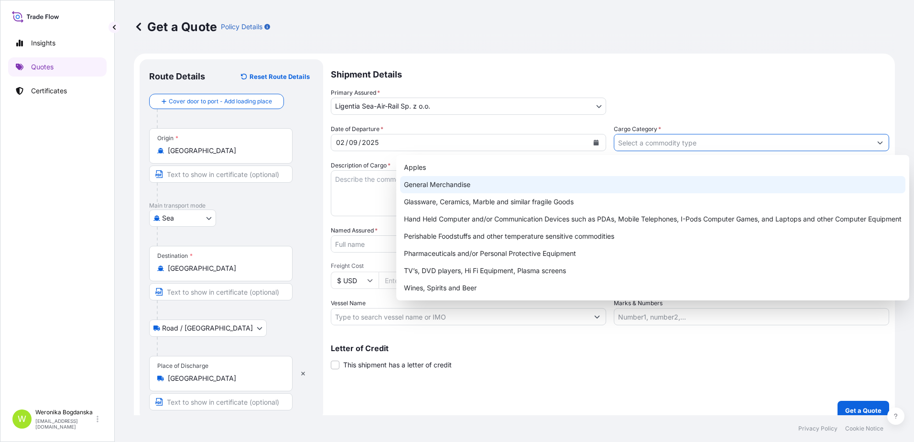
click at [495, 181] on div "General Merchandise" at bounding box center [652, 184] width 505 height 17
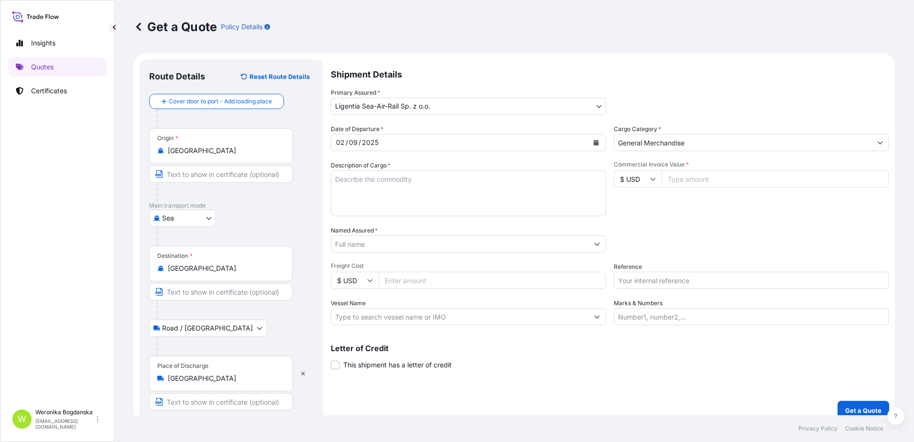
type input "Glassware, Ceramics, Marble and similar fragile Goods"
click at [371, 180] on textarea "Description of Cargo *" at bounding box center [468, 193] width 275 height 46
paste textarea "Towar: opony samochodowe Rozpoczęcie transportu: 02/09 [GEOGRAPHIC_DATA] – [GEO…"
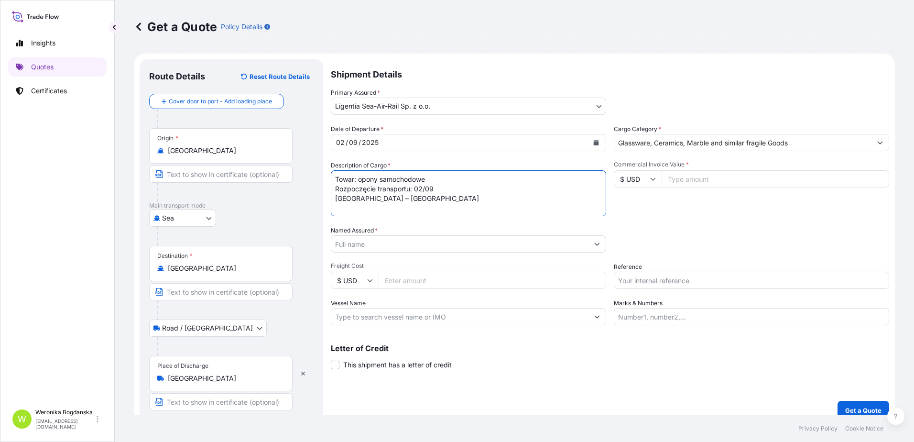
click at [342, 208] on textarea "Towar: opony samochodowe Rozpoczęcie transportu: 02/09 [GEOGRAPHIC_DATA] – [GEO…" at bounding box center [468, 193] width 275 height 46
paste textarea "EITU1319634"
type textarea "Towar: opony samochodowe Rozpoczęcie transportu: 02/09 [GEOGRAPHIC_DATA] – [GEO…"
click at [685, 285] on input "Reference" at bounding box center [751, 280] width 275 height 17
paste input "EITU1319634"
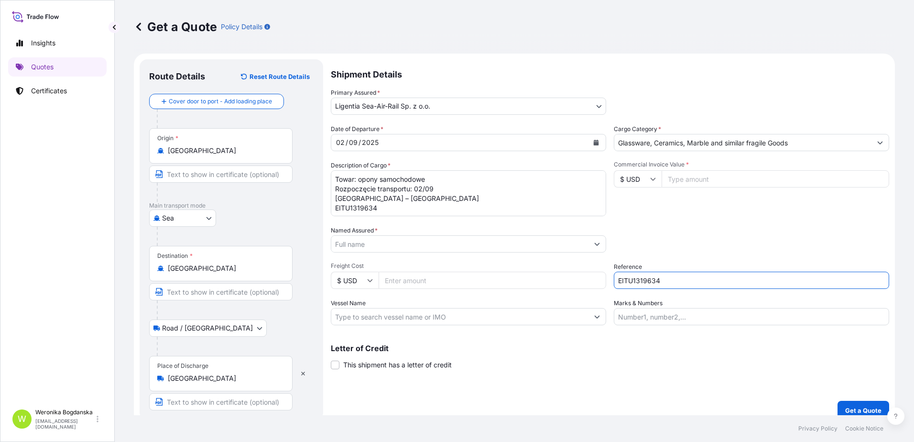
type input "EITU1319634"
drag, startPoint x: 691, startPoint y: 181, endPoint x: 688, endPoint y: 174, distance: 8.2
click at [692, 181] on input "Commercial Invoice Value *" at bounding box center [776, 178] width 228 height 17
type input "35000"
click at [433, 246] on input "Named Assured *" at bounding box center [459, 243] width 257 height 17
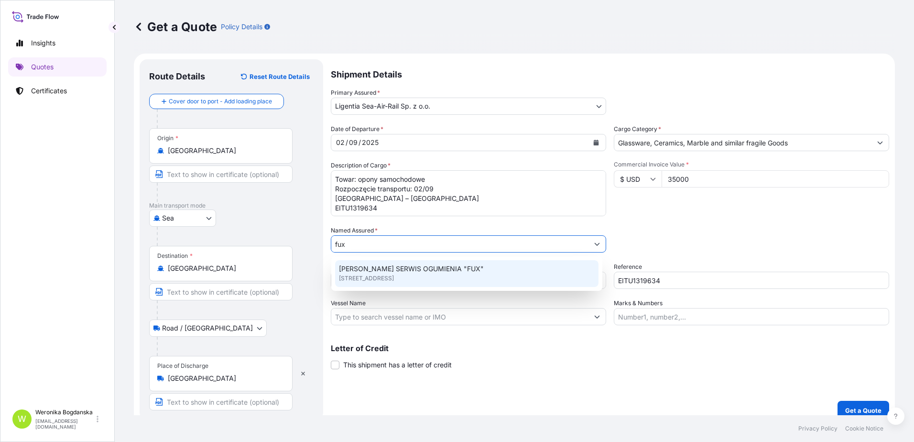
click at [438, 266] on span "[PERSON_NAME] SERWIS OGUMIENIA "FUX"" at bounding box center [411, 269] width 145 height 10
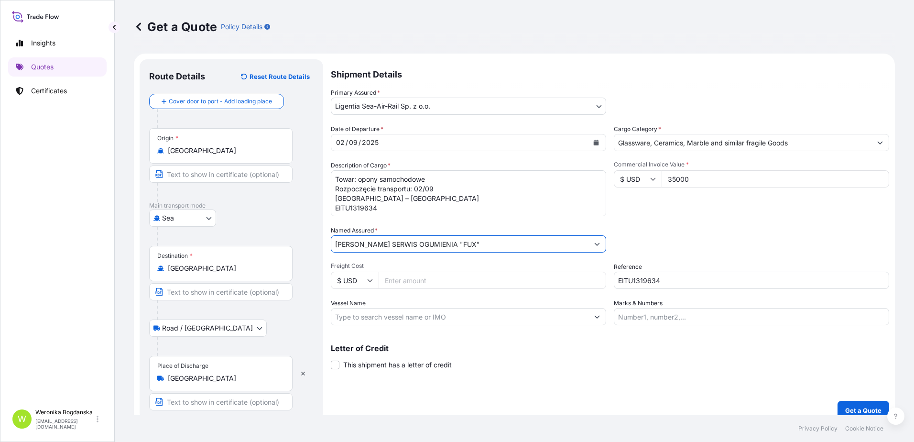
type input "[PERSON_NAME] SERWIS OGUMIENIA "FUX""
click at [686, 227] on div "Packing Category Type to search a container mode Please select a primary mode o…" at bounding box center [751, 239] width 275 height 27
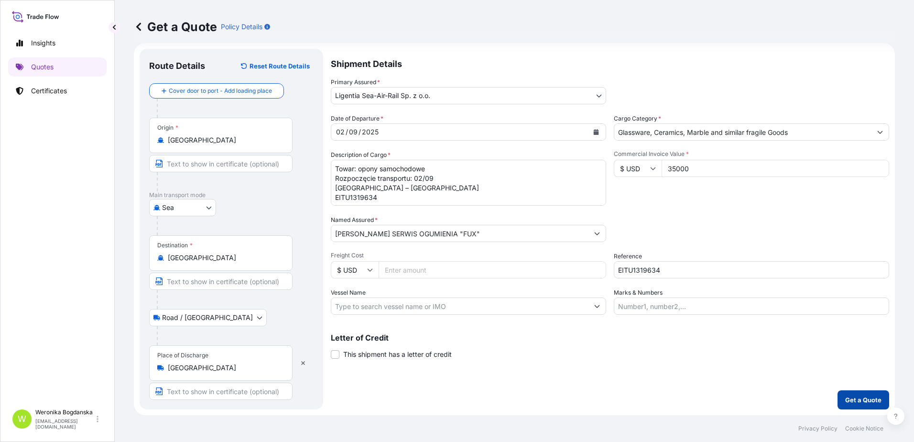
click at [862, 402] on p "Get a Quote" at bounding box center [863, 400] width 36 height 10
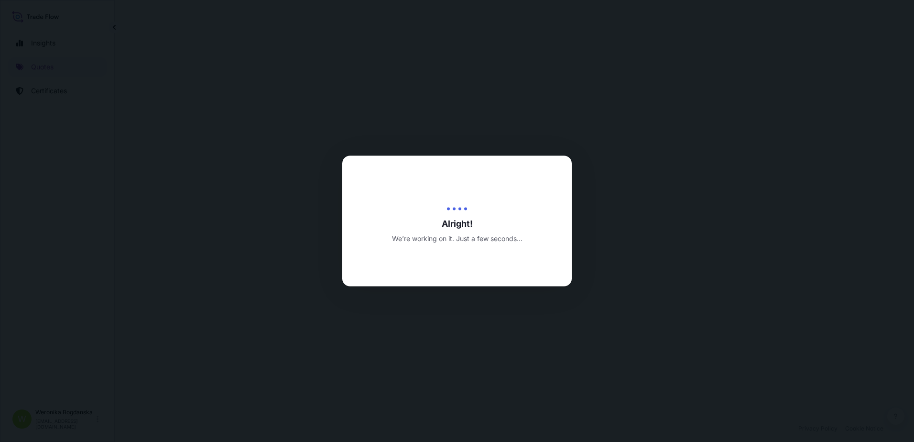
select select "Sea"
select select "Road / [GEOGRAPHIC_DATA]"
select select "31440"
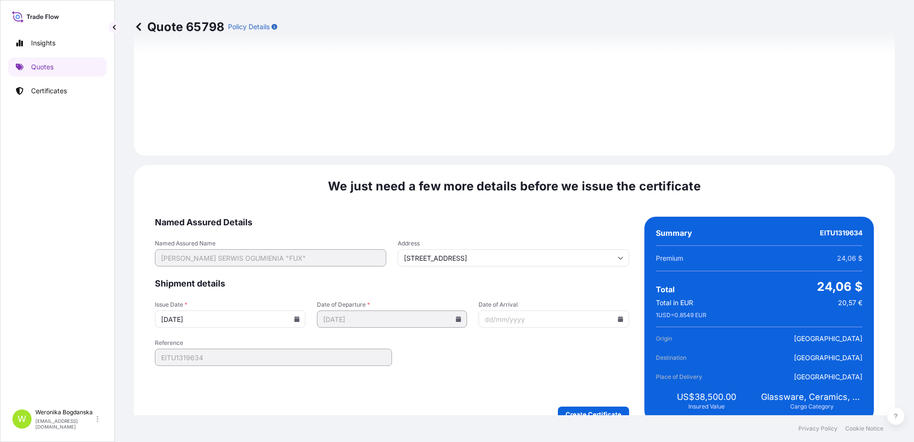
scroll to position [1168, 0]
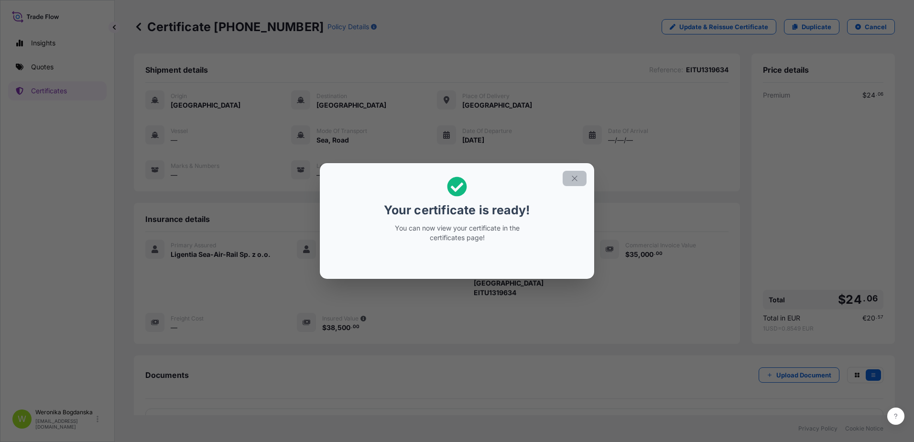
click at [574, 180] on icon "button" at bounding box center [574, 178] width 9 height 9
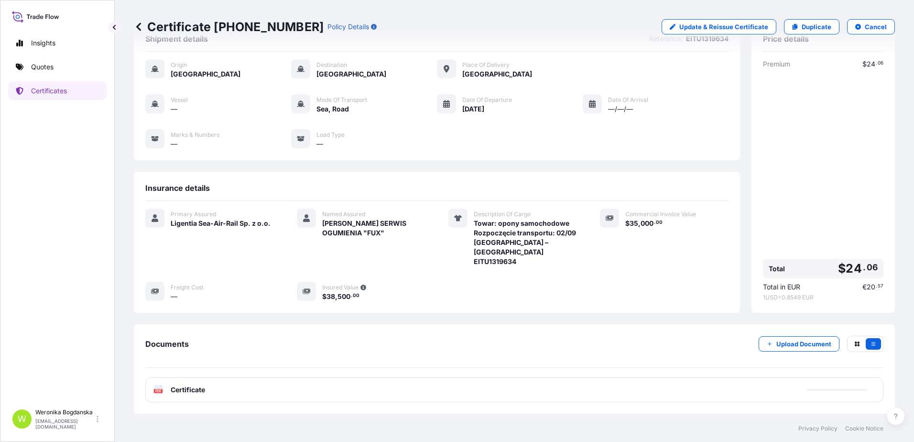
scroll to position [48, 0]
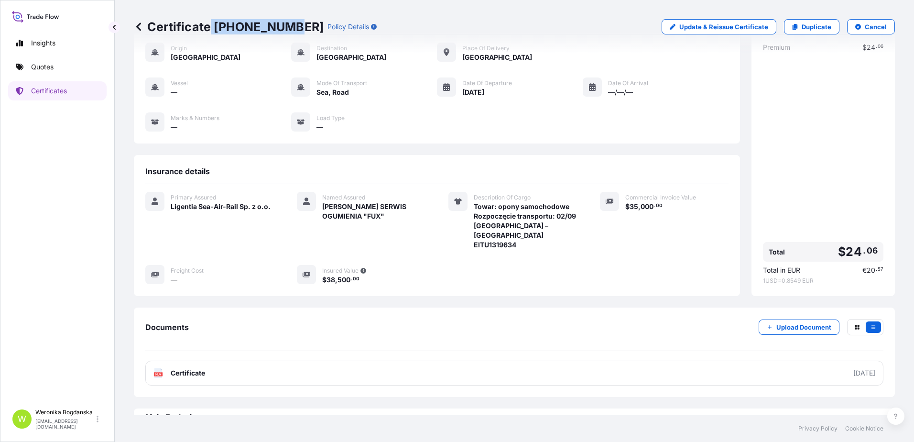
drag, startPoint x: 212, startPoint y: 26, endPoint x: 292, endPoint y: 27, distance: 79.8
click at [292, 27] on p "Certificate [PHONE_NUMBER]" at bounding box center [229, 26] width 190 height 15
drag, startPoint x: 230, startPoint y: 11, endPoint x: 215, endPoint y: 29, distance: 23.4
click at [230, 11] on div "Certificate [PHONE_NUMBER] Policy Details Update & Reissue Certificate Duplicat…" at bounding box center [514, 27] width 761 height 54
drag, startPoint x: 215, startPoint y: 29, endPoint x: 294, endPoint y: 27, distance: 78.9
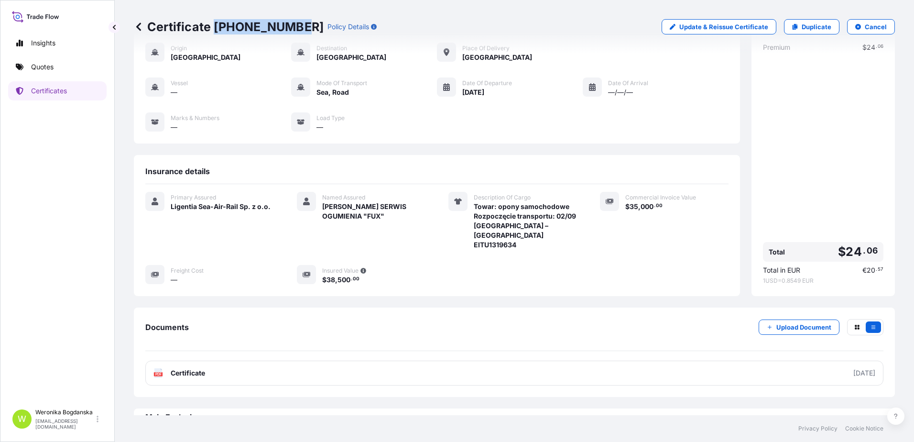
click at [294, 27] on p "Certificate [PHONE_NUMBER]" at bounding box center [229, 26] width 190 height 15
copy p "[PHONE_NUMBER]"
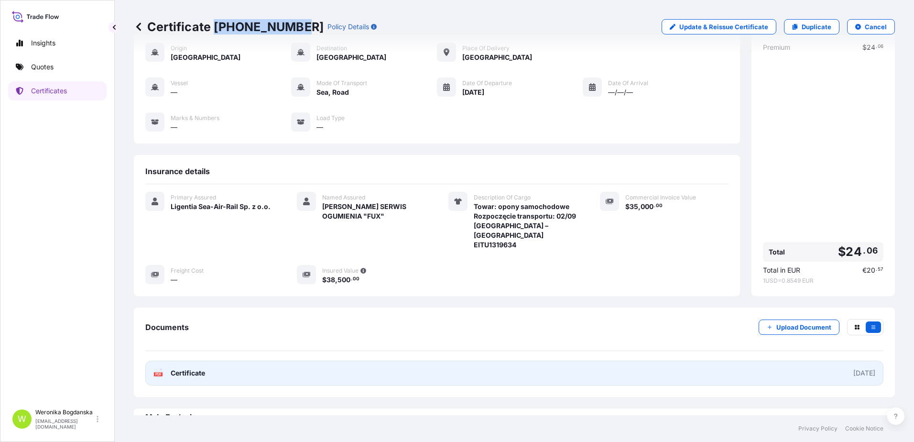
click at [721, 373] on link "PDF Certificate [DATE]" at bounding box center [514, 372] width 738 height 25
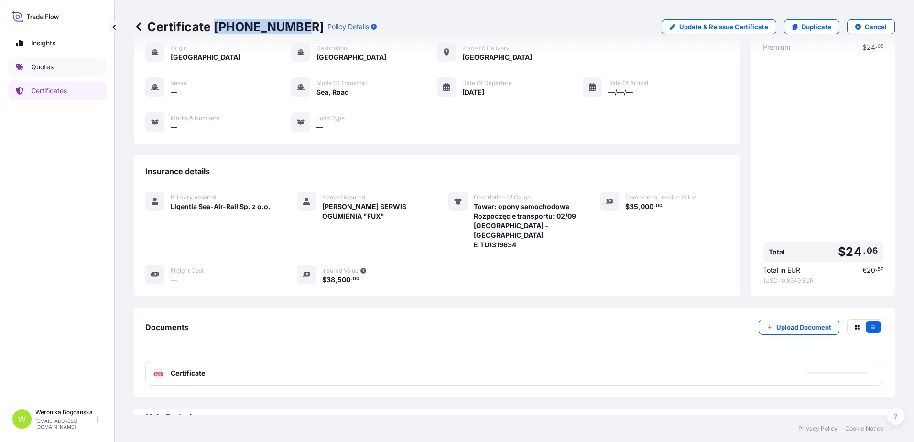
click at [57, 74] on link "Quotes" at bounding box center [57, 66] width 98 height 19
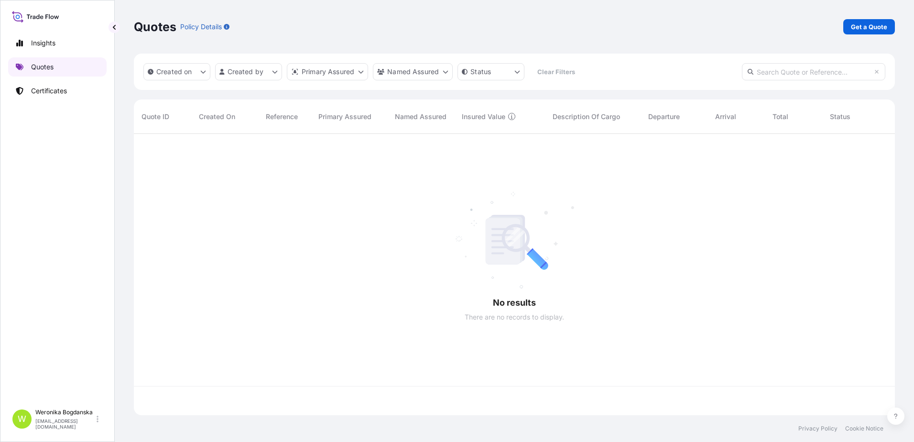
scroll to position [279, 754]
click at [855, 30] on p "Get a Quote" at bounding box center [869, 27] width 36 height 10
select select "Sea"
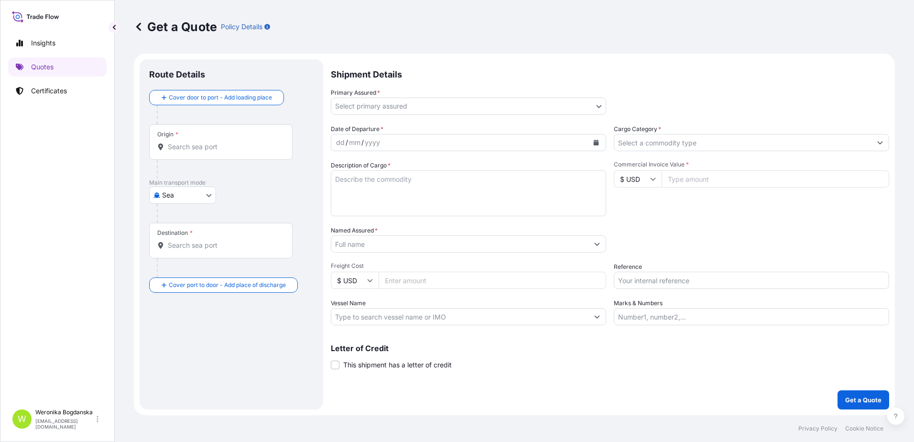
click at [207, 150] on input "Origin *" at bounding box center [224, 147] width 113 height 10
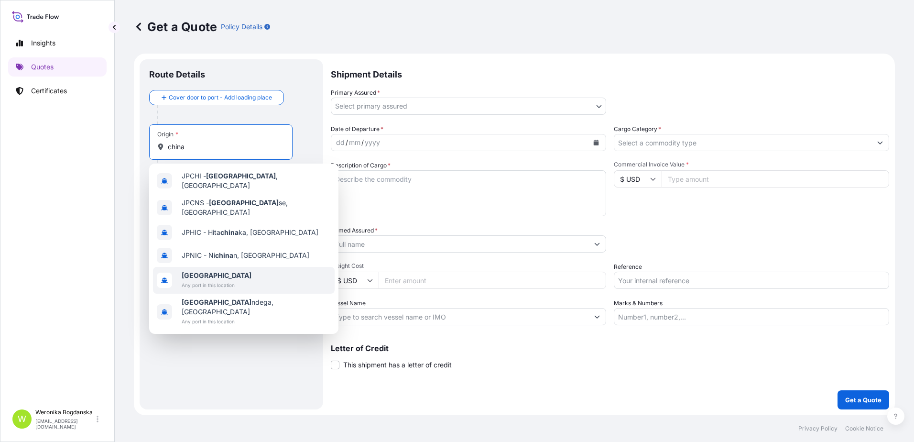
click at [225, 280] on span "Any port in this location" at bounding box center [217, 285] width 70 height 10
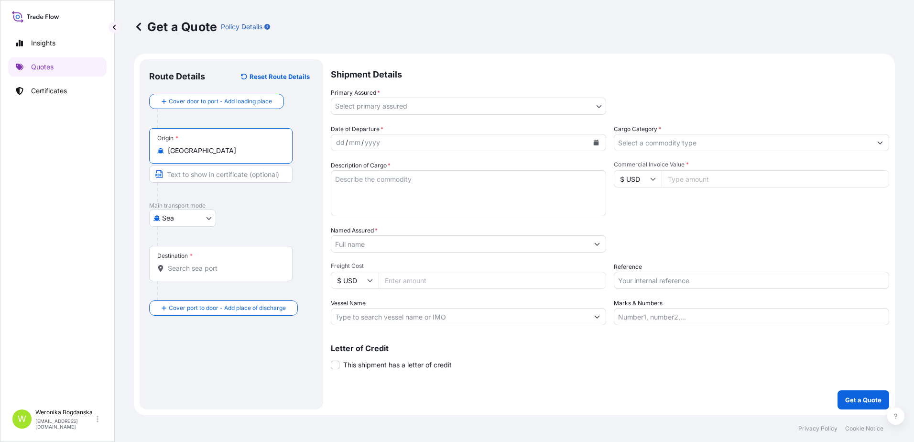
type input "[GEOGRAPHIC_DATA]"
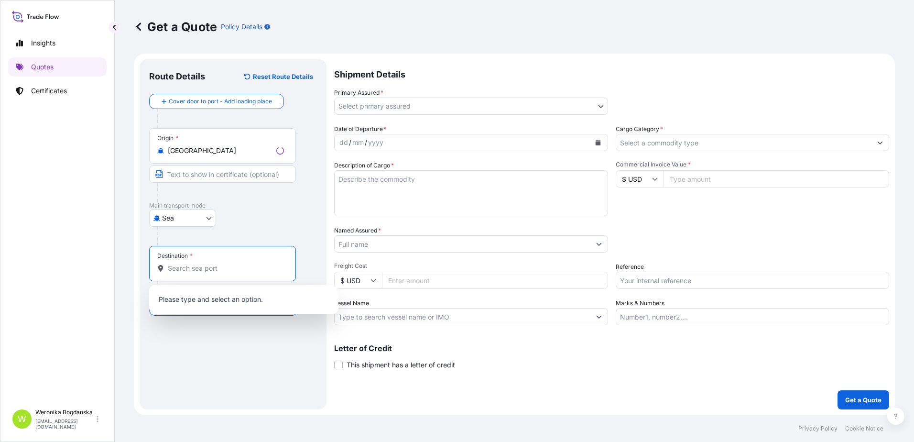
click at [223, 268] on input "Destination *" at bounding box center [226, 268] width 116 height 10
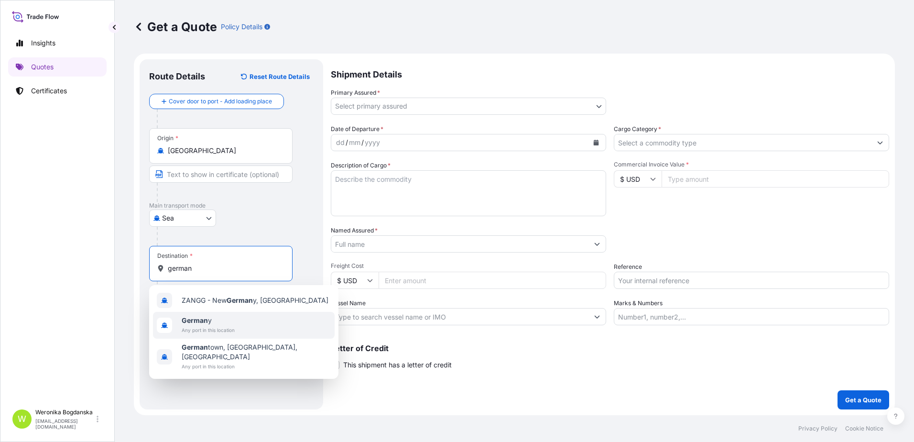
click at [237, 321] on div "German y Any port in this location" at bounding box center [244, 325] width 182 height 27
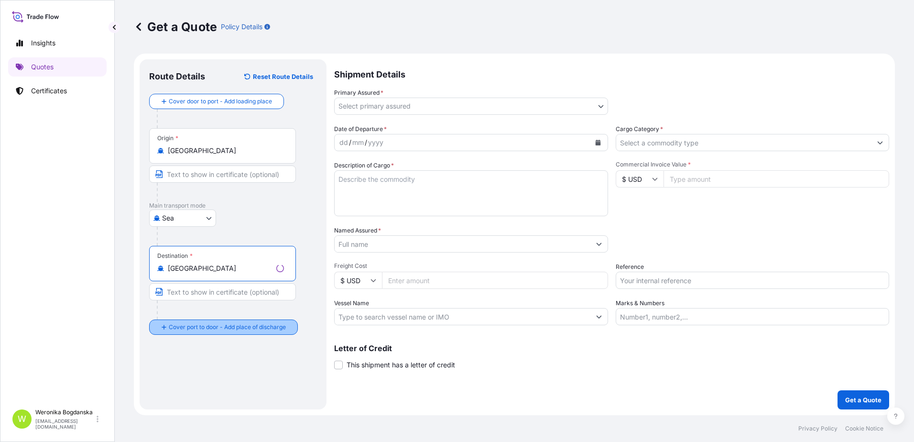
type input "[GEOGRAPHIC_DATA]"
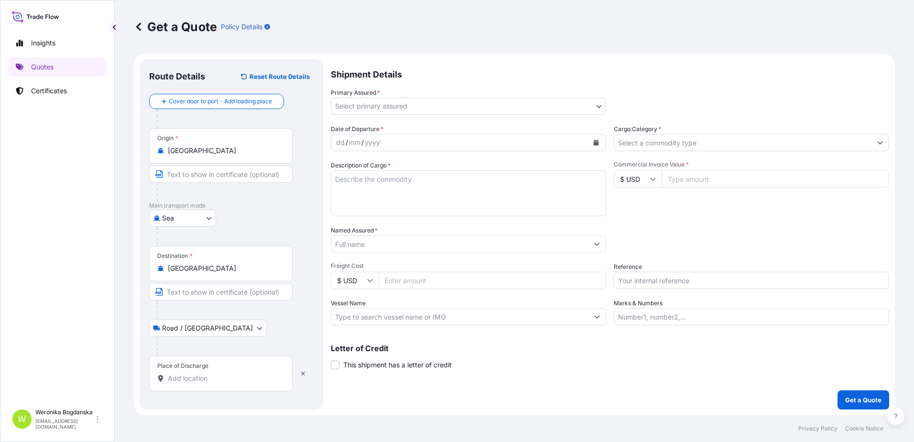
click at [210, 376] on input "Place of Discharge" at bounding box center [224, 378] width 113 height 10
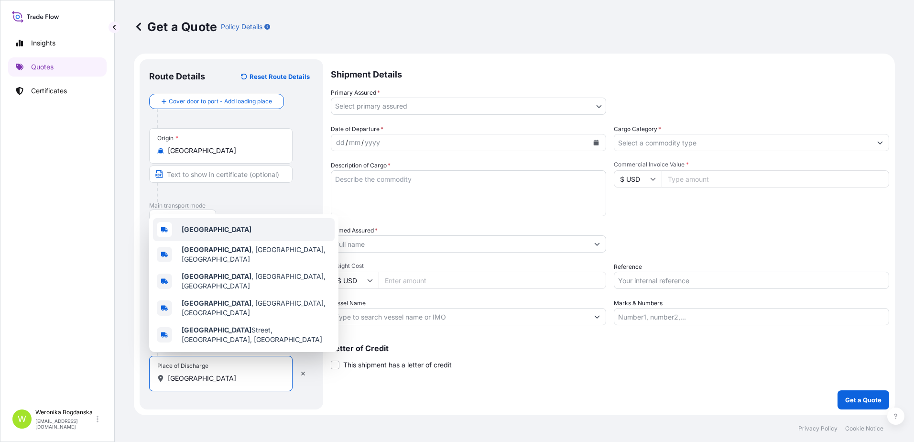
click at [190, 233] on b "[GEOGRAPHIC_DATA]" at bounding box center [217, 229] width 70 height 8
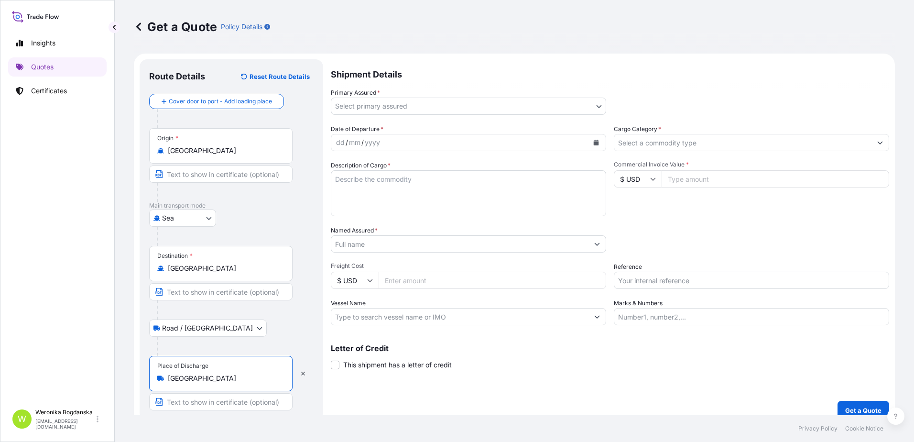
type input "[GEOGRAPHIC_DATA]"
click at [475, 98] on body "5 options available. 0 options available. 3 options available. 0 options availa…" at bounding box center [457, 221] width 914 height 442
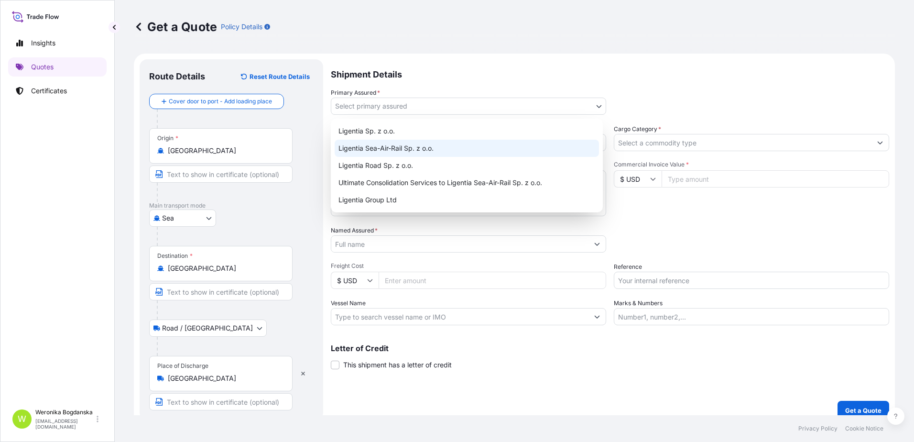
click at [412, 153] on div "Ligentia Sea-Air-Rail Sp. z o.o." at bounding box center [467, 148] width 264 height 17
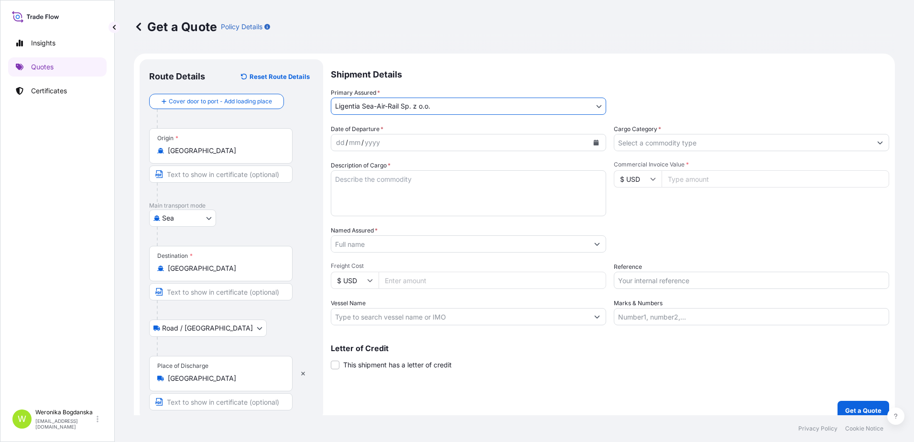
click at [595, 144] on icon "Calendar" at bounding box center [596, 143] width 6 height 6
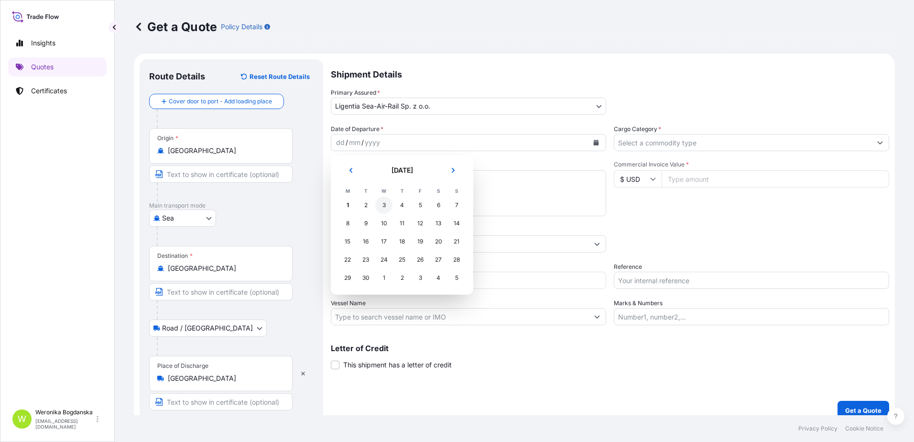
click at [387, 210] on div "3" at bounding box center [383, 205] width 17 height 17
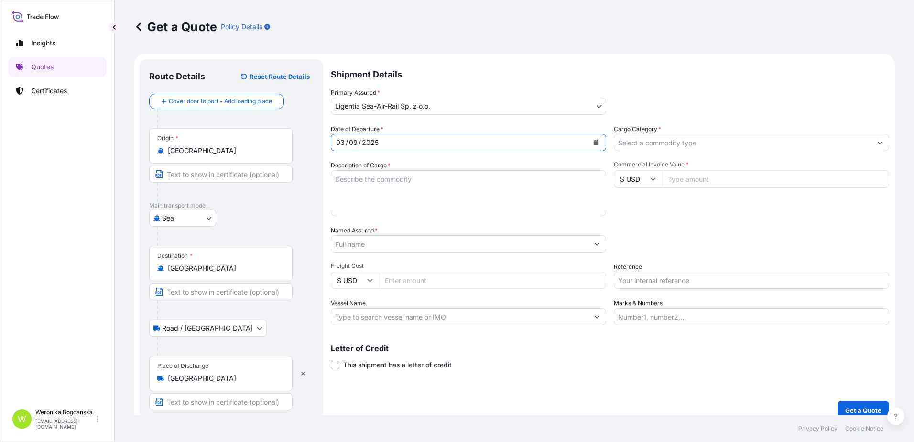
click at [719, 142] on input "Cargo Category *" at bounding box center [742, 142] width 257 height 17
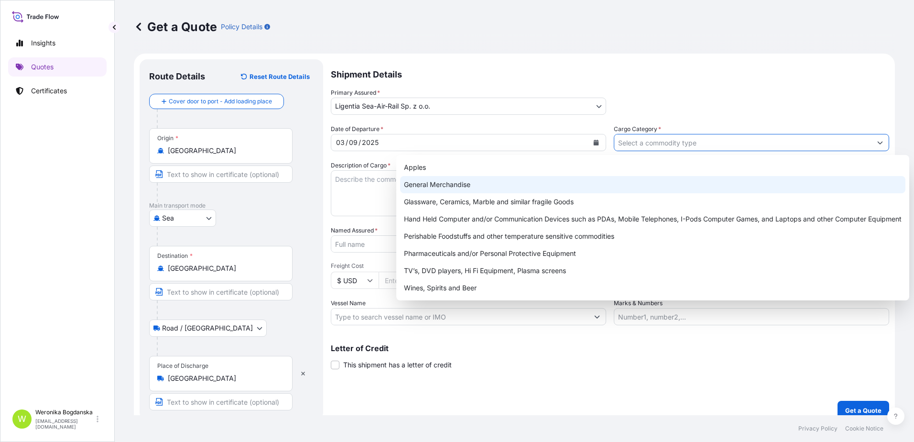
click at [499, 185] on div "General Merchandise" at bounding box center [652, 184] width 505 height 17
click at [431, 181] on div "General Merchandise" at bounding box center [652, 184] width 505 height 17
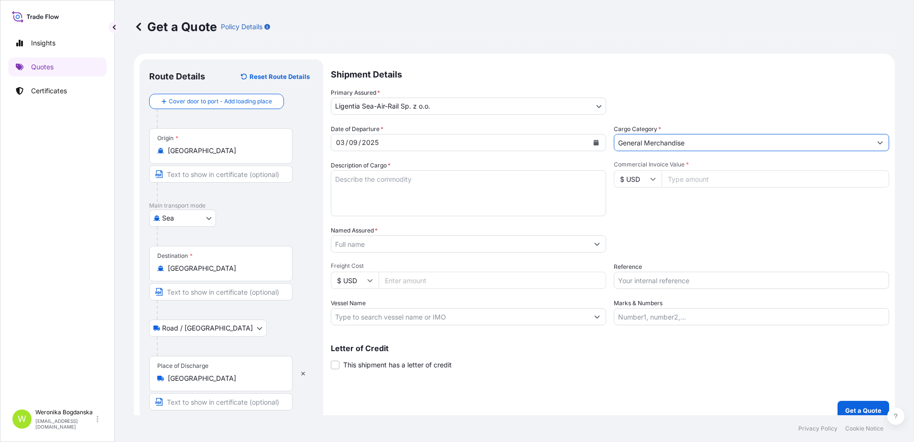
paste input "3D JUICY GUMMY STRAWBERRY 3D JUICY GUMMY FRUIT"
type input "General Merchandise3D JUICY GUMMY STRAWBERRY 3D JUICY GUMMY FRUIT"
click at [442, 179] on textarea "Description of Cargo *" at bounding box center [468, 193] width 275 height 46
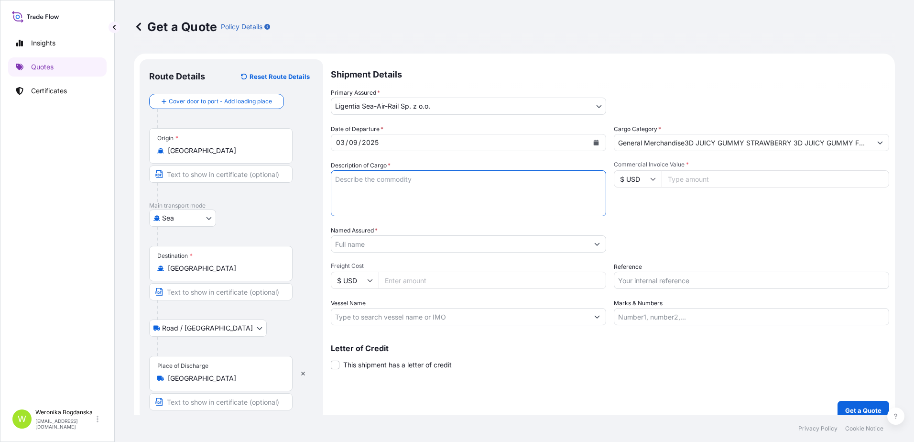
paste textarea "3D JUICY GUMMY STRAWBERRY 3D JUICY GUMMY FRUIT"
type textarea "3D JUICY GUMMY STRAWBERRY 3D JUICY GUMMY FRUIT"
click at [830, 146] on input "General Merchandise3D JUICY GUMMY STRAWBERRY 3D JUICY GUMMY FRUIT" at bounding box center [742, 142] width 257 height 17
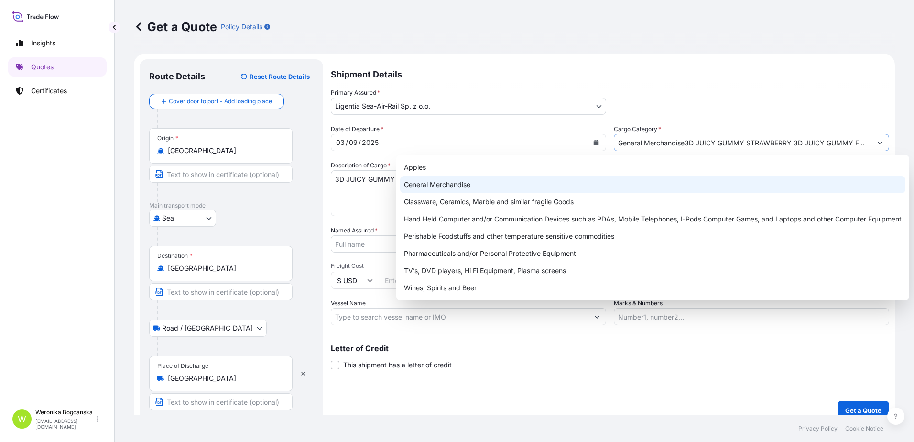
click at [545, 179] on div "General Merchandise" at bounding box center [652, 184] width 505 height 17
type input "General Merchandise"
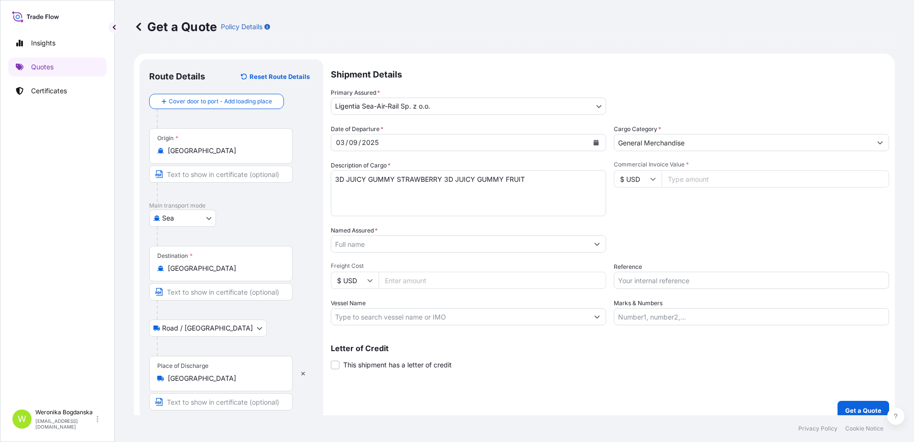
click at [344, 204] on textarea "3D JUICY GUMMY STRAWBERRY 3D JUICY GUMMY FRUIT" at bounding box center [468, 193] width 275 height 46
click at [344, 187] on textarea "3D JUICY GUMMY STRAWBERRY 3D JUICY GUMMY FRUIT" at bounding box center [468, 193] width 275 height 46
click at [582, 187] on textarea "3D JUICY GUMMY STRAWBERRY 3D JUICY GUMMY FRUIT" at bounding box center [468, 193] width 275 height 46
paste textarea "MNBU3155360 ML-CN1965148 40RE 15212.40 KG 58.00 M3 1811 CTN"
click at [349, 197] on textarea "3D JUICY GUMMY STRAWBERRY 3D JUICY GUMMY FRUIT MNBU3155360 ML-CN1965148 40RE 15…" at bounding box center [468, 193] width 275 height 46
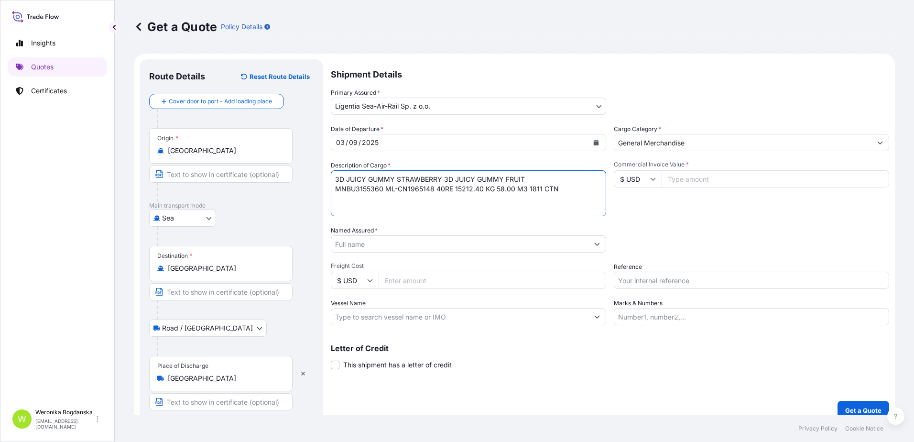
paste textarea "KGSUDU6170106 ML-CN1925800 40RE 15212.40 KG 58.00 M3 1811 CTN"
click at [343, 201] on textarea "3D JUICY GUMMY STRAWBERRY 3D JUICY GUMMY FRUIT MNBU3155360 ML-CN1965148 40RE 15…" at bounding box center [468, 193] width 275 height 46
type textarea "3D JUICY GUMMY STRAWBERRY 3D JUICY GUMMY FRUIT MNBU3155360 ML-CN1965148 40RE 15…"
click at [765, 180] on input "Commercial Invoice Value *" at bounding box center [776, 178] width 228 height 17
type input "80000"
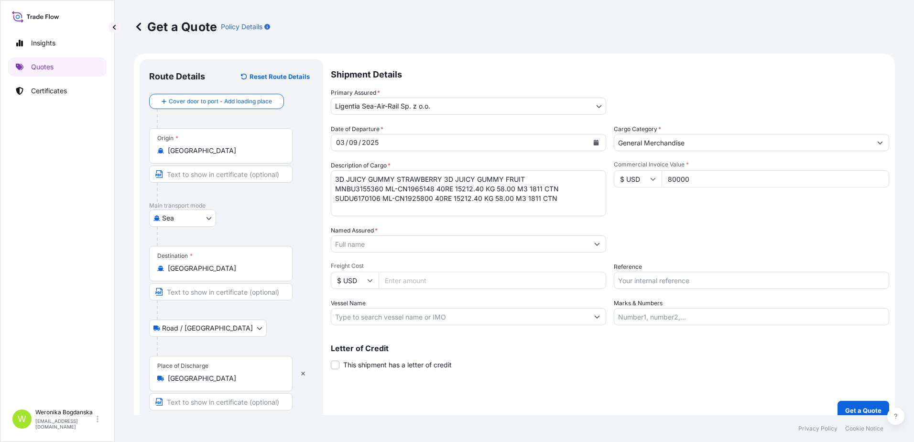
click at [489, 243] on input "Named Assured *" at bounding box center [459, 243] width 257 height 17
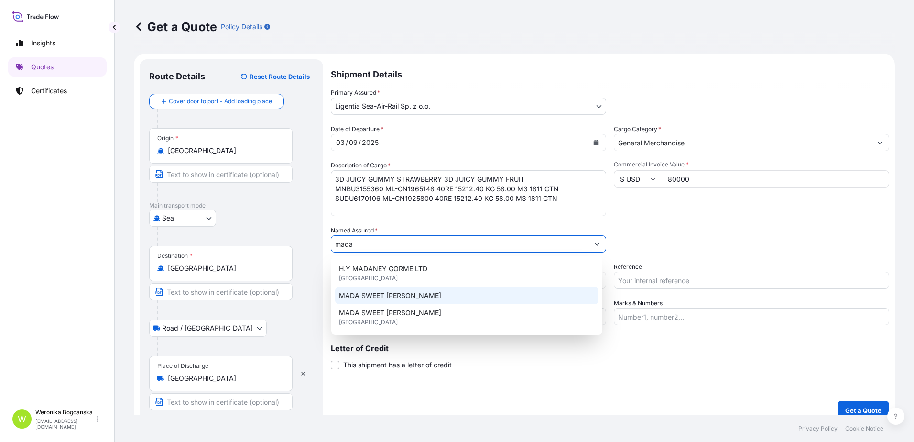
click at [425, 299] on span "MADA SWEET [PERSON_NAME]" at bounding box center [390, 296] width 102 height 10
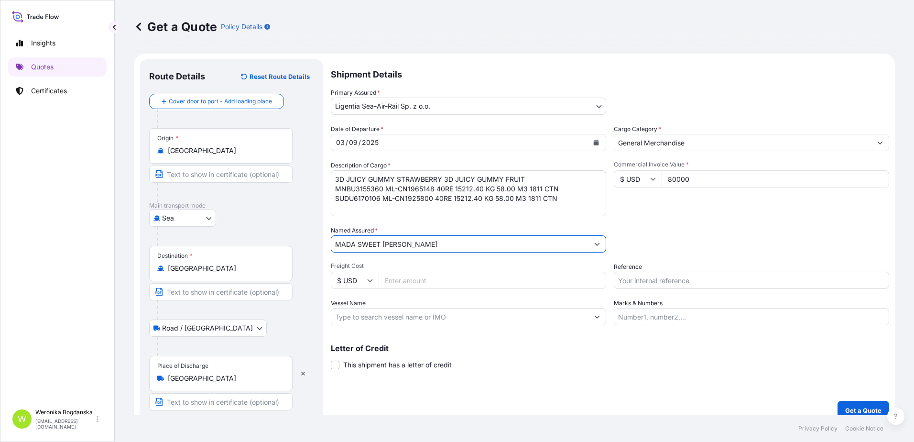
type input "MADA SWEET [PERSON_NAME]"
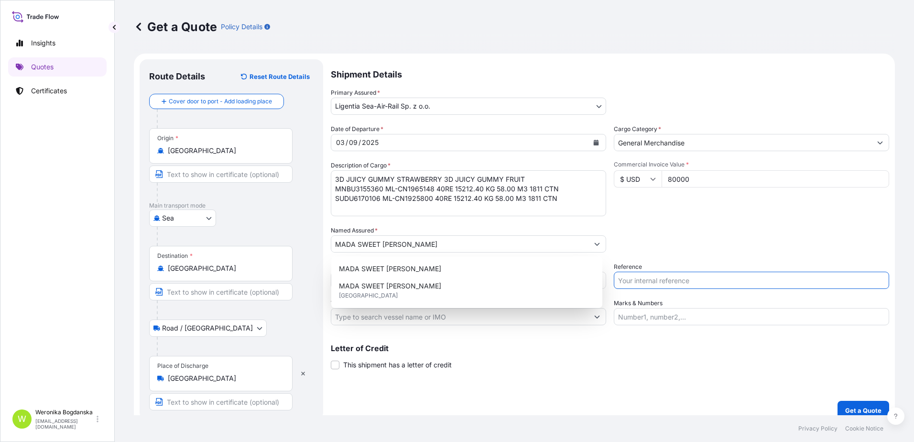
click at [641, 283] on input "Reference" at bounding box center [751, 280] width 275 height 17
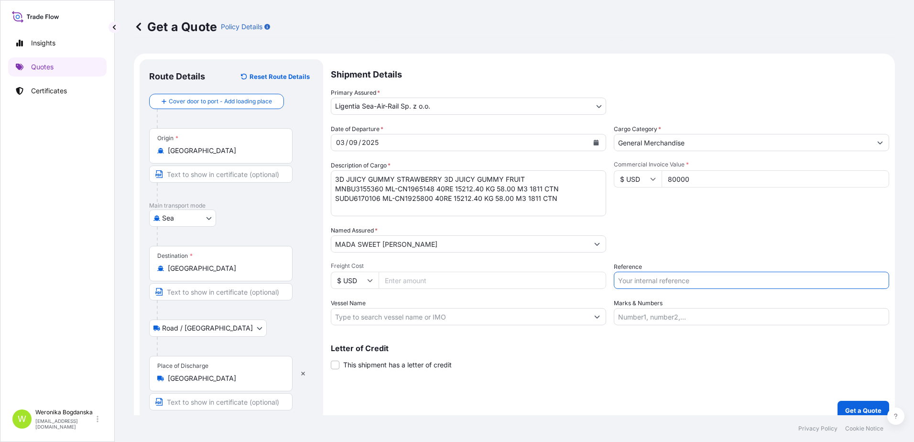
paste input "S02029543"
type input "S02029543"
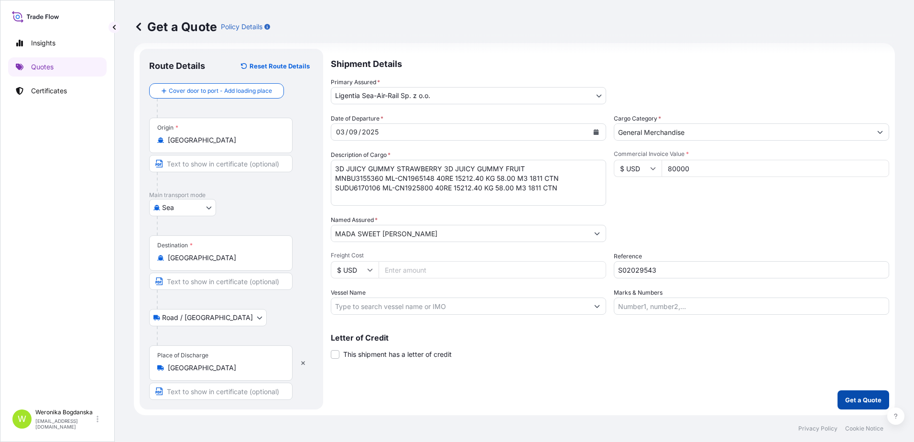
click at [849, 400] on p "Get a Quote" at bounding box center [863, 400] width 36 height 10
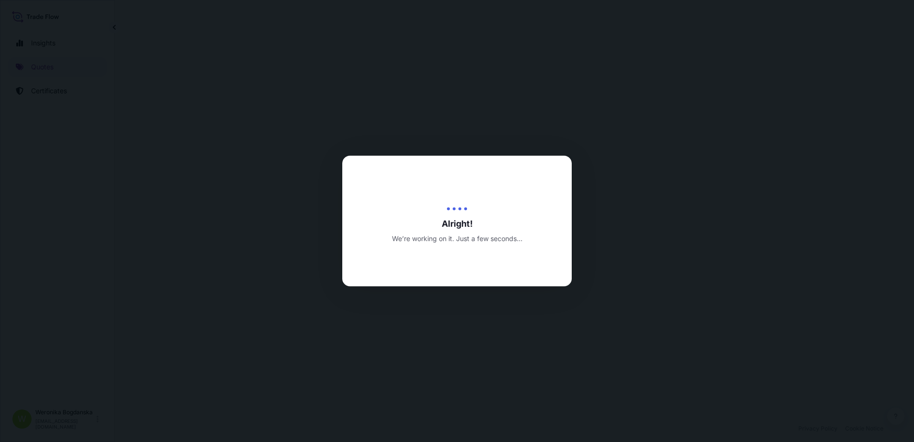
select select "Sea"
select select "Road / [GEOGRAPHIC_DATA]"
select select "31440"
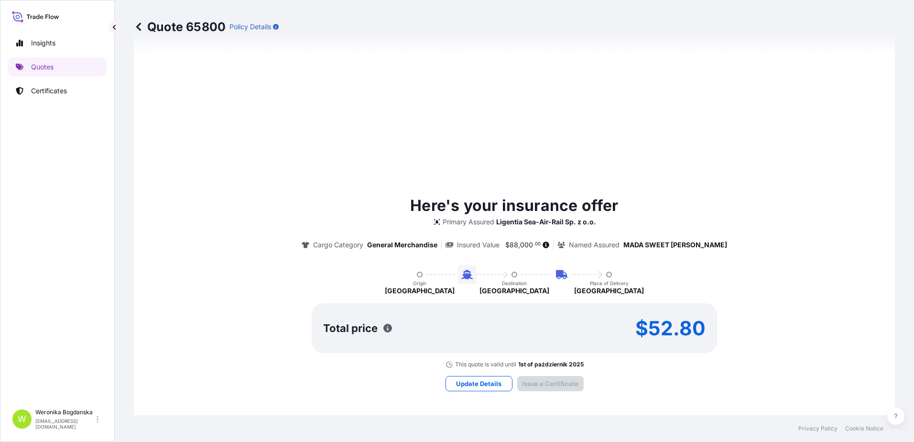
type input "[DATE]"
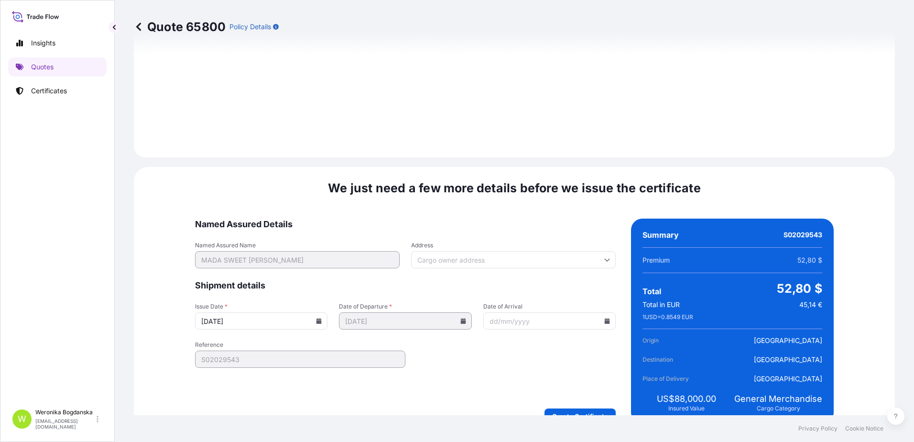
scroll to position [1168, 0]
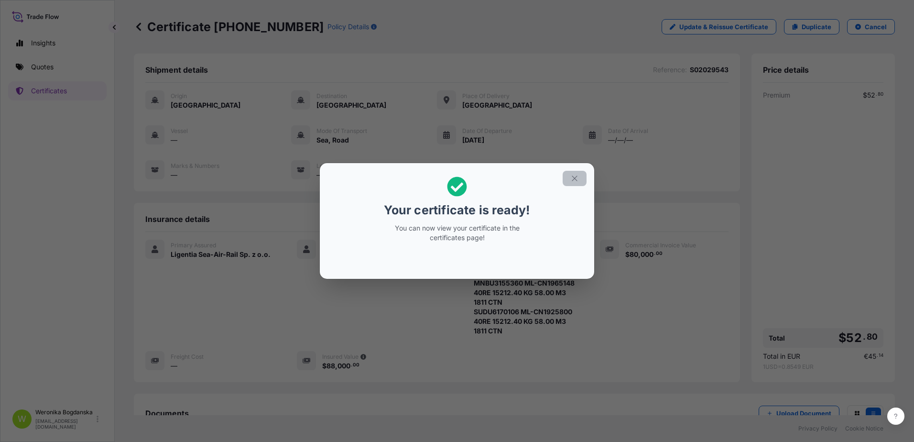
click at [574, 182] on icon "button" at bounding box center [574, 178] width 9 height 9
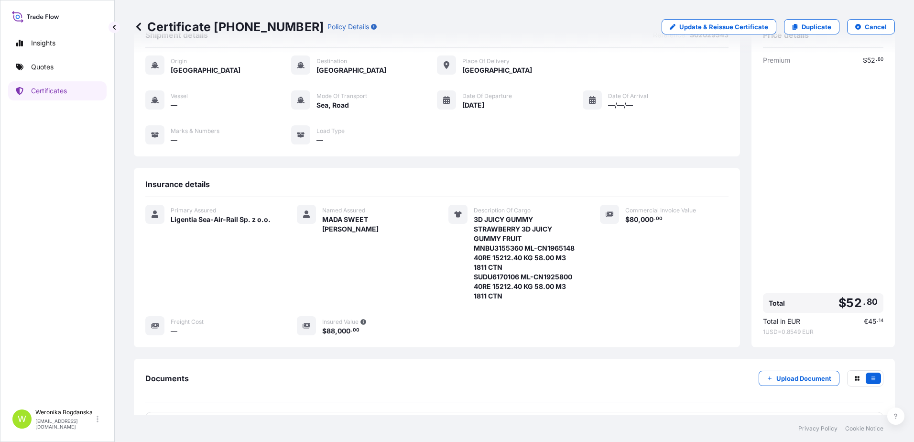
scroll to position [110, 0]
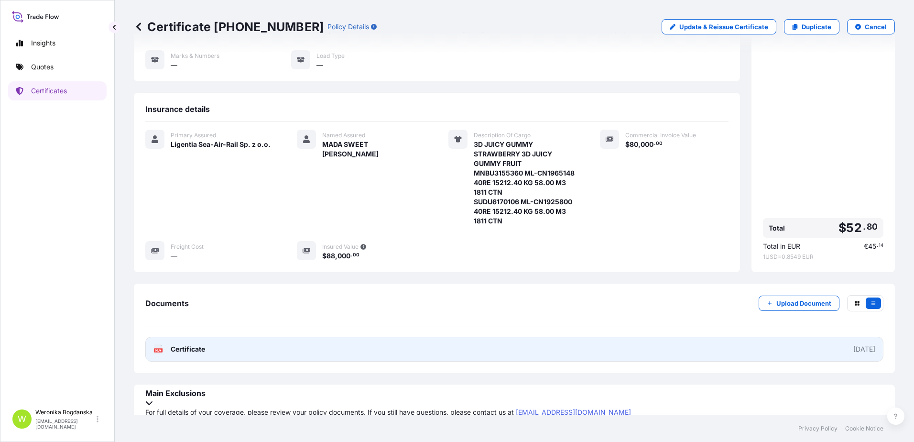
click at [339, 354] on link "PDF Certificate [DATE]" at bounding box center [514, 349] width 738 height 25
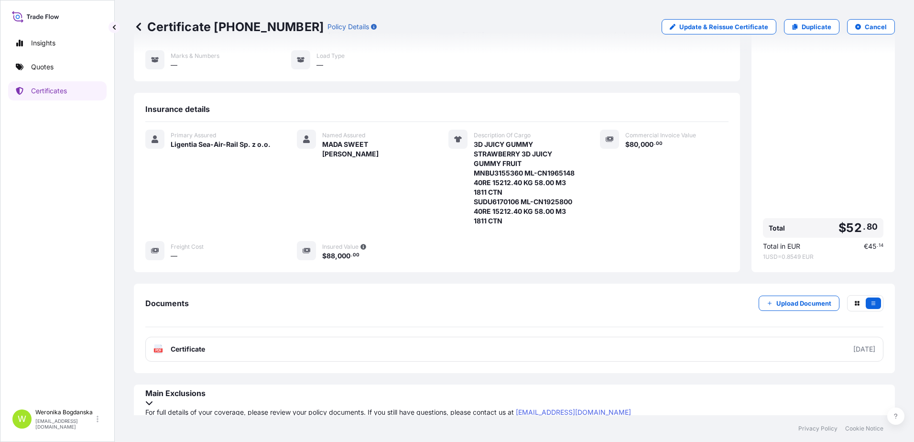
click at [223, 32] on p "Certificate [PHONE_NUMBER]" at bounding box center [229, 26] width 190 height 15
drag, startPoint x: 223, startPoint y: 32, endPoint x: 297, endPoint y: 29, distance: 74.6
click at [297, 29] on div "Certificate [PHONE_NUMBER] Policy Details" at bounding box center [255, 26] width 243 height 15
copy p "[PHONE_NUMBER]"
